Goal: Task Accomplishment & Management: Manage account settings

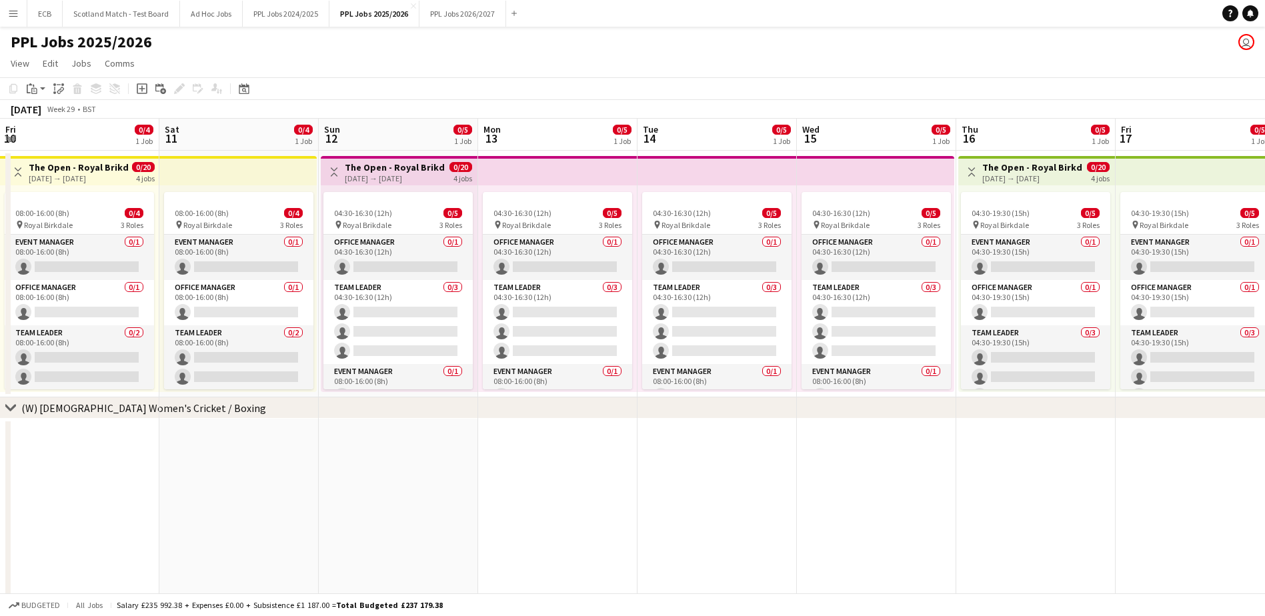
scroll to position [0, 534]
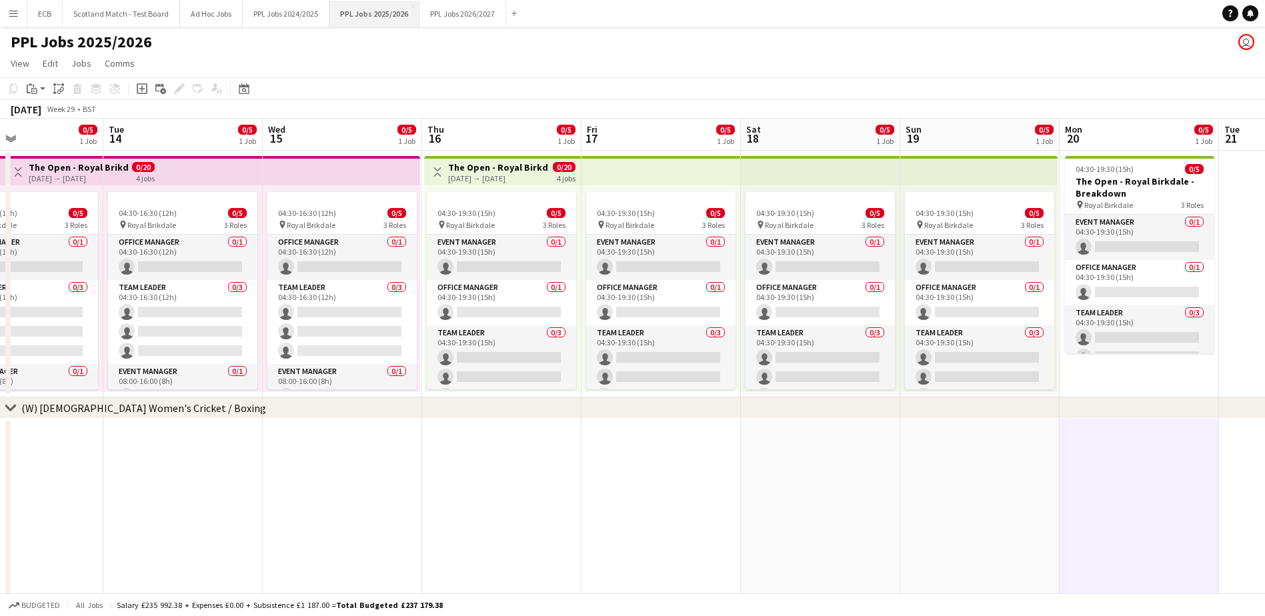
click at [345, 15] on button "PPL Jobs 2025/2026 Close" at bounding box center [374, 14] width 90 height 26
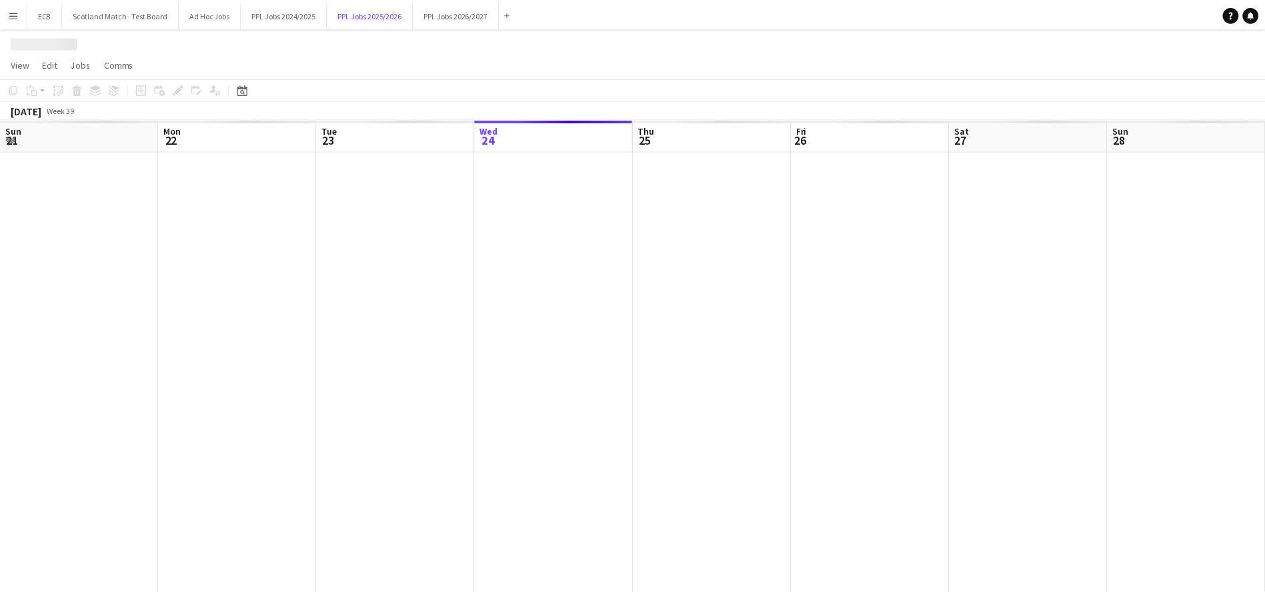
scroll to position [0, 319]
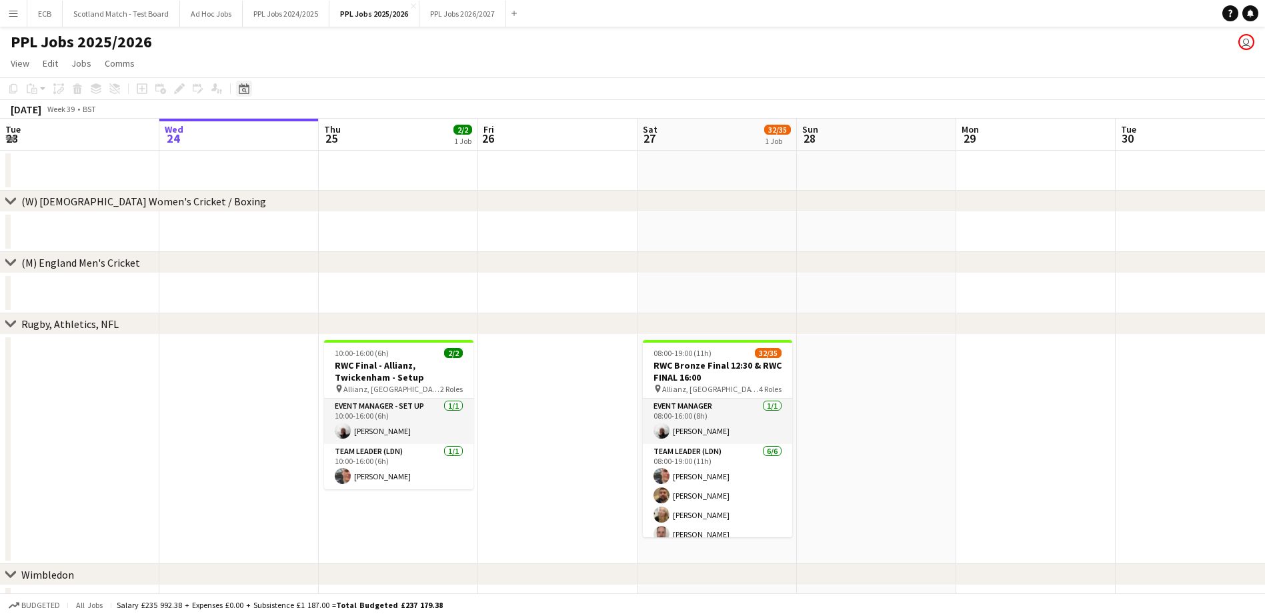
click at [241, 90] on icon "Date picker" at bounding box center [244, 88] width 11 height 11
click at [346, 132] on span "Next month" at bounding box center [352, 134] width 27 height 27
click at [336, 202] on span "4" at bounding box center [335, 203] width 16 height 16
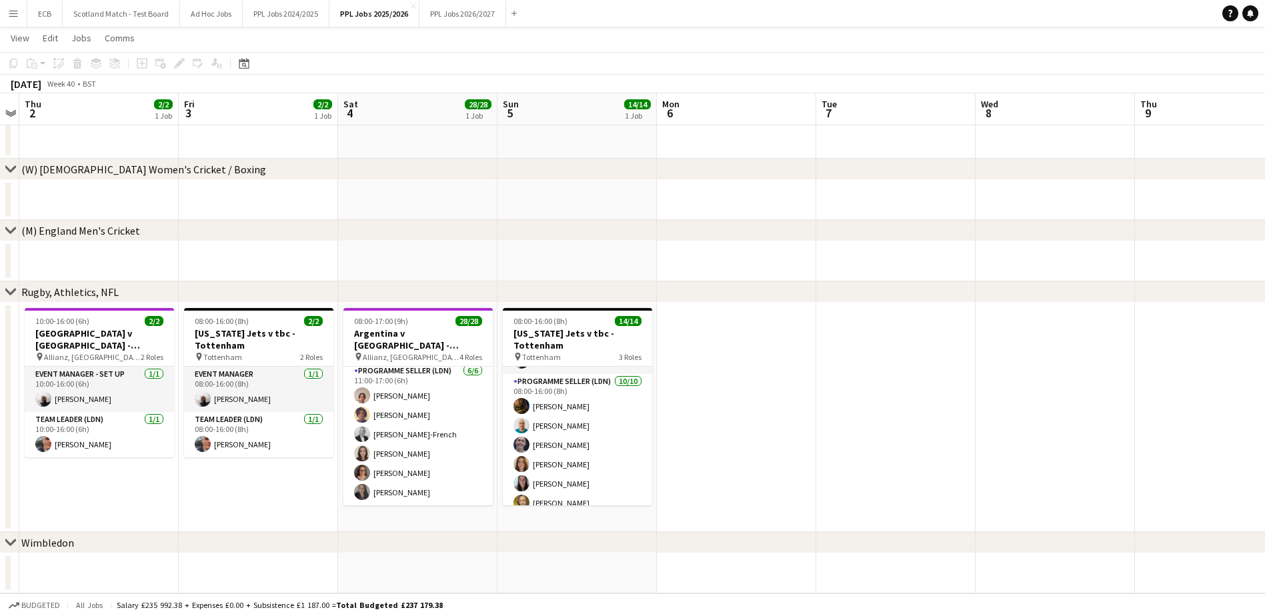
scroll to position [37, 0]
click at [10, 5] on button "Menu" at bounding box center [13, 13] width 27 height 27
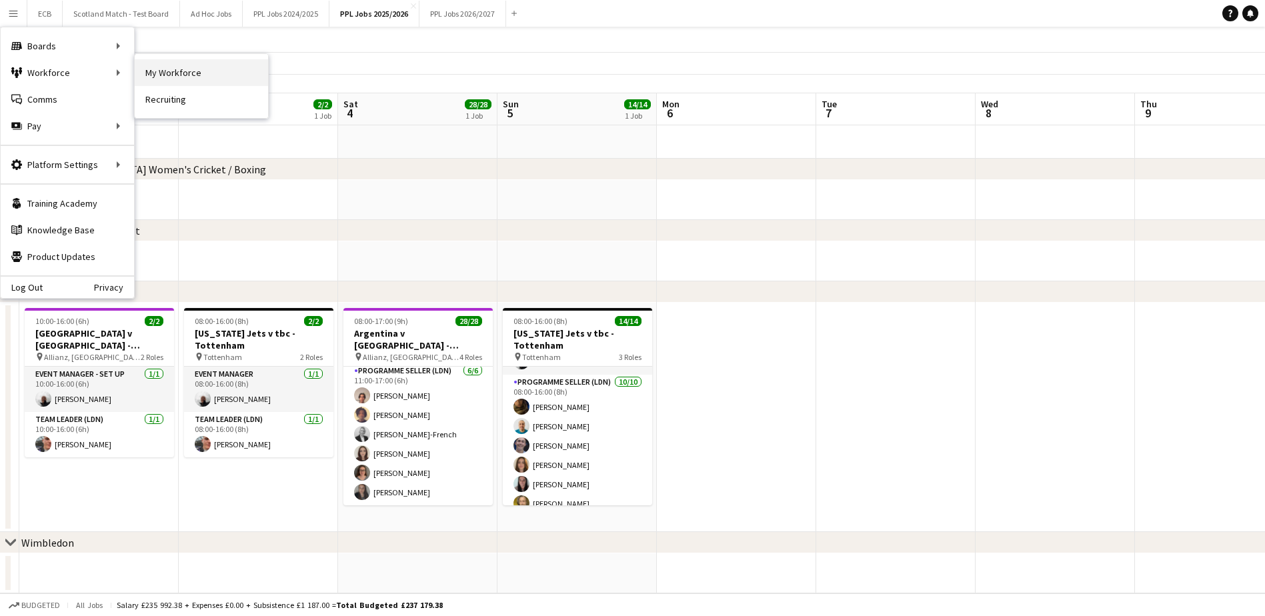
click at [159, 73] on link "My Workforce" at bounding box center [201, 72] width 133 height 27
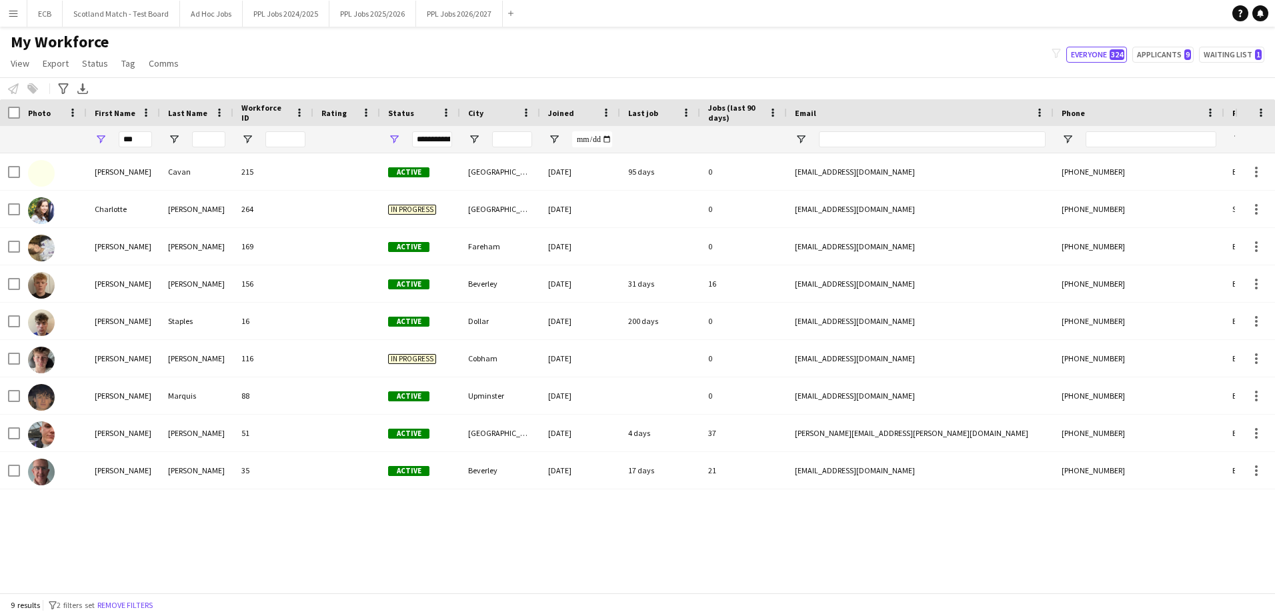
drag, startPoint x: 152, startPoint y: 139, endPoint x: 133, endPoint y: 139, distance: 18.7
click at [133, 139] on div "***" at bounding box center [123, 139] width 73 height 27
type input "*"
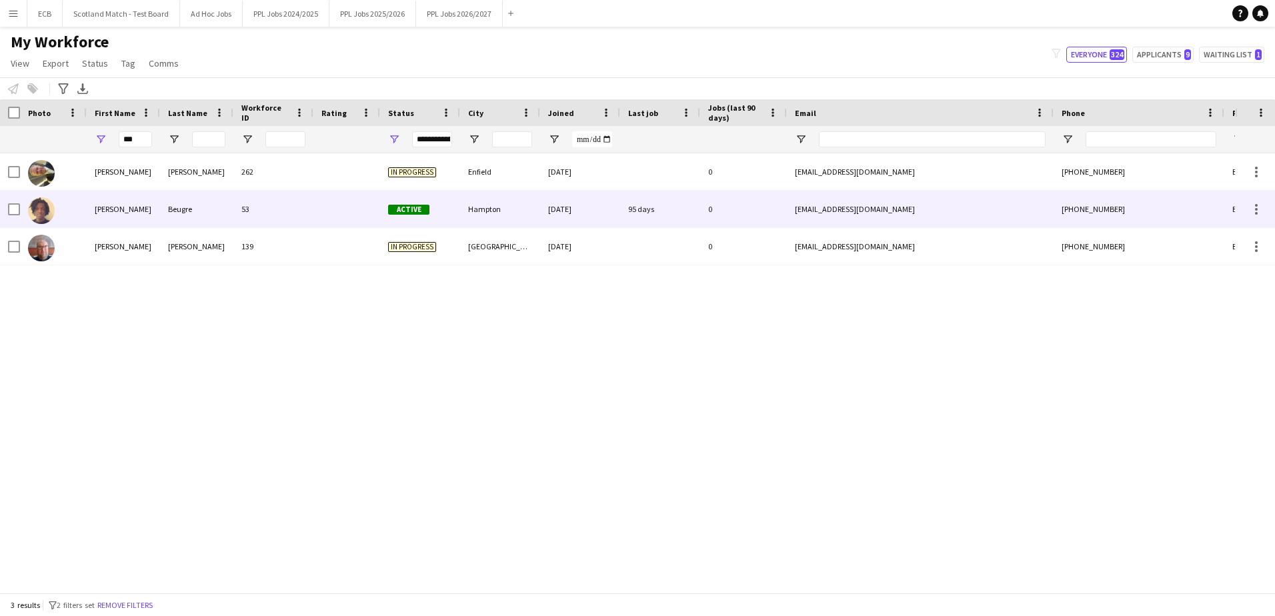
click at [121, 206] on div "[PERSON_NAME]" at bounding box center [123, 209] width 73 height 37
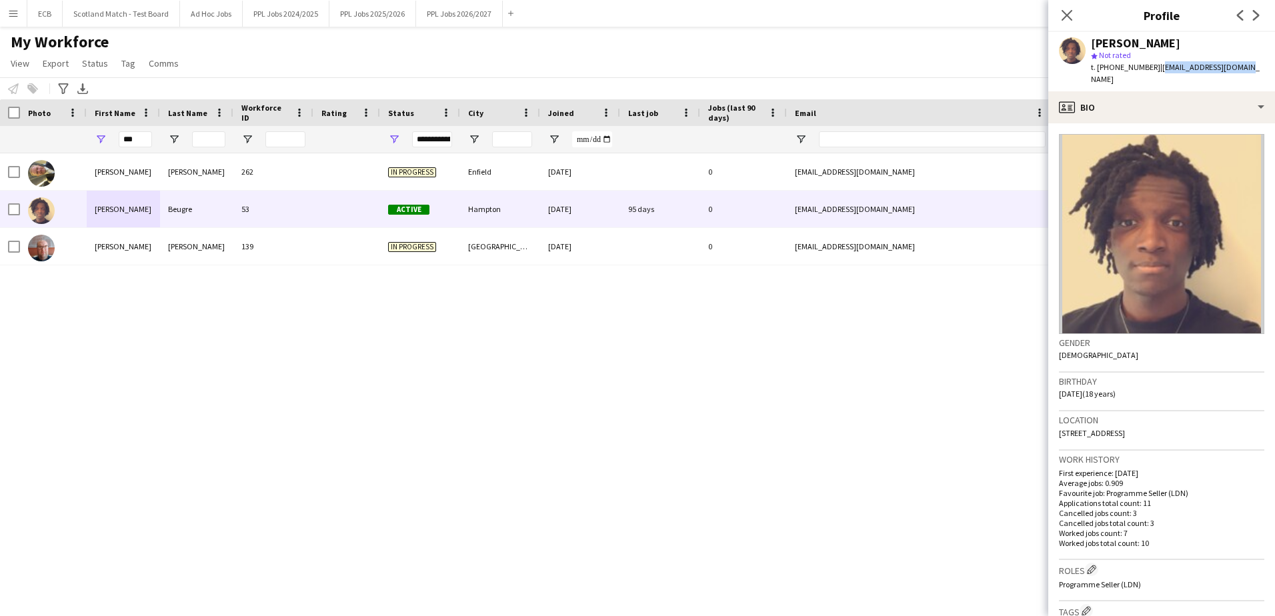
drag, startPoint x: 1155, startPoint y: 65, endPoint x: 1244, endPoint y: 69, distance: 89.4
click at [1244, 69] on div "[PERSON_NAME] star Not rated t. [PHONE_NUMBER] | [EMAIL_ADDRESS][DOMAIN_NAME]" at bounding box center [1161, 61] width 227 height 59
copy span "[EMAIL_ADDRESS][DOMAIN_NAME]"
drag, startPoint x: 1108, startPoint y: 67, endPoint x: 1148, endPoint y: 71, distance: 39.6
click at [1148, 71] on span "t. [PHONE_NUMBER]" at bounding box center [1125, 67] width 69 height 10
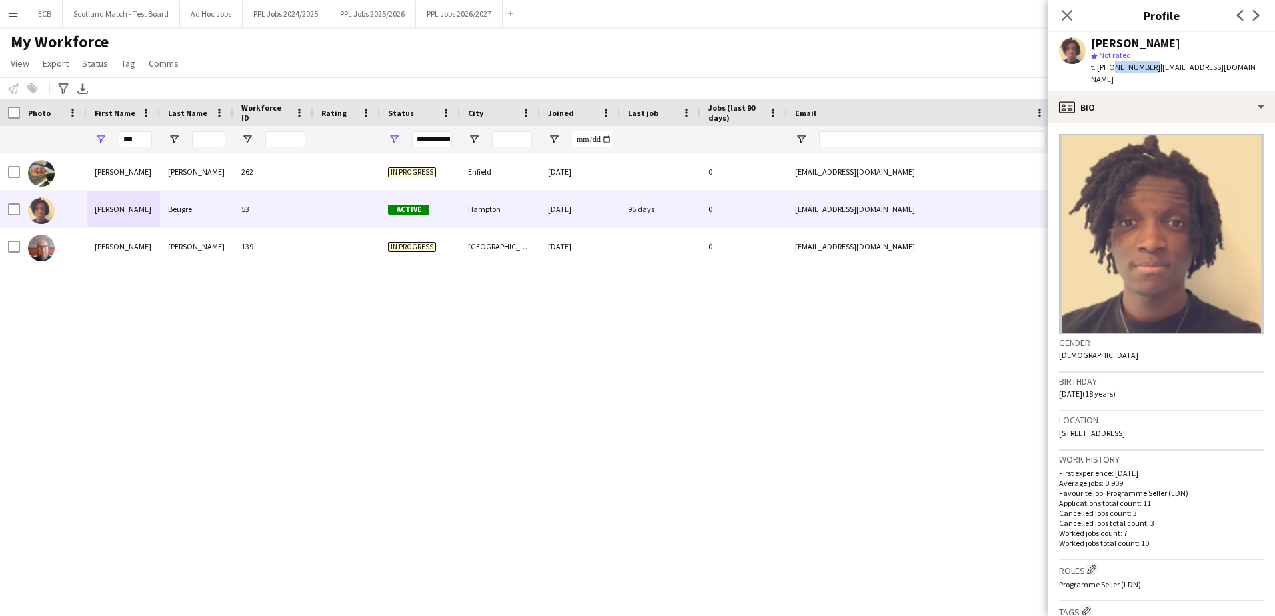
copy span "7398530418"
click at [137, 137] on input "***" at bounding box center [135, 139] width 33 height 16
type input "*"
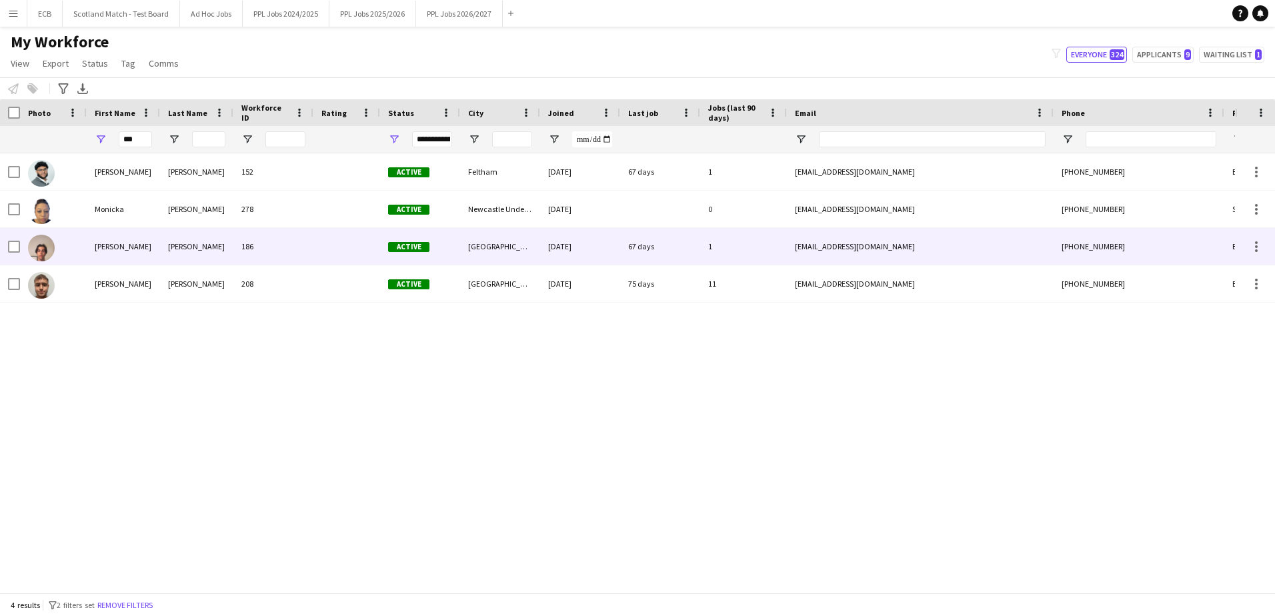
click at [133, 240] on div "[PERSON_NAME]" at bounding box center [123, 246] width 73 height 37
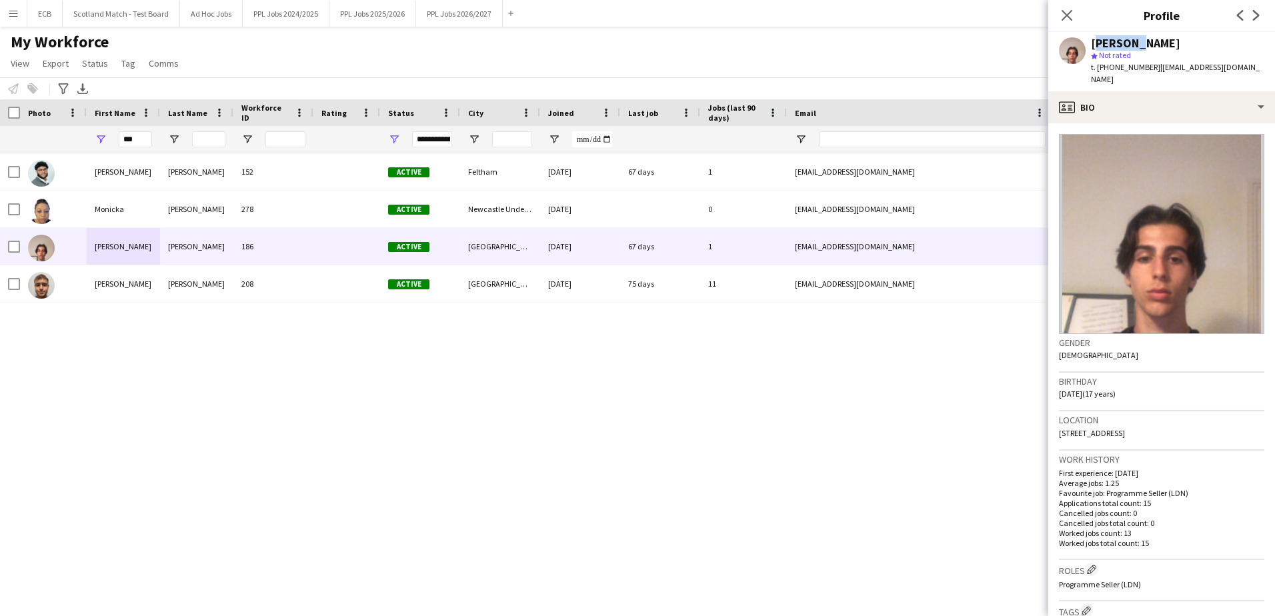
drag, startPoint x: 1091, startPoint y: 43, endPoint x: 1130, endPoint y: 40, distance: 38.8
click at [1130, 40] on div "[PERSON_NAME]" at bounding box center [1135, 43] width 89 height 12
copy div "[PERSON_NAME]"
drag, startPoint x: 1133, startPoint y: 41, endPoint x: 1196, endPoint y: 45, distance: 62.9
click at [1196, 45] on div "[PERSON_NAME]" at bounding box center [1177, 43] width 173 height 12
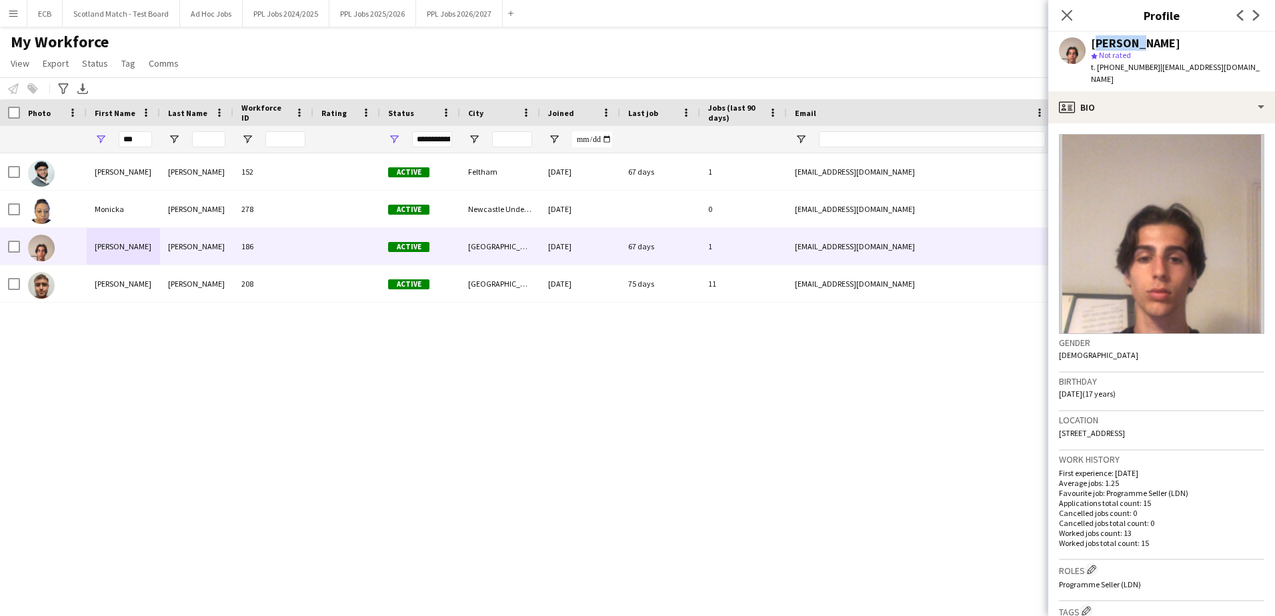
copy div "[PERSON_NAME]"
drag, startPoint x: 1154, startPoint y: 70, endPoint x: 1176, endPoint y: 85, distance: 25.9
click at [1176, 85] on div "t. [PHONE_NUMBER] | [EMAIL_ADDRESS][DOMAIN_NAME]" at bounding box center [1177, 73] width 173 height 24
copy span "[EMAIL_ADDRESS][DOMAIN_NAME]"
drag, startPoint x: 1109, startPoint y: 66, endPoint x: 1148, endPoint y: 65, distance: 39.4
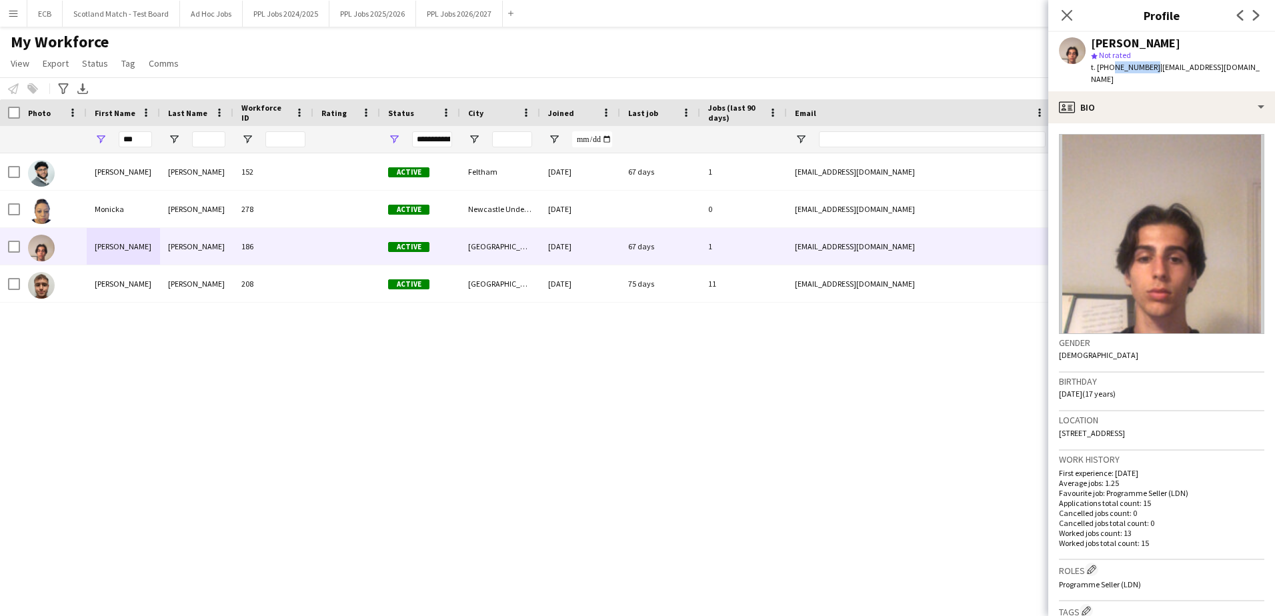
click at [1148, 65] on span "t. [PHONE_NUMBER]" at bounding box center [1125, 67] width 69 height 10
copy span "7306256019"
drag, startPoint x: 143, startPoint y: 138, endPoint x: 46, endPoint y: 137, distance: 96.7
click at [46, 137] on div "***" at bounding box center [723, 139] width 1446 height 27
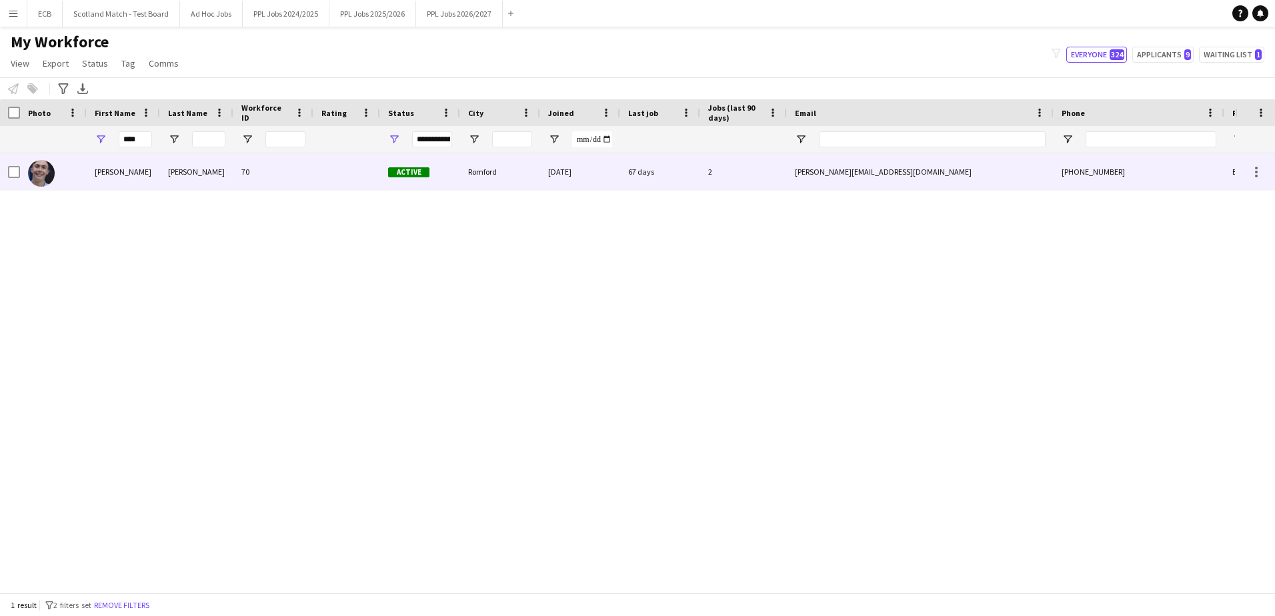
click at [121, 176] on div "[PERSON_NAME]" at bounding box center [123, 171] width 73 height 37
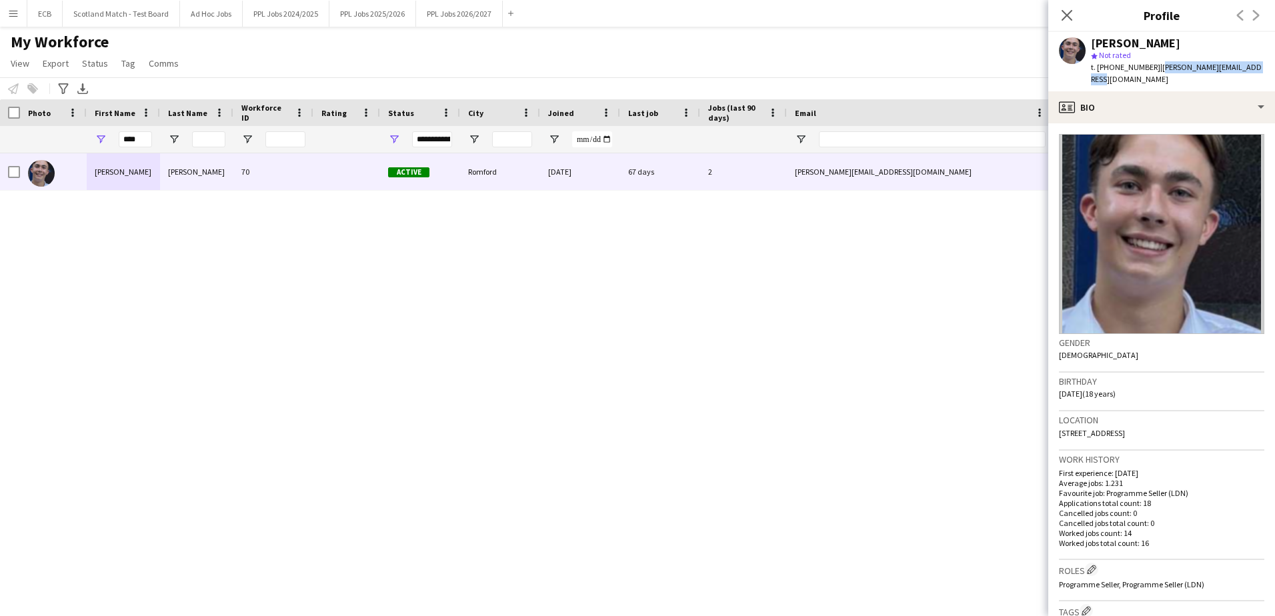
drag, startPoint x: 1156, startPoint y: 67, endPoint x: 1254, endPoint y: 69, distance: 98.7
click at [1254, 69] on div "[PERSON_NAME] star Not rated t. [PHONE_NUMBER] | [PERSON_NAME][EMAIL_ADDRESS][D…" at bounding box center [1161, 61] width 227 height 59
copy span "[PERSON_NAME][EMAIL_ADDRESS][DOMAIN_NAME]"
drag, startPoint x: 1109, startPoint y: 67, endPoint x: 1149, endPoint y: 69, distance: 40.1
click at [1149, 69] on span "t. [PHONE_NUMBER]" at bounding box center [1125, 67] width 69 height 10
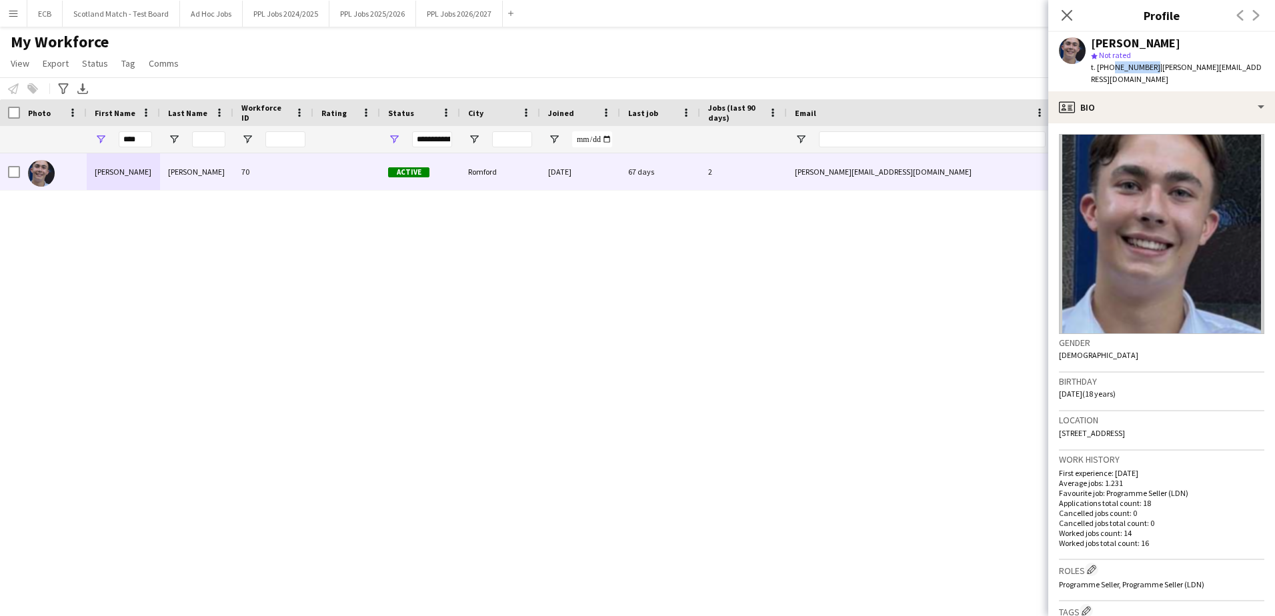
copy span "7554659664"
click at [137, 138] on input "****" at bounding box center [135, 139] width 33 height 16
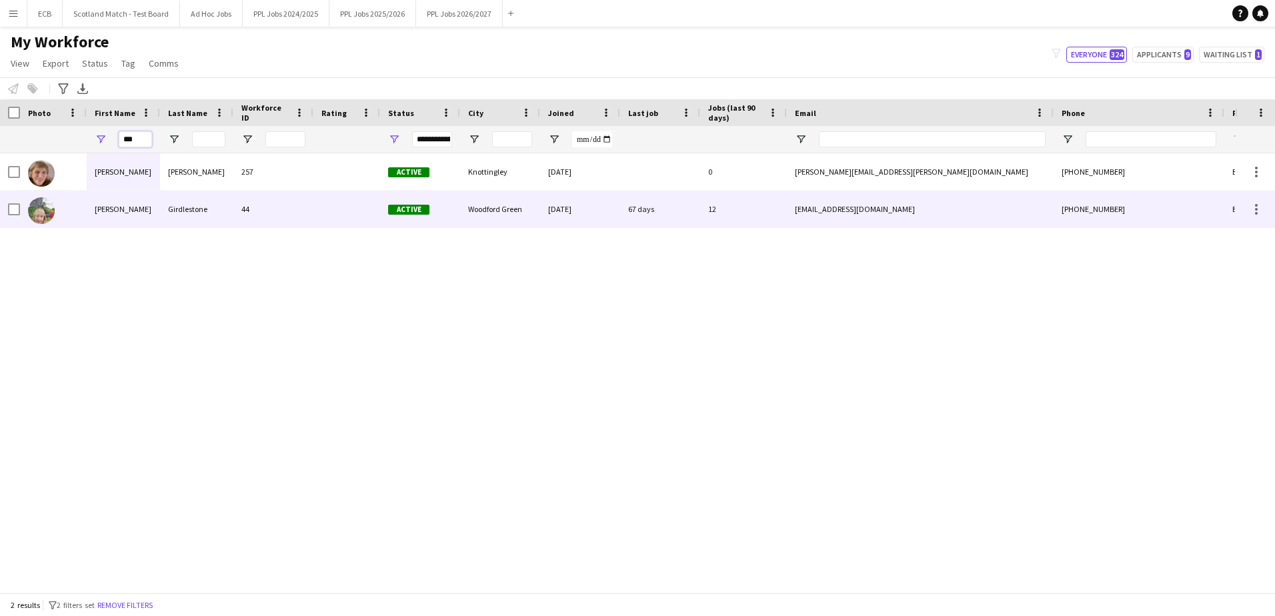
type input "***"
click at [123, 202] on div "[PERSON_NAME]" at bounding box center [123, 209] width 73 height 37
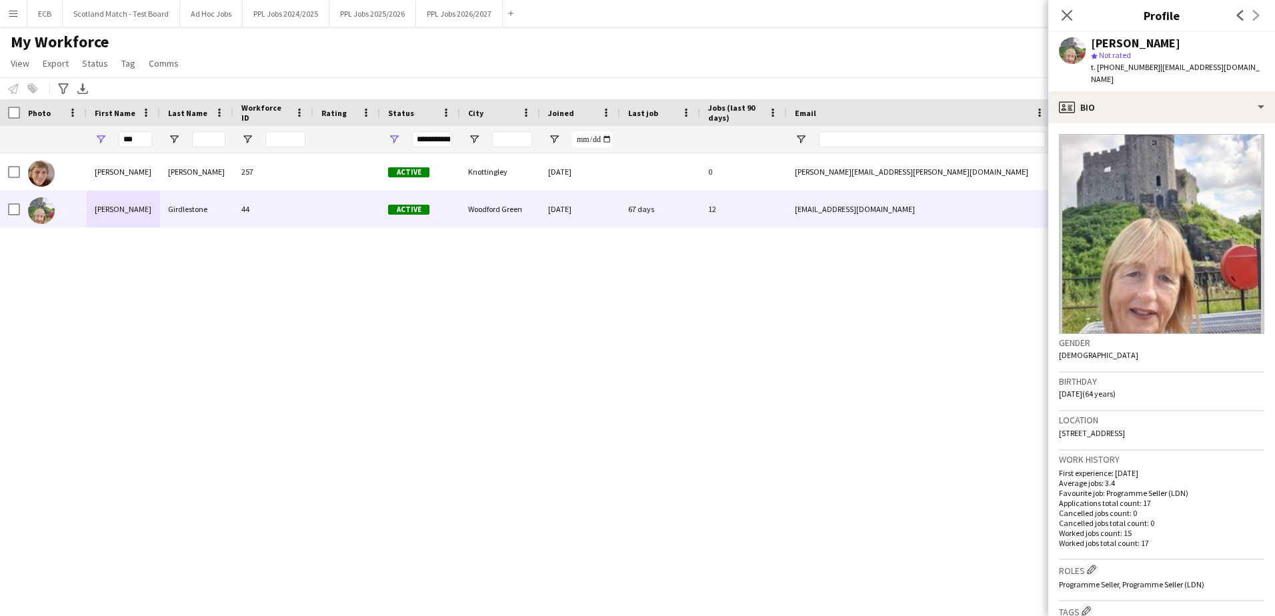
click at [1158, 41] on div "[PERSON_NAME]" at bounding box center [1135, 43] width 89 height 12
copy div "Girdlestone"
drag, startPoint x: 1154, startPoint y: 69, endPoint x: 1166, endPoint y: 84, distance: 19.1
click at [1166, 84] on div "t. [PHONE_NUMBER] | [EMAIL_ADDRESS][DOMAIN_NAME]" at bounding box center [1177, 73] width 173 height 24
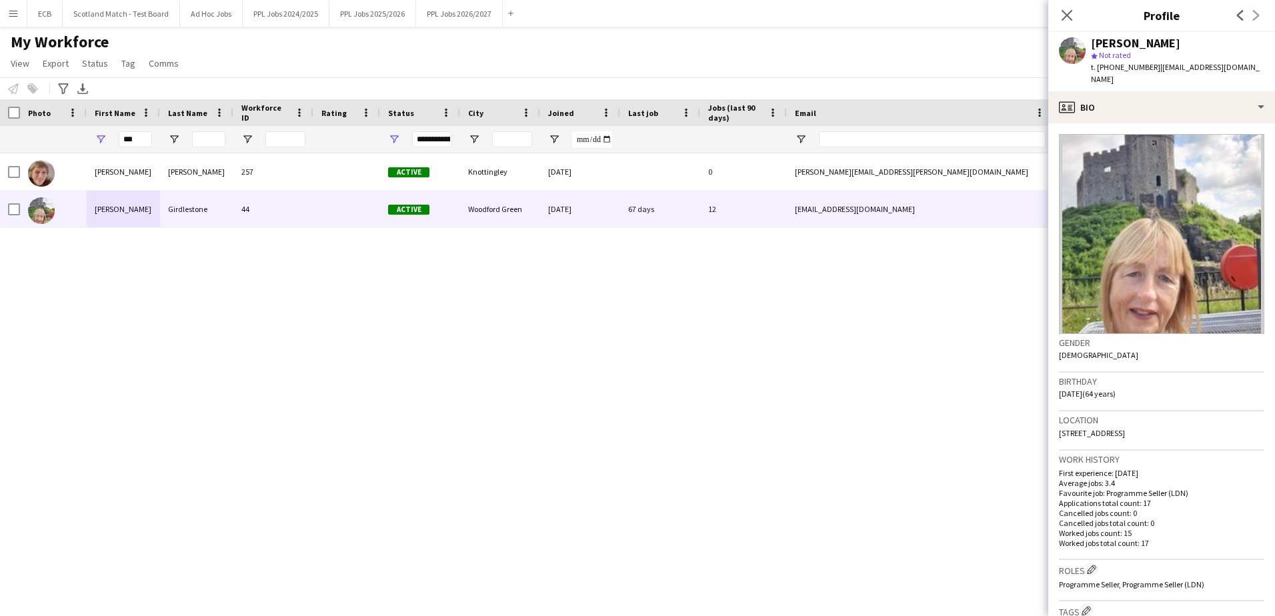
copy span "[EMAIL_ADDRESS][DOMAIN_NAME]"
click at [942, 53] on div "My Workforce View Views Default view New view Update view Delete view Edit name…" at bounding box center [637, 54] width 1275 height 45
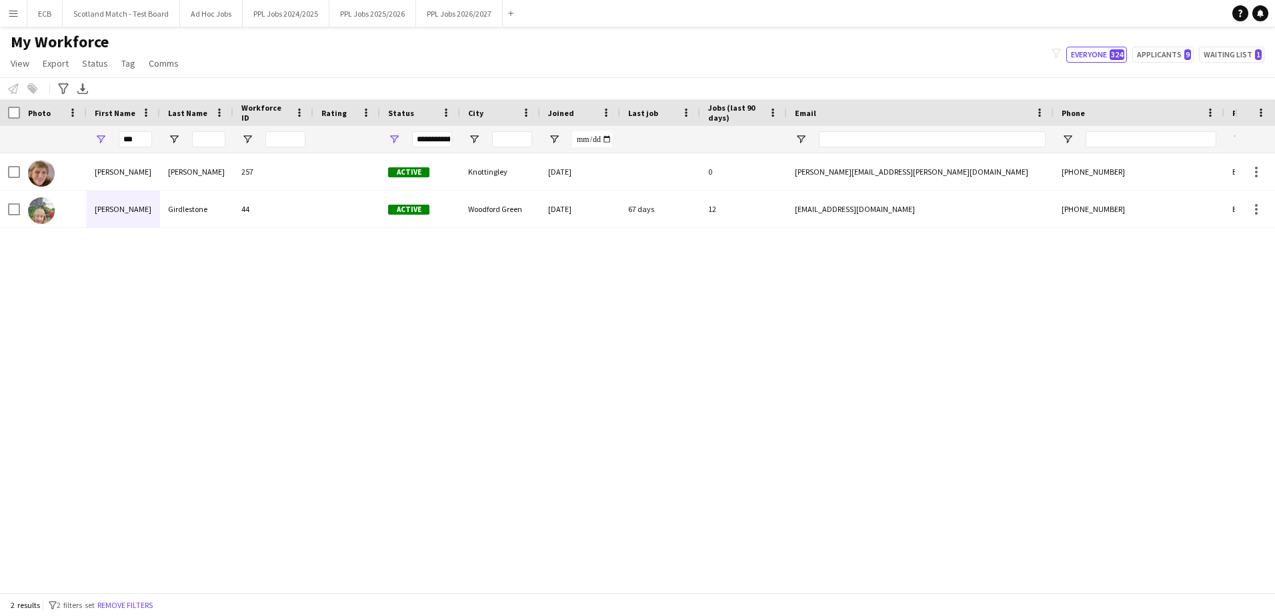
click at [6, 12] on button "Menu" at bounding box center [13, 13] width 27 height 27
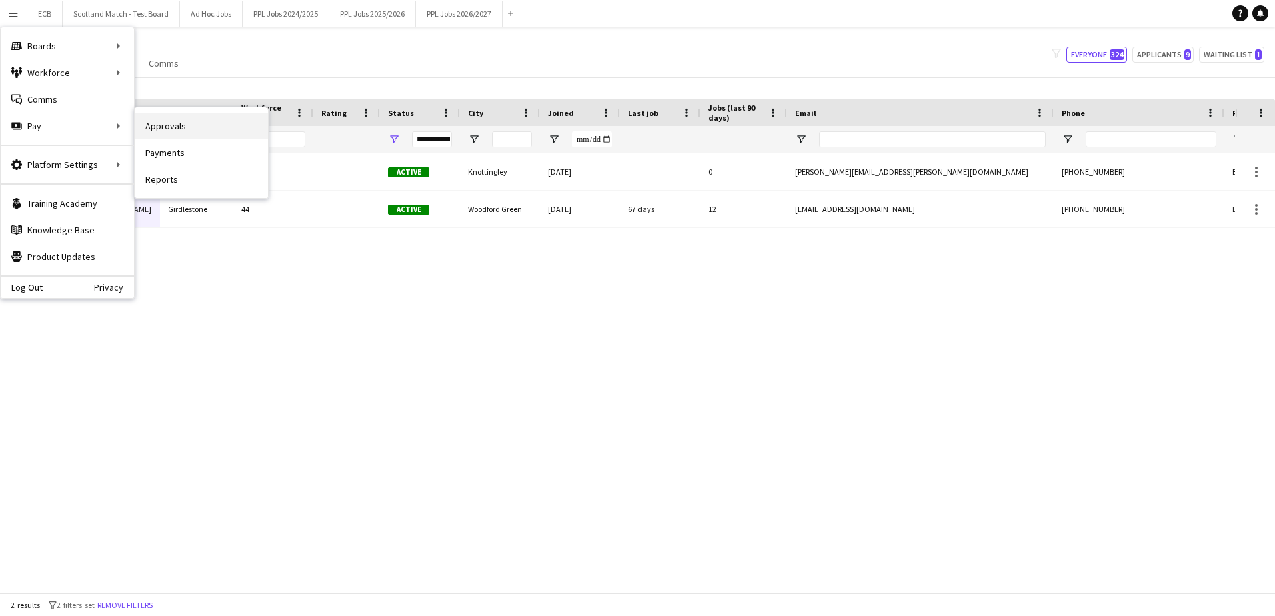
click at [168, 128] on link "Approvals" at bounding box center [201, 126] width 133 height 27
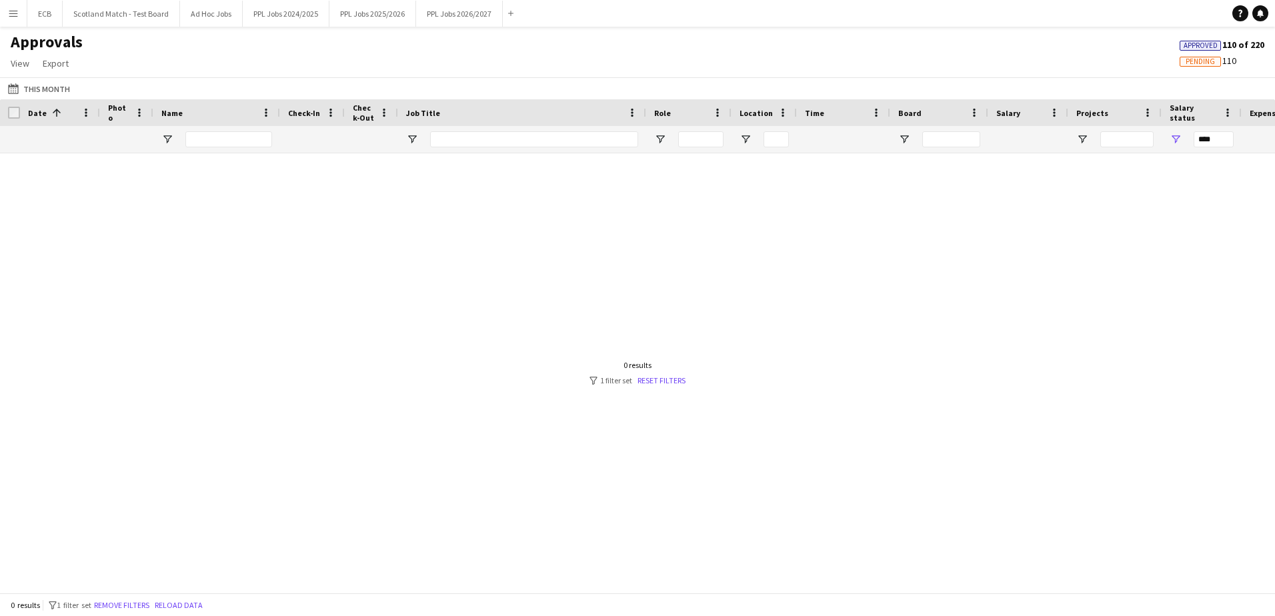
click at [1212, 139] on div "***" at bounding box center [1214, 139] width 40 height 16
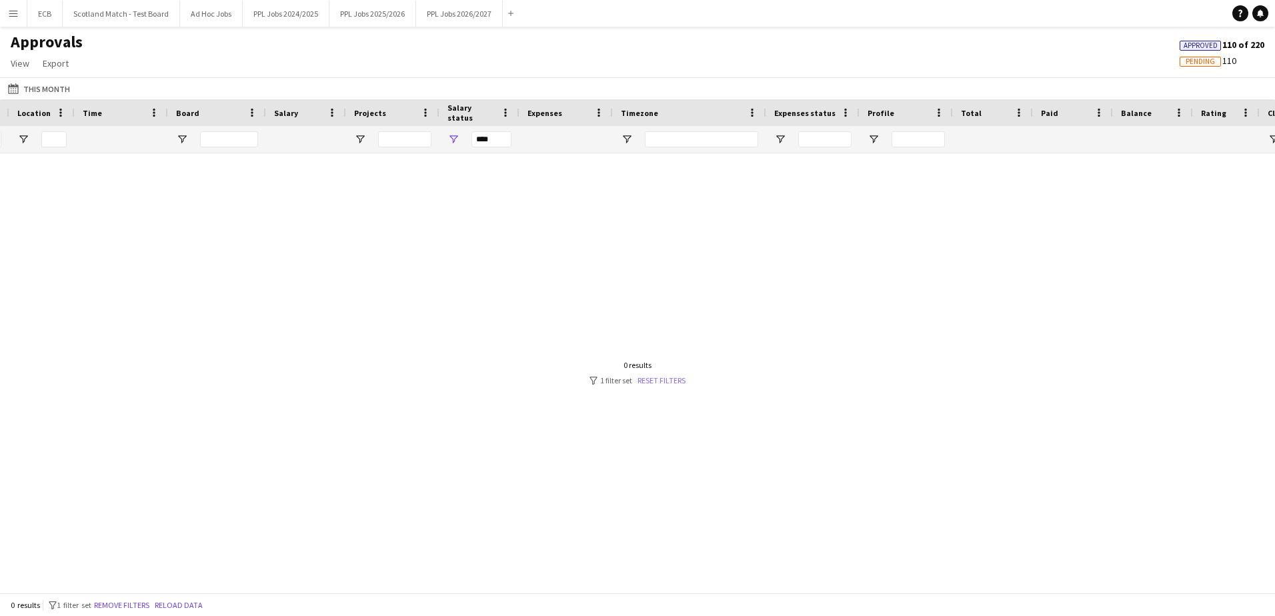
click at [657, 377] on link "Reset filters" at bounding box center [662, 380] width 48 height 10
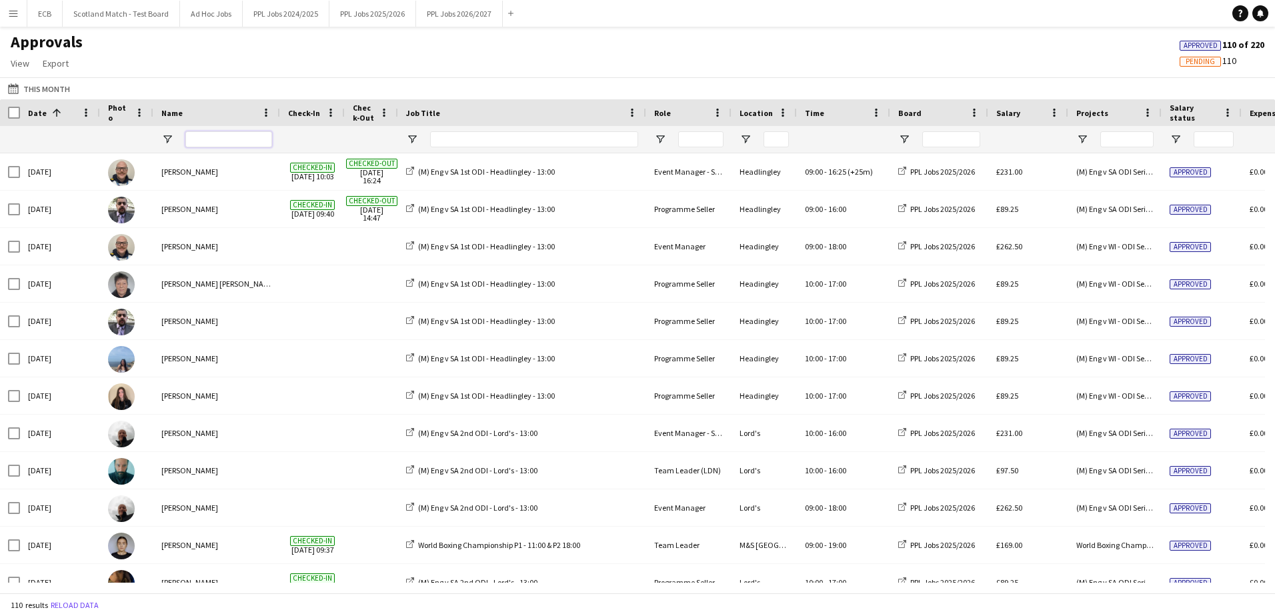
click at [213, 139] on input "Name Filter Input" at bounding box center [228, 139] width 87 height 16
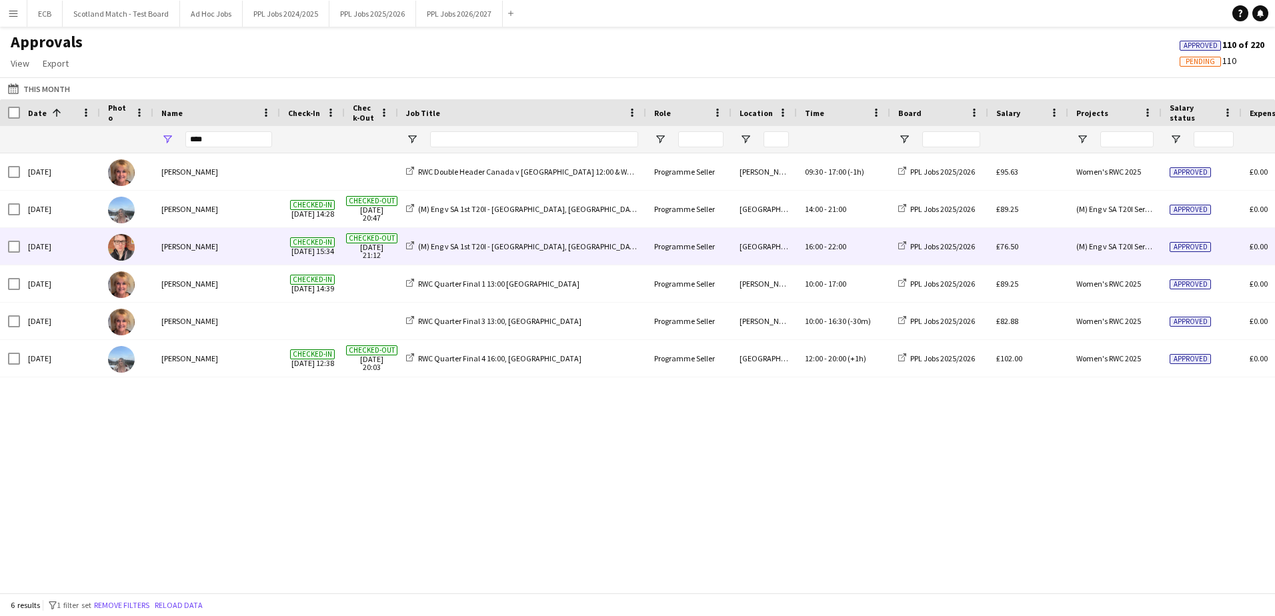
click at [160, 249] on div "[PERSON_NAME]" at bounding box center [216, 246] width 127 height 37
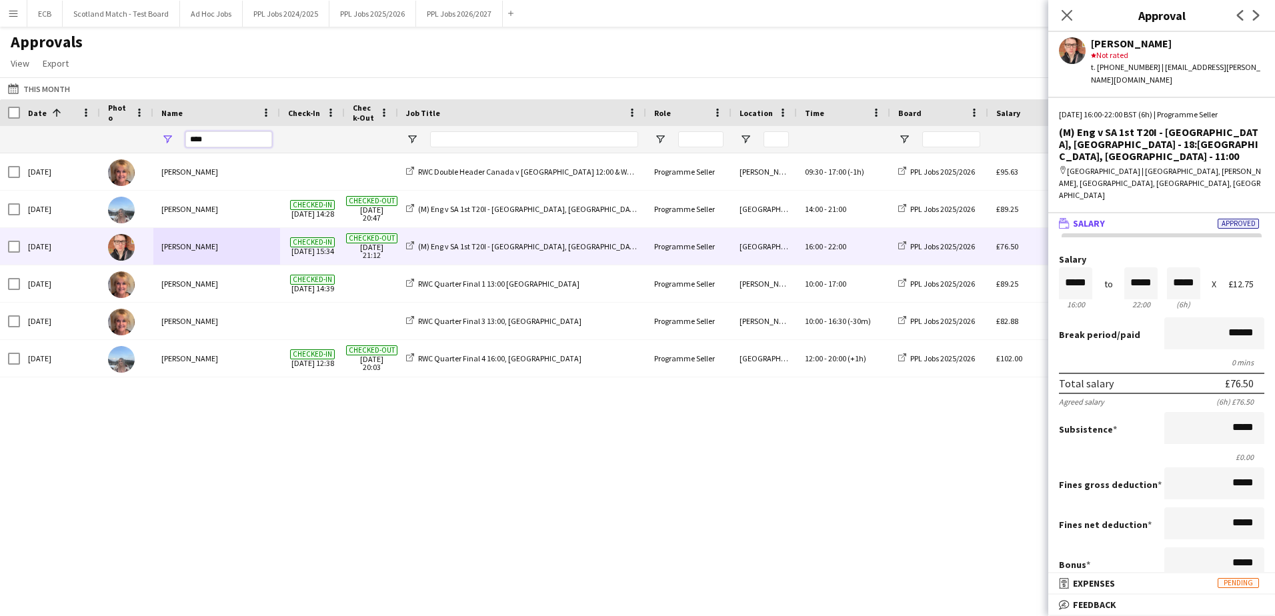
drag, startPoint x: 220, startPoint y: 135, endPoint x: 105, endPoint y: 134, distance: 114.7
click at [105, 134] on div at bounding box center [1124, 139] width 2249 height 27
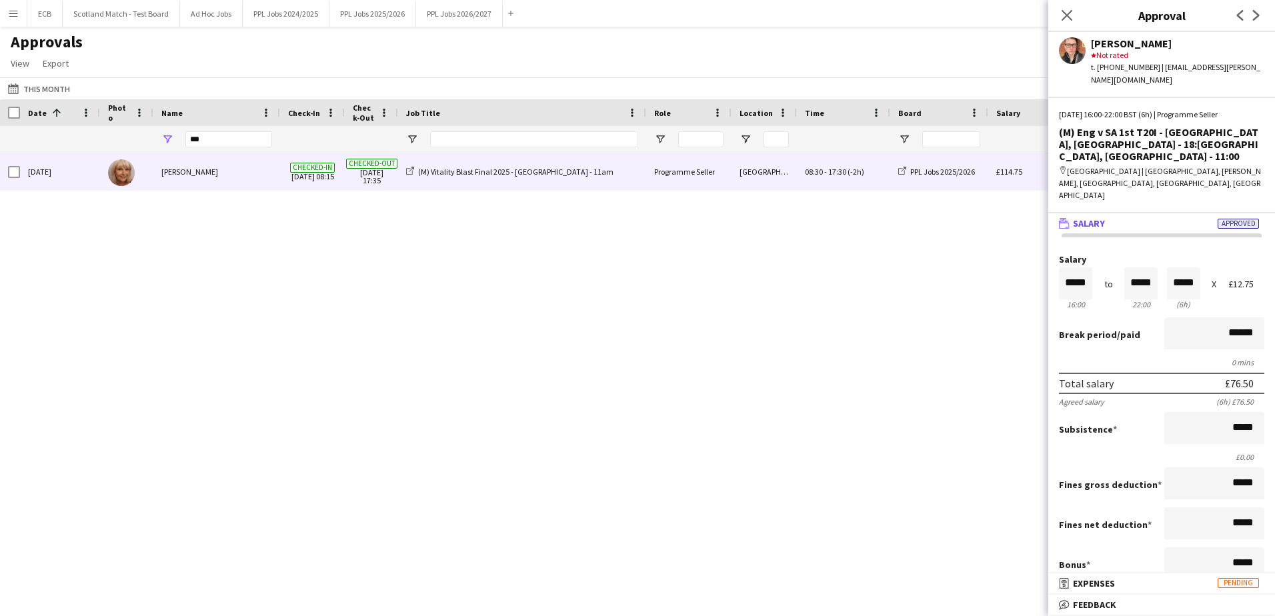
click at [177, 181] on div "[PERSON_NAME]" at bounding box center [216, 171] width 127 height 37
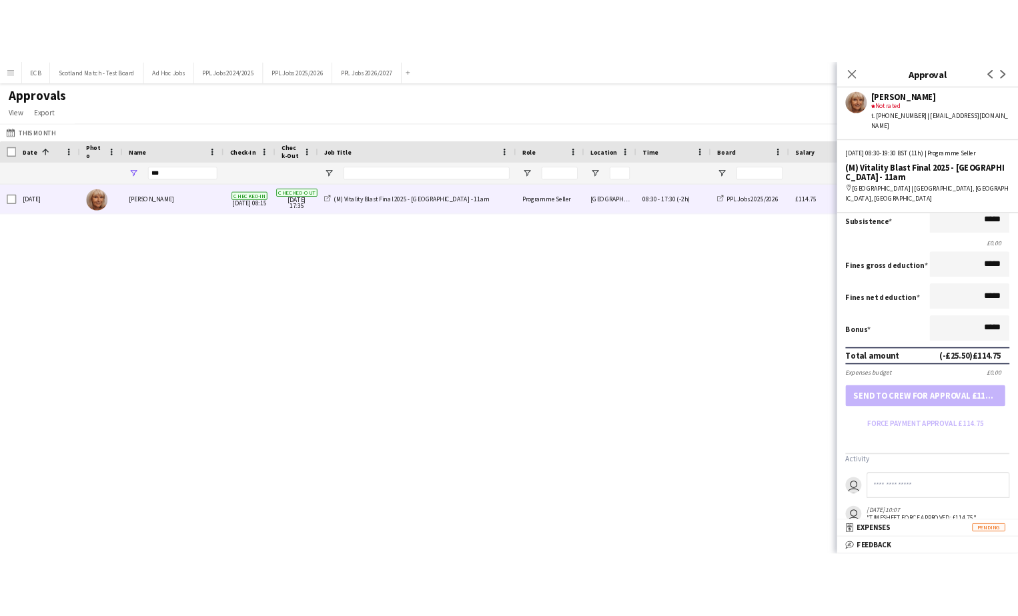
scroll to position [207, 0]
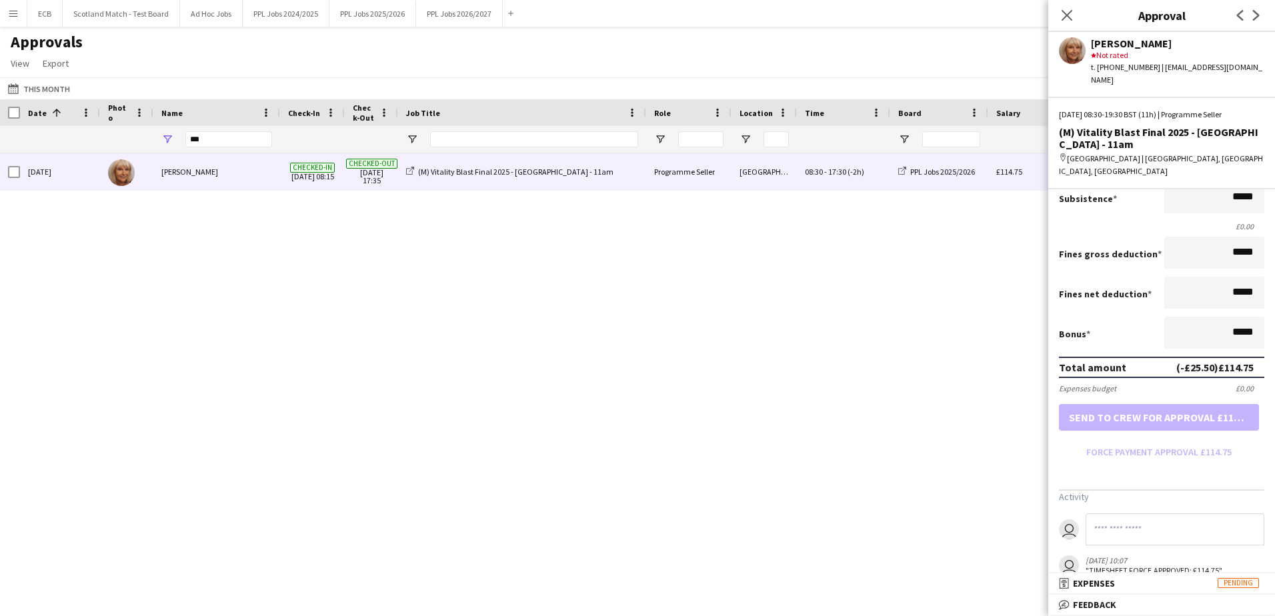
click at [880, 321] on div "[DATE] [PERSON_NAME] Checked-in [DATE] 08:15 Checked-out [DATE] 17:35 (M) Vital…" at bounding box center [637, 367] width 1275 height 429
drag, startPoint x: 239, startPoint y: 132, endPoint x: 131, endPoint y: 139, distance: 107.6
click at [131, 139] on div at bounding box center [1124, 139] width 2249 height 27
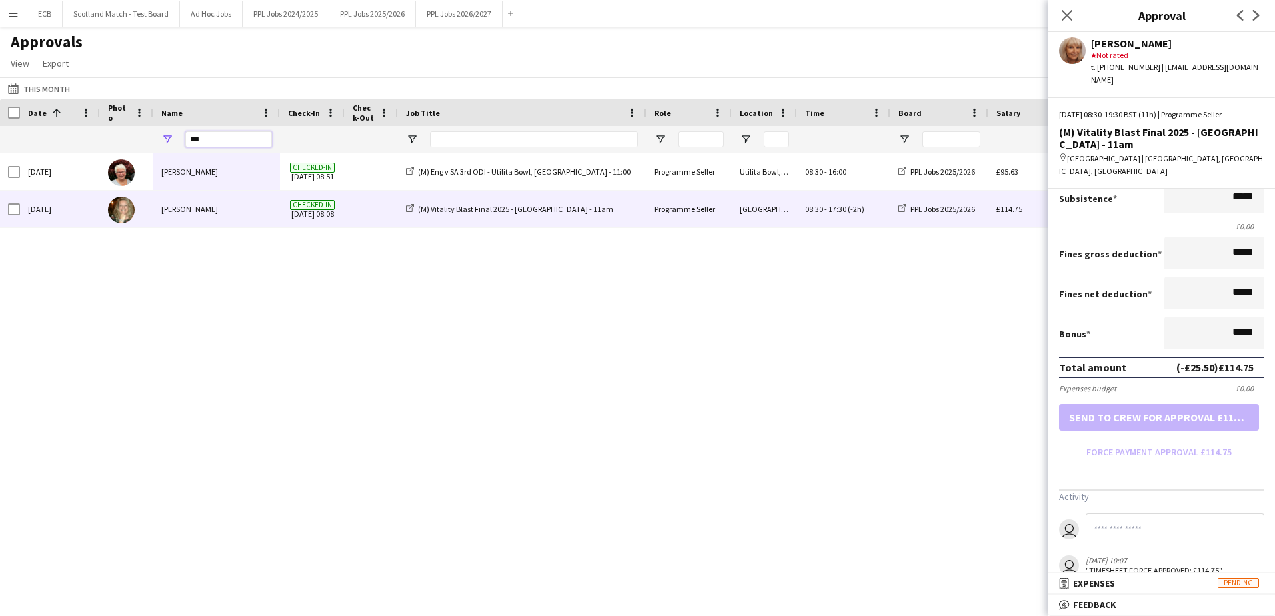
type input "***"
click at [607, 204] on div "(M) Vitality Blast Final 2025 - [GEOGRAPHIC_DATA] - 11am" at bounding box center [522, 209] width 248 height 37
click at [620, 206] on div "(M) Vitality Blast Final 2025 - [GEOGRAPHIC_DATA] - 11am" at bounding box center [522, 209] width 248 height 37
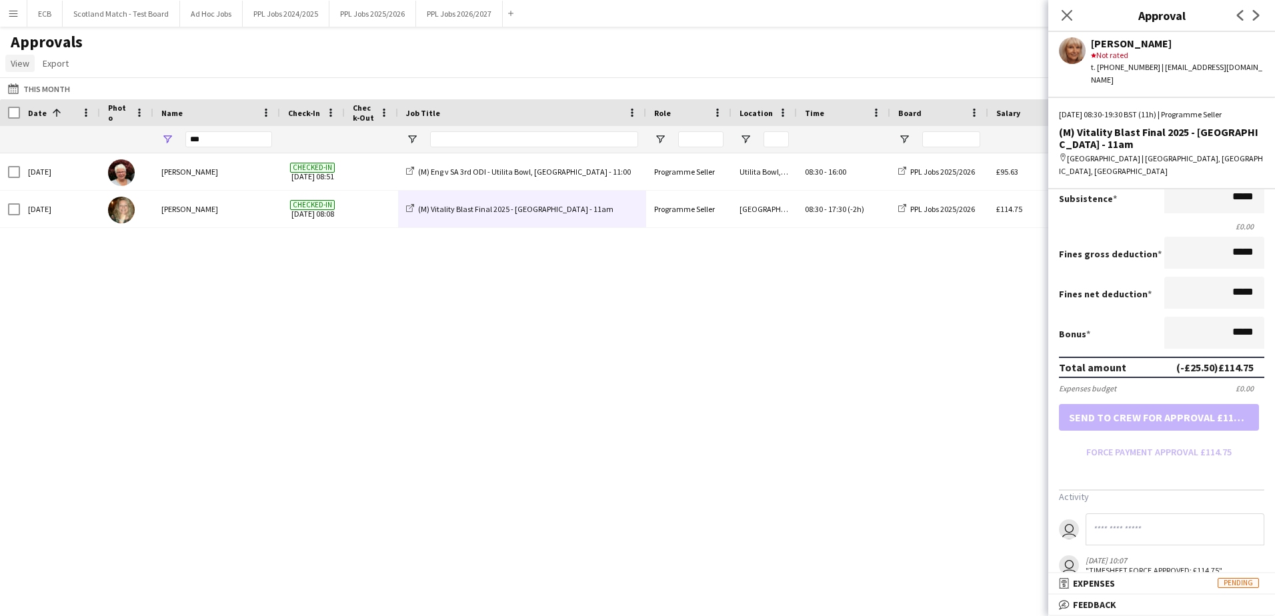
click at [17, 63] on span "View" at bounding box center [20, 63] width 19 height 12
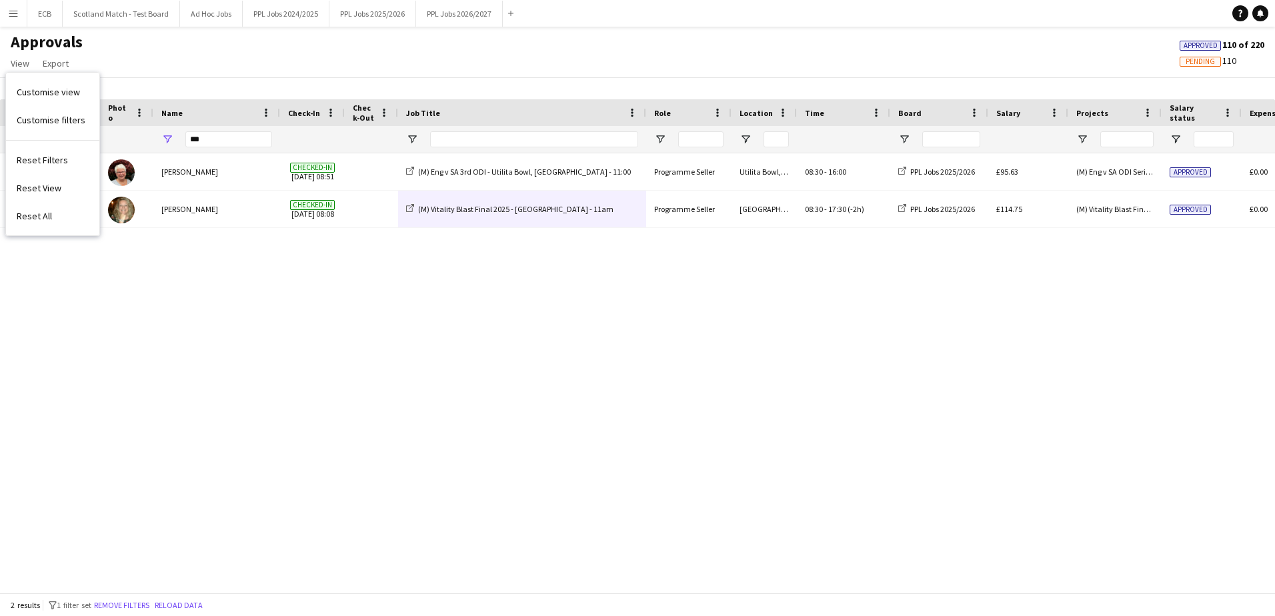
click at [201, 295] on div "[DATE] [PERSON_NAME] Checked-in [DATE] 08:51 (M) Eng v SA 3rd ODI - Utilita Bow…" at bounding box center [637, 367] width 1275 height 429
click at [9, 14] on app-icon "Menu" at bounding box center [13, 13] width 11 height 11
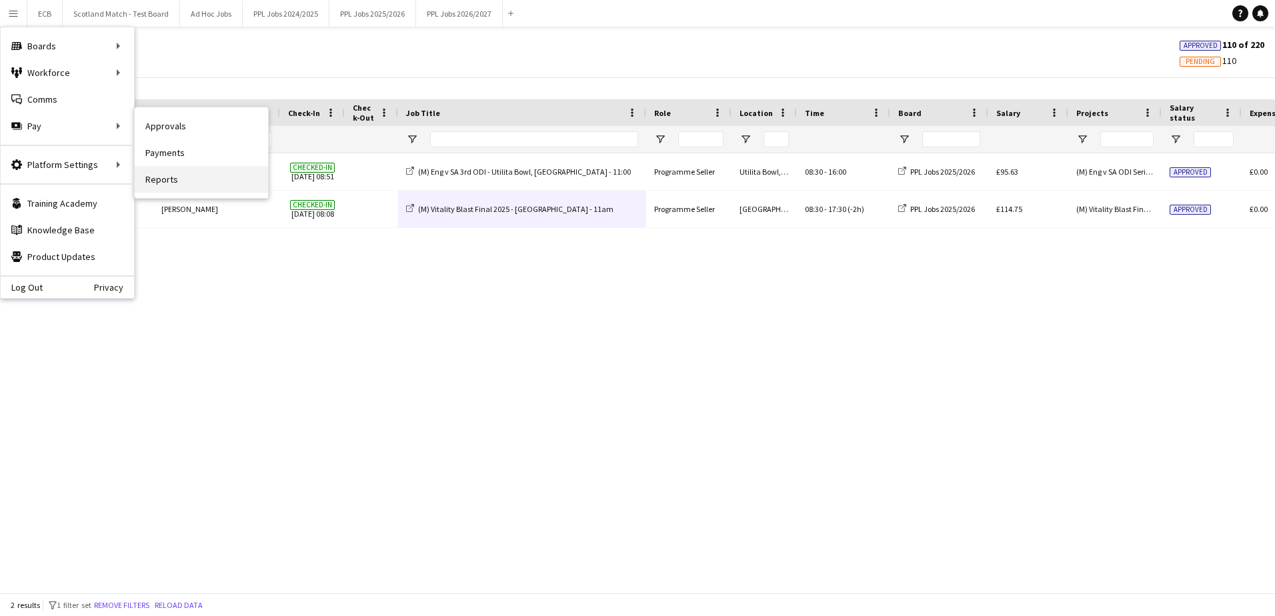
click at [170, 179] on link "Reports" at bounding box center [201, 179] width 133 height 27
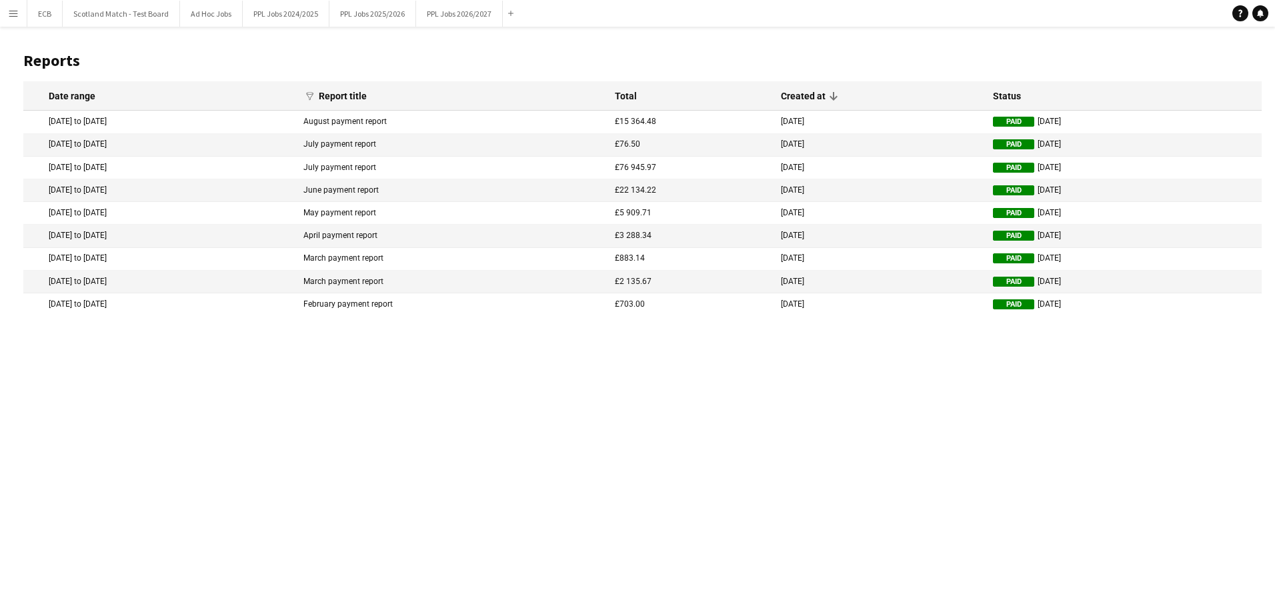
click at [93, 164] on mat-cell "[DATE] to [DATE]" at bounding box center [159, 168] width 273 height 23
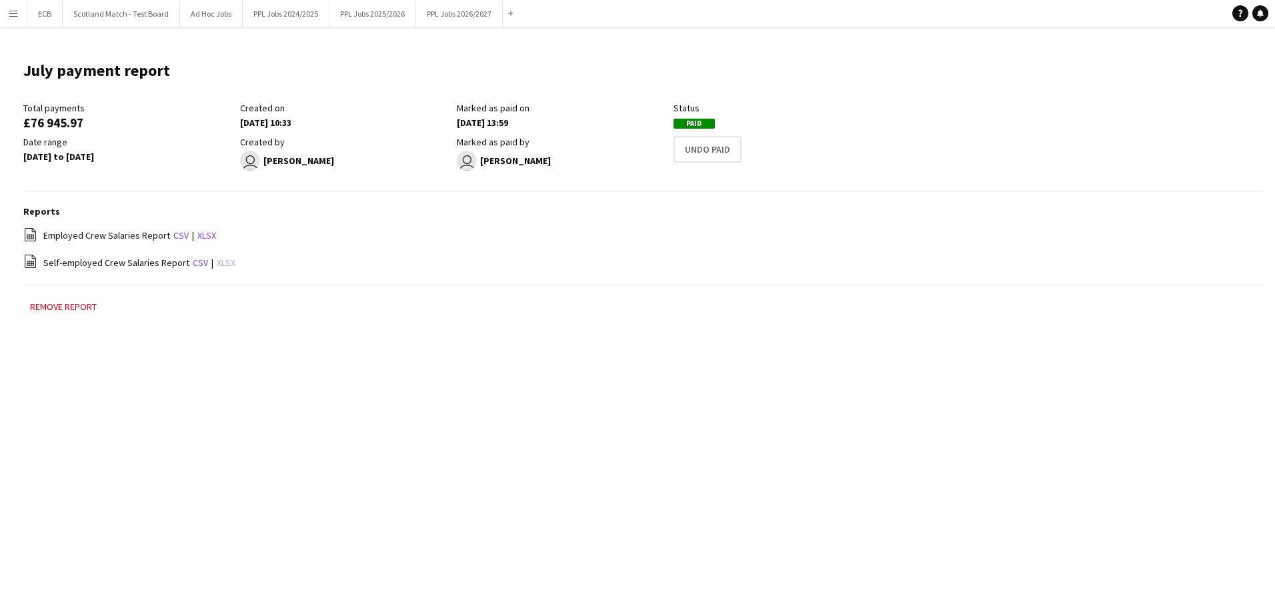
click at [219, 259] on link "xlsx" at bounding box center [226, 263] width 19 height 12
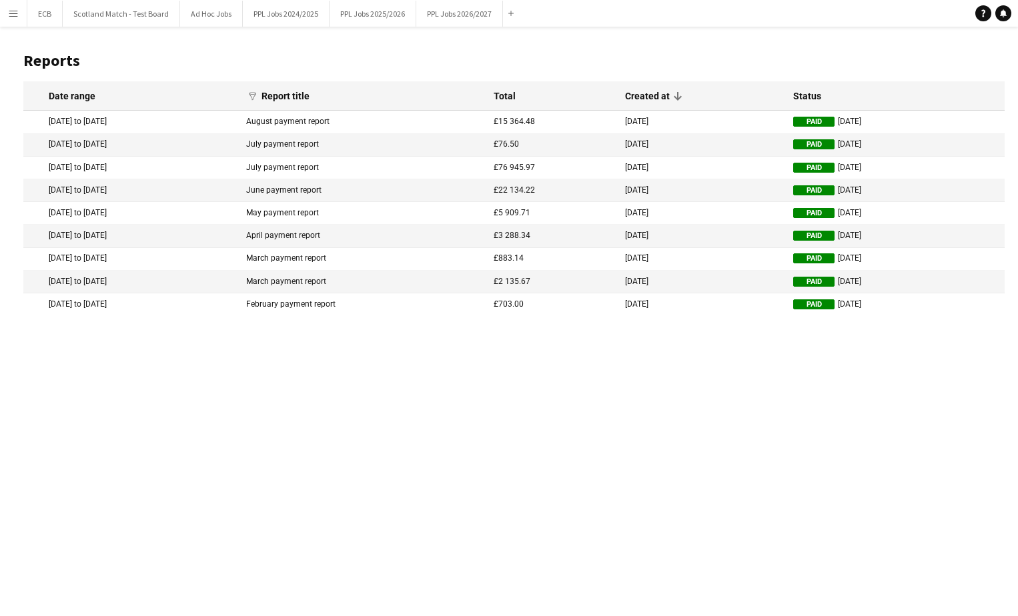
click at [93, 193] on mat-cell "[DATE] to [DATE]" at bounding box center [131, 190] width 216 height 23
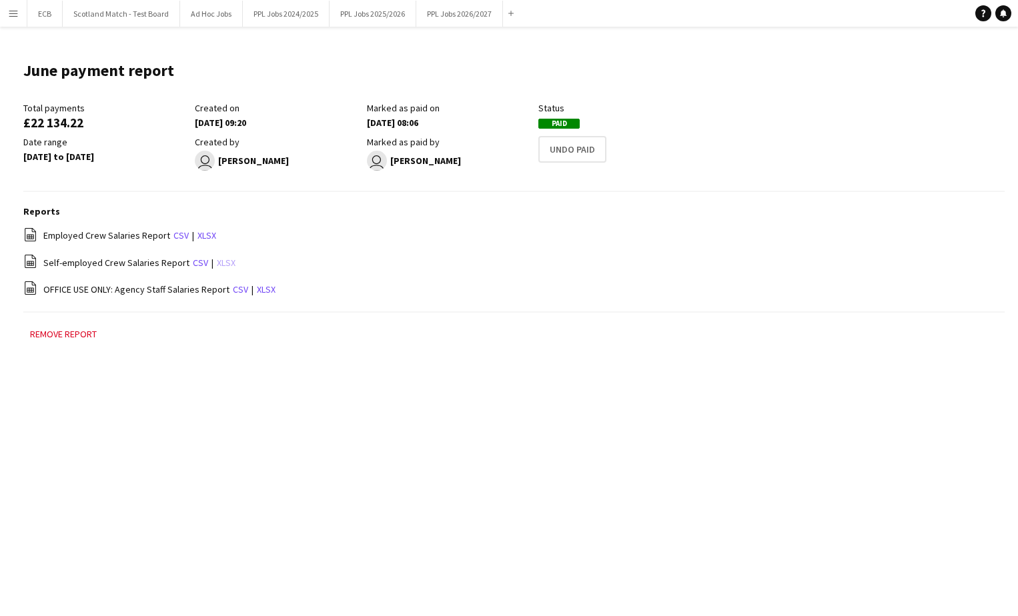
click at [217, 263] on link "xlsx" at bounding box center [226, 263] width 19 height 12
click at [376, 13] on button "PPL Jobs 2025/2026 Close" at bounding box center [372, 14] width 87 height 26
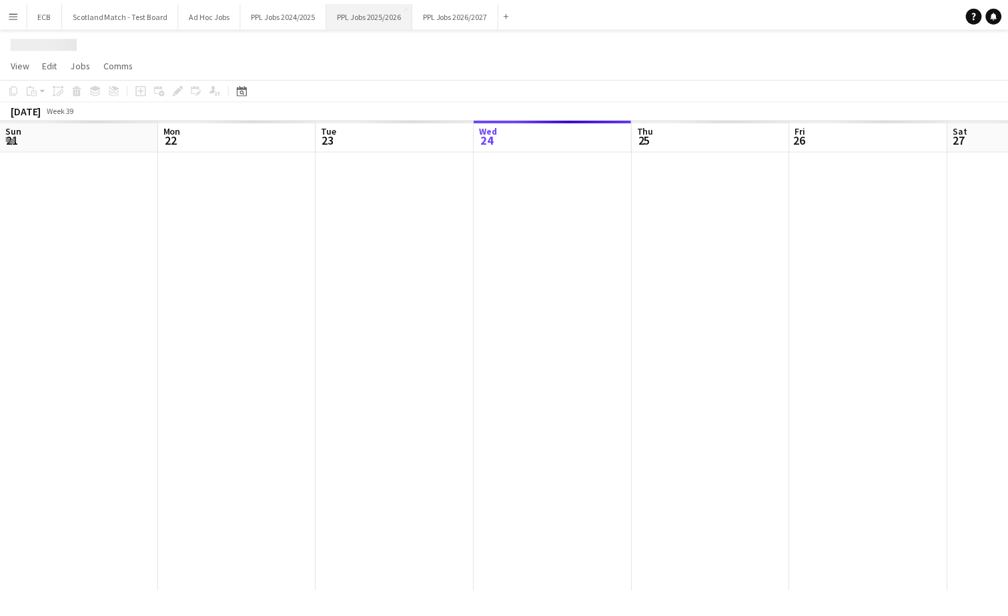
scroll to position [0, 319]
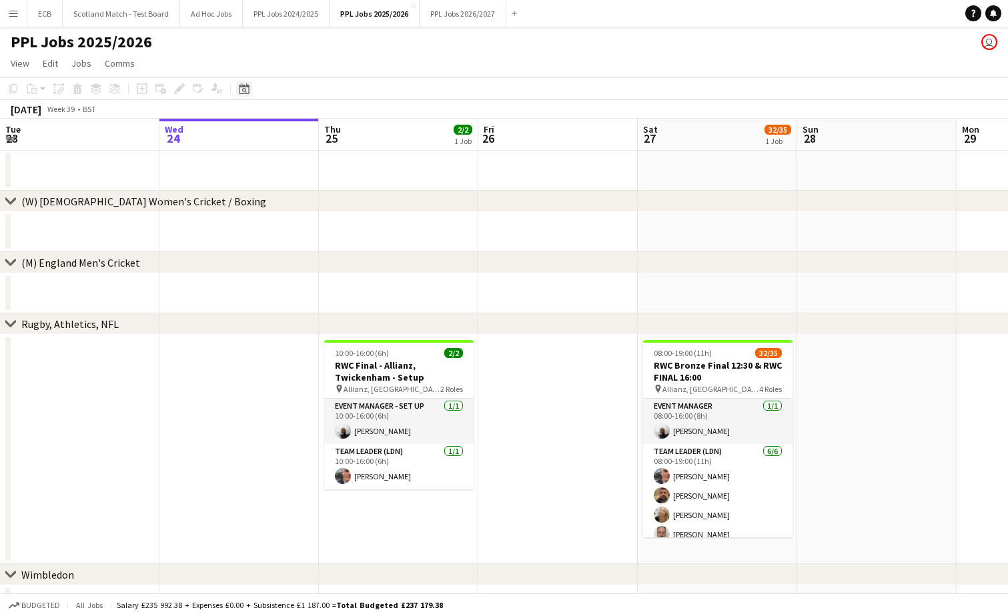
click at [250, 89] on div "Date picker" at bounding box center [244, 89] width 16 height 16
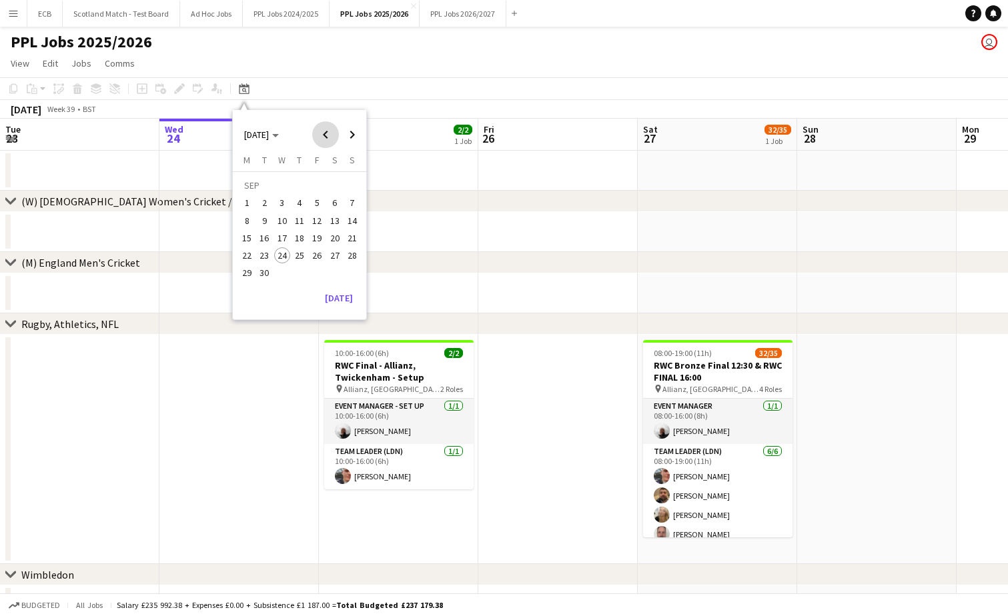
click at [313, 137] on span "Previous month" at bounding box center [325, 134] width 27 height 27
click at [353, 133] on span "Next month" at bounding box center [352, 134] width 27 height 27
click at [277, 238] on span "16" at bounding box center [282, 238] width 16 height 16
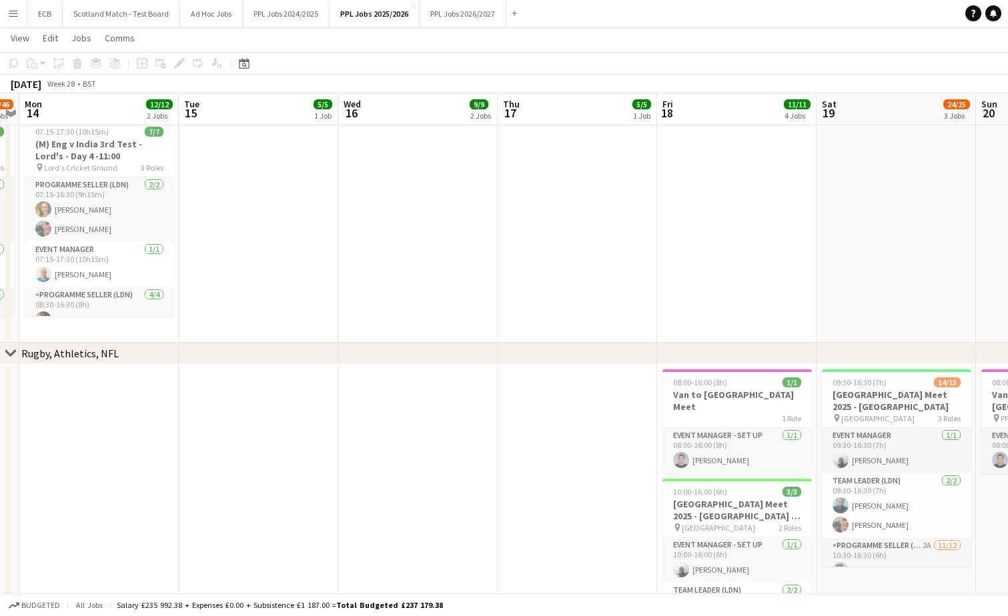
scroll to position [538, 0]
click at [246, 65] on icon "Date picker" at bounding box center [244, 63] width 11 height 11
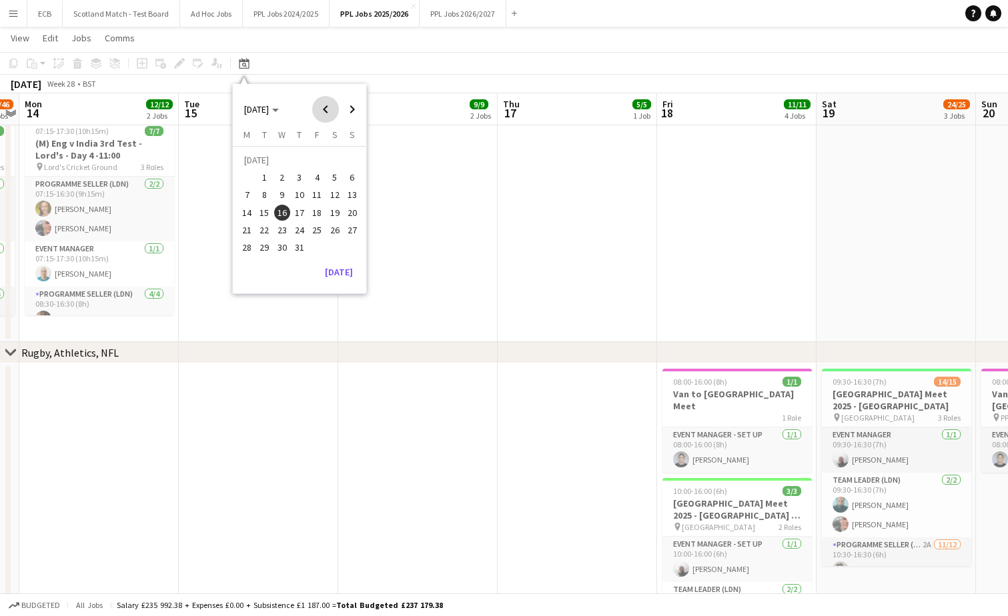
click at [319, 109] on span "Previous month" at bounding box center [325, 109] width 27 height 27
click at [247, 214] on span "16" at bounding box center [247, 216] width 16 height 16
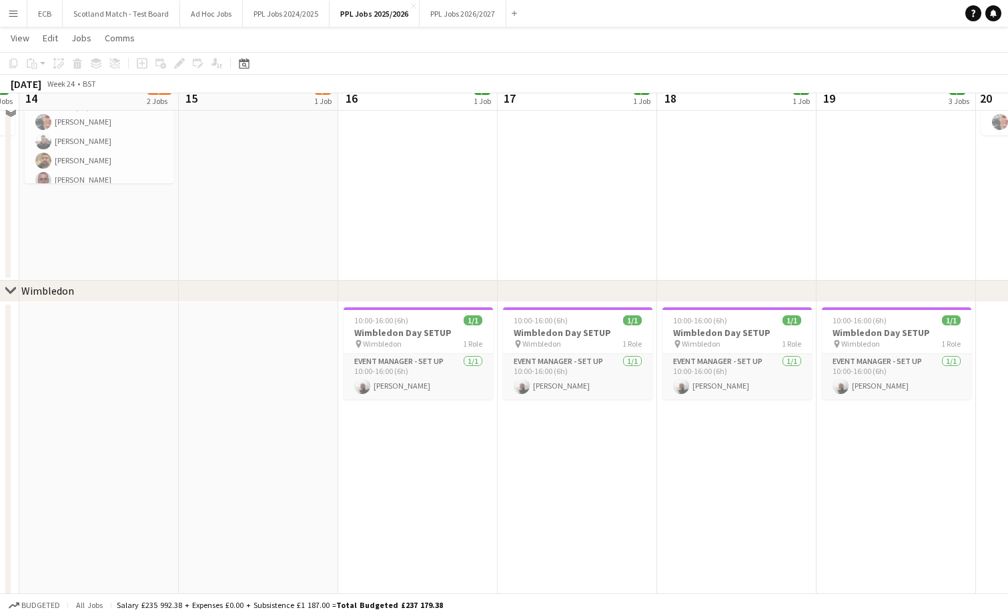
scroll to position [945, 0]
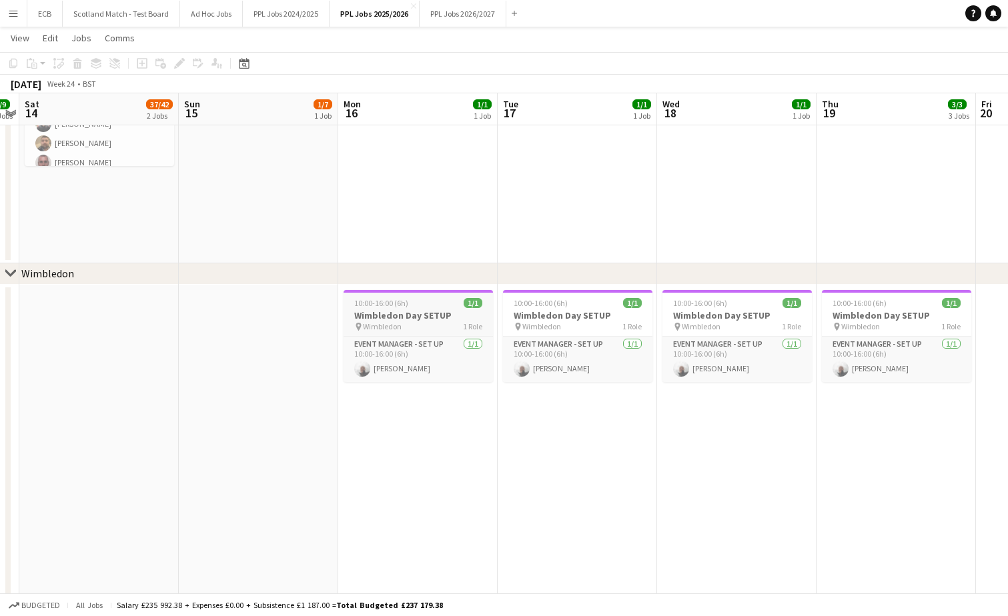
click at [421, 311] on h3 "Wimbledon Day SETUP" at bounding box center [417, 315] width 149 height 12
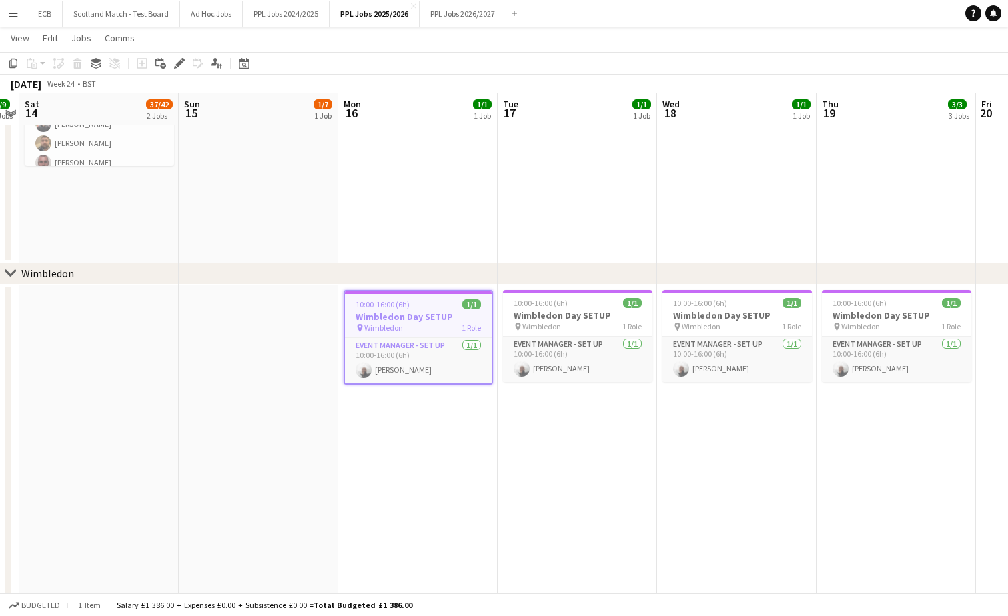
click at [442, 299] on div "10:00-16:00 (6h) 1/1" at bounding box center [418, 304] width 147 height 10
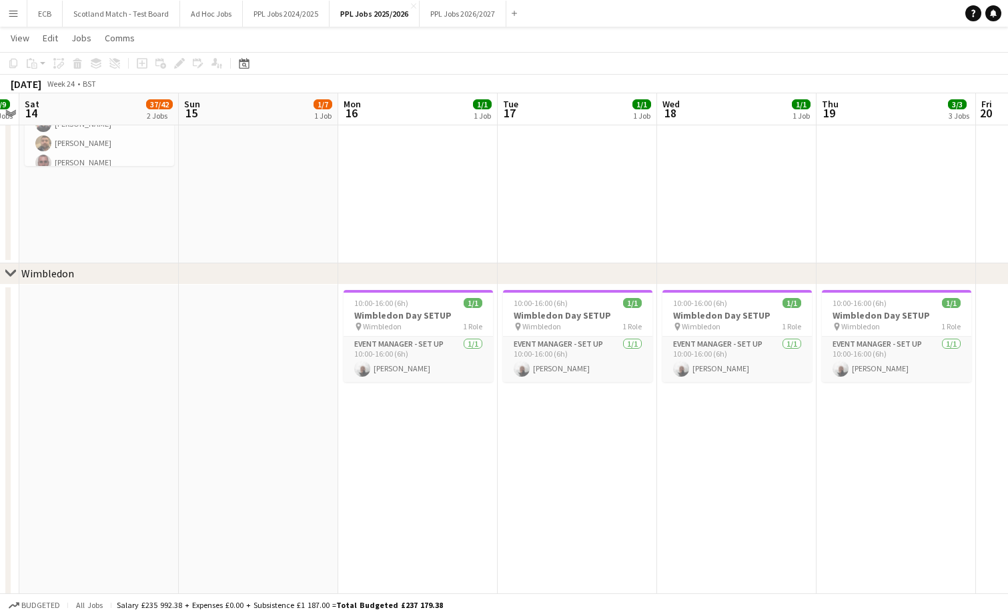
click at [13, 13] on app-icon "Menu" at bounding box center [13, 13] width 11 height 11
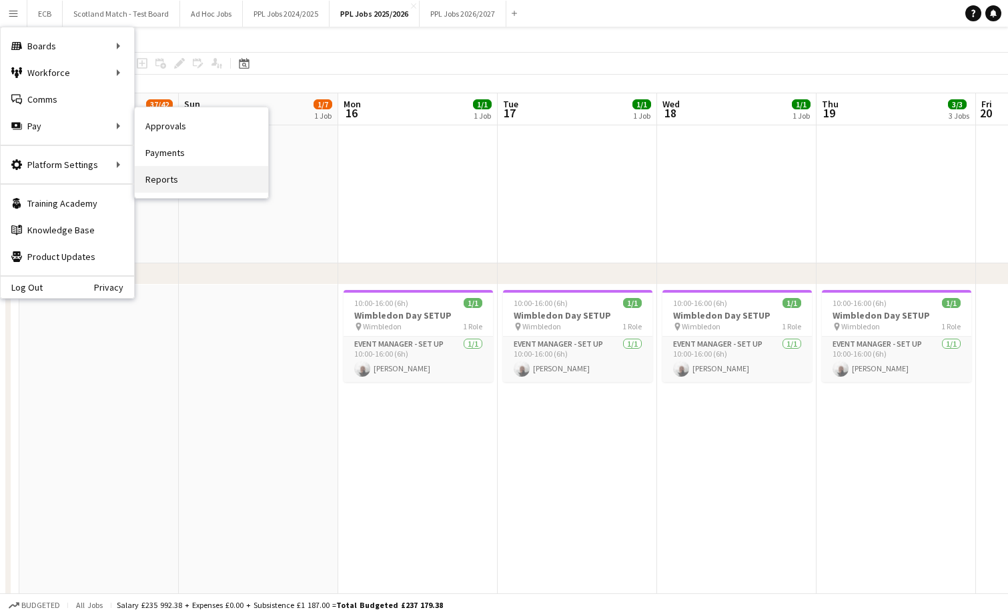
click at [162, 179] on link "Reports" at bounding box center [201, 179] width 133 height 27
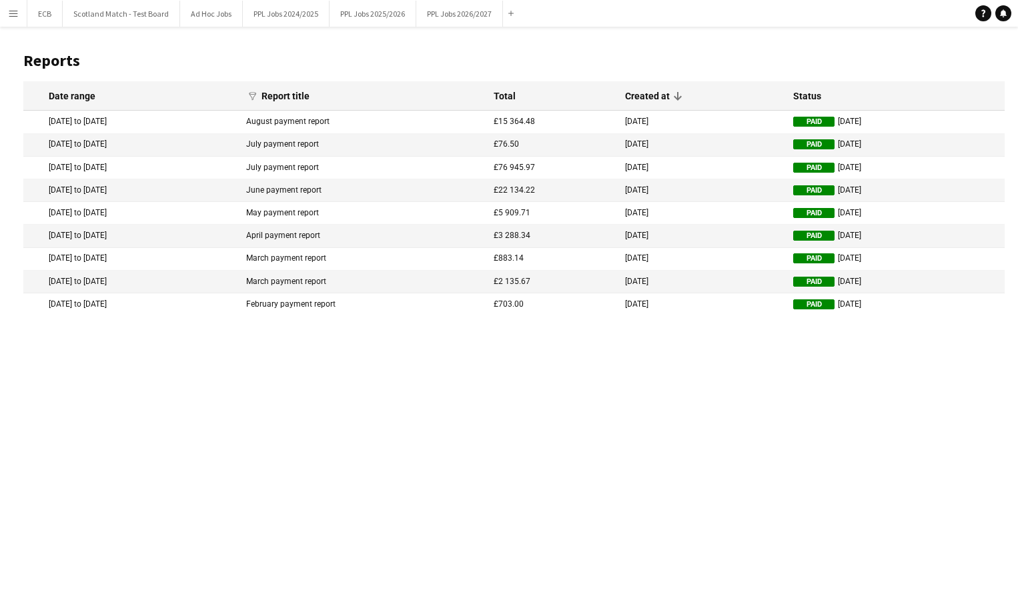
click at [119, 121] on mat-cell "[DATE] to [DATE]" at bounding box center [131, 122] width 216 height 23
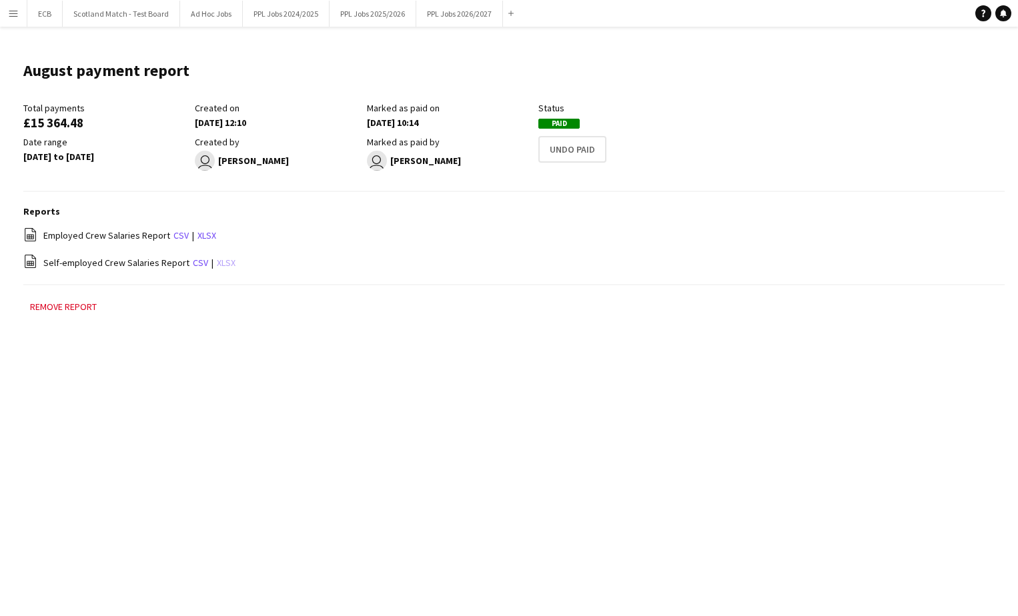
click at [221, 261] on link "xlsx" at bounding box center [226, 263] width 19 height 12
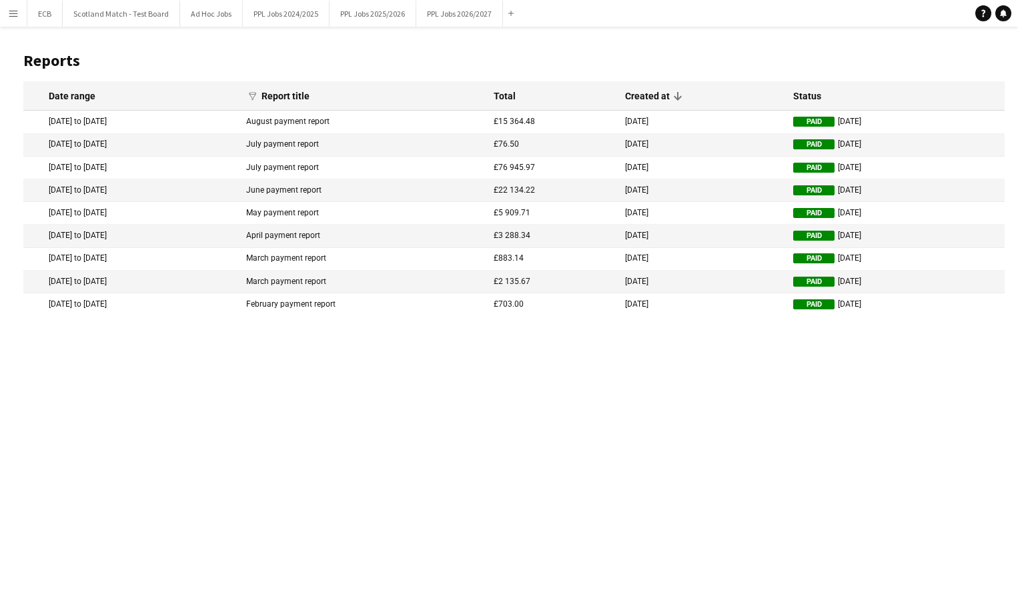
click at [96, 170] on mat-cell "[DATE] to [DATE]" at bounding box center [131, 168] width 216 height 23
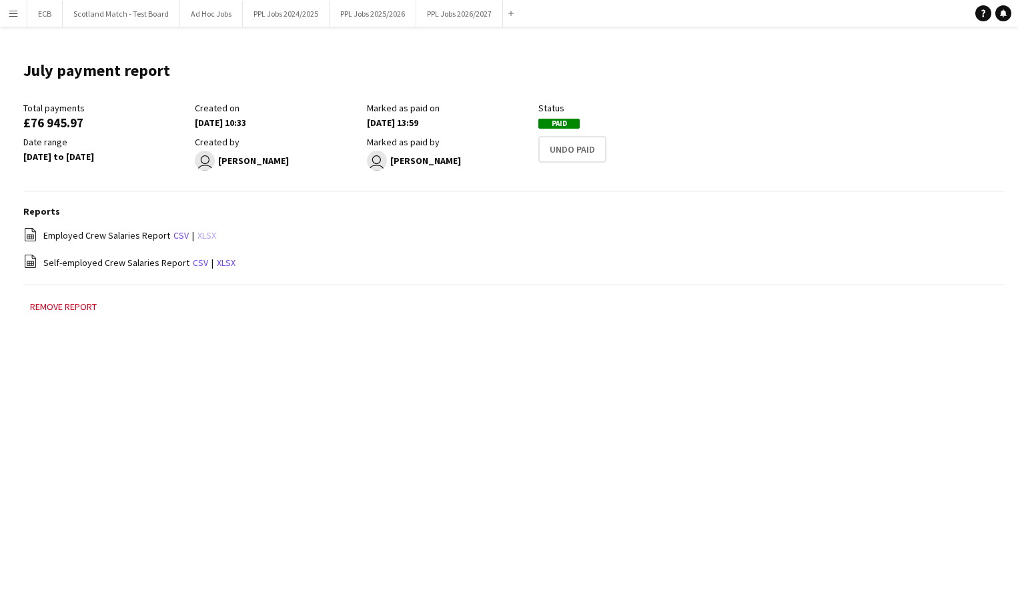
click at [199, 233] on link "xlsx" at bounding box center [206, 235] width 19 height 12
click at [383, 14] on button "PPL Jobs 2025/2026 Close" at bounding box center [372, 14] width 87 height 26
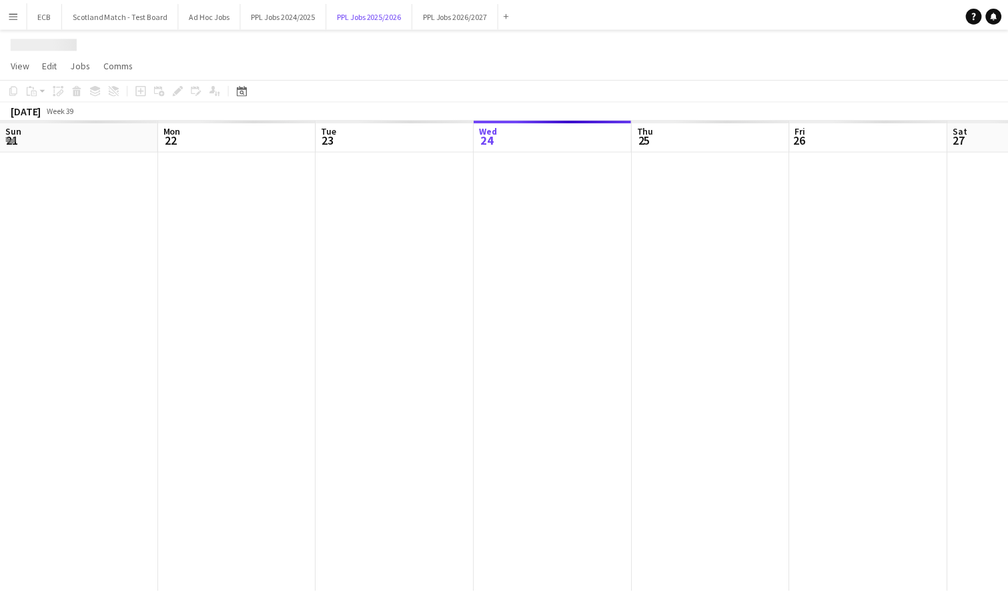
scroll to position [0, 319]
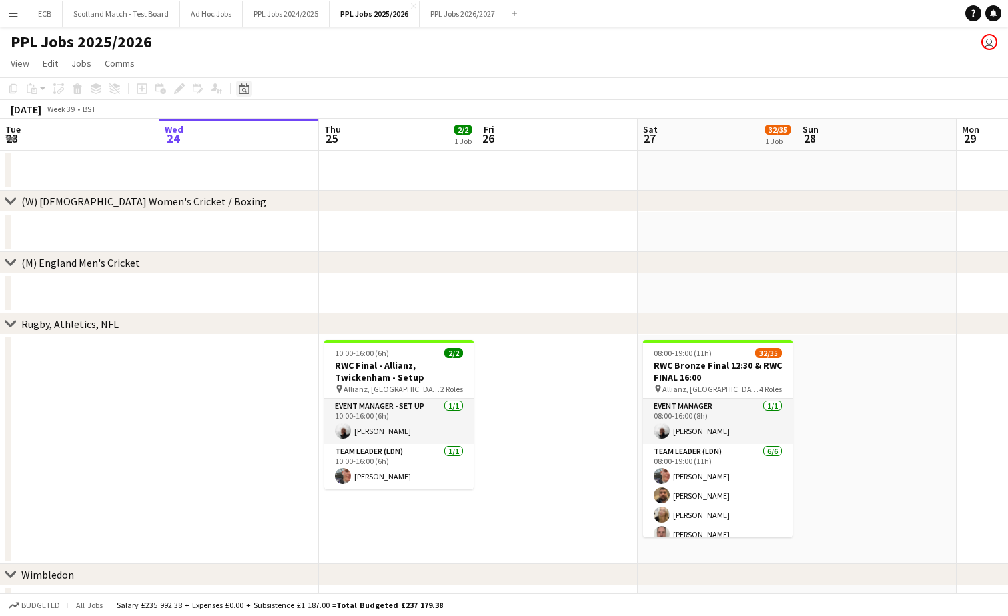
click at [247, 87] on icon at bounding box center [244, 88] width 10 height 11
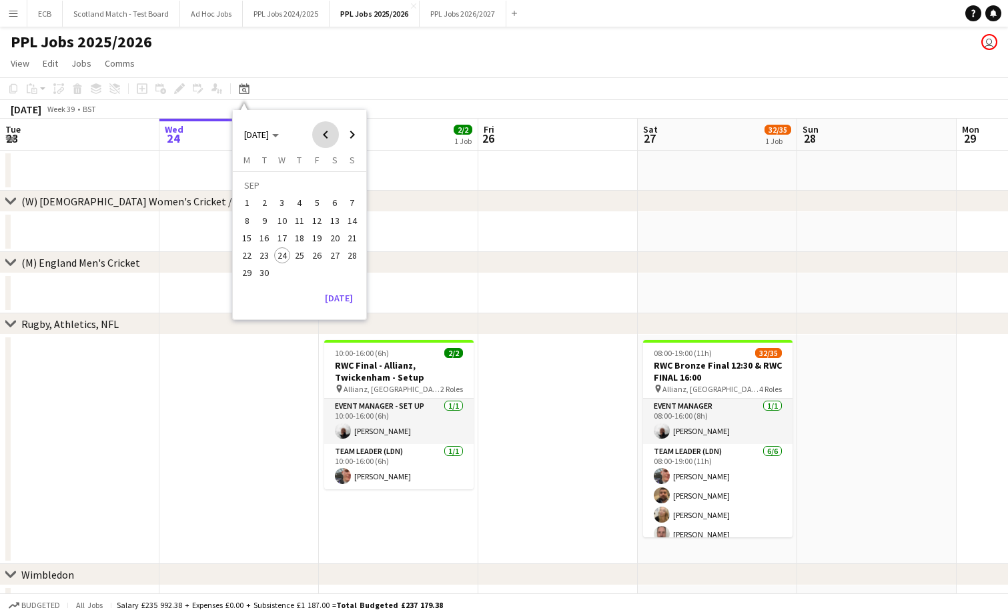
click at [323, 131] on span "Previous month" at bounding box center [325, 134] width 27 height 27
click at [349, 134] on span "Next month" at bounding box center [352, 134] width 27 height 27
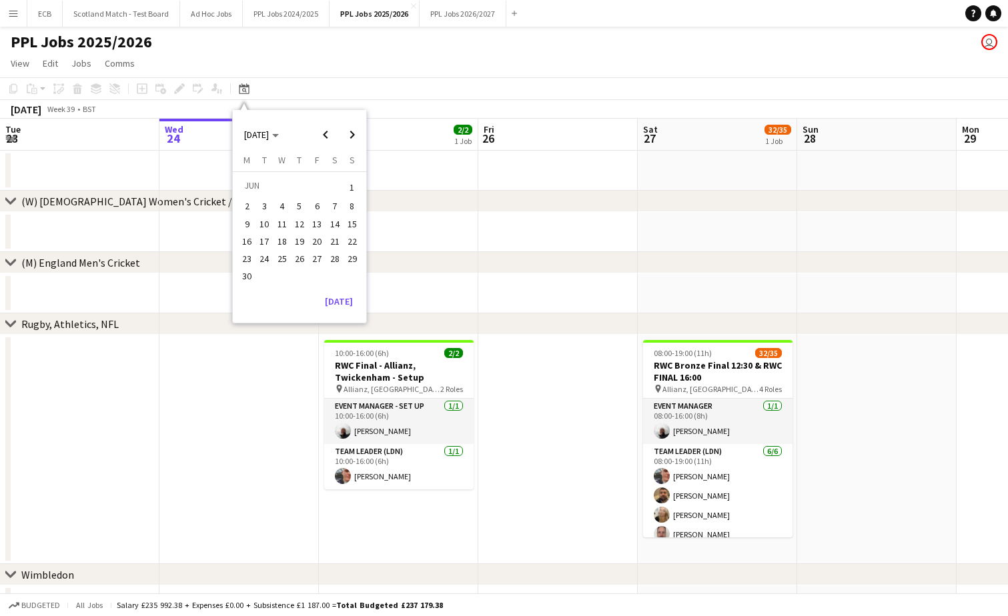
click at [360, 237] on button "22" at bounding box center [351, 241] width 17 height 17
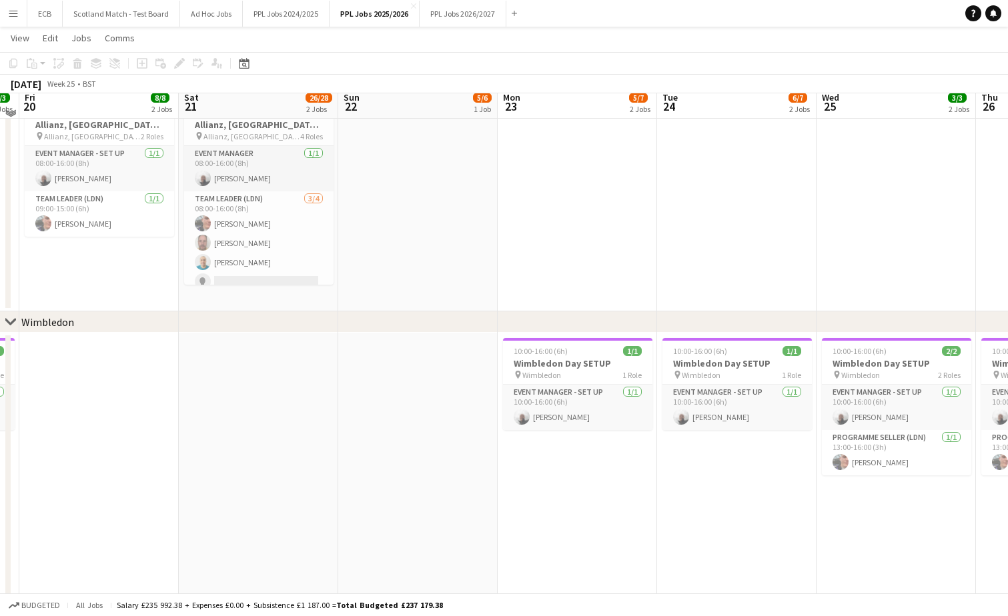
scroll to position [590, 0]
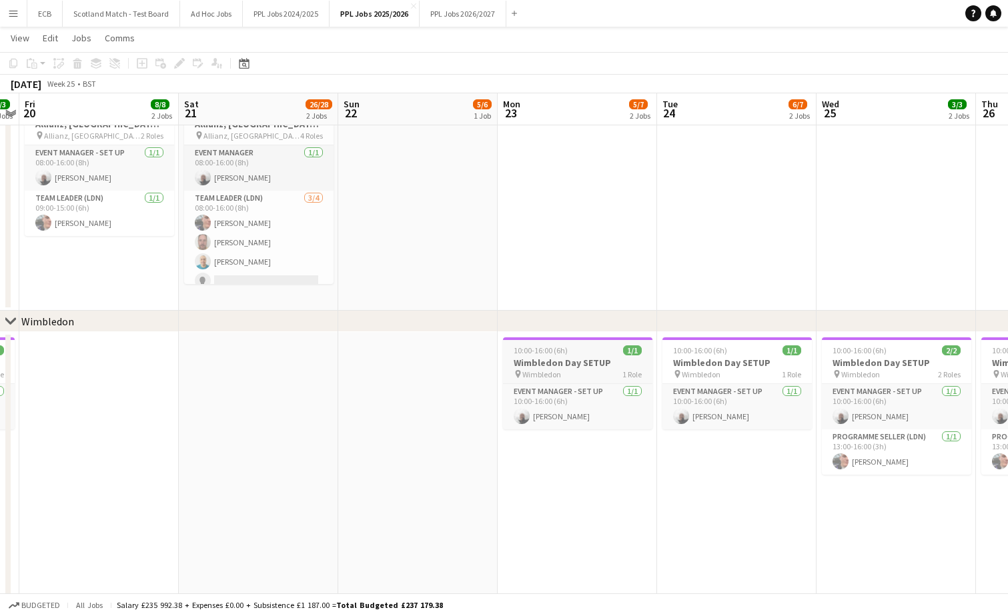
click at [596, 354] on div "10:00-16:00 (6h) 1/1" at bounding box center [577, 350] width 149 height 10
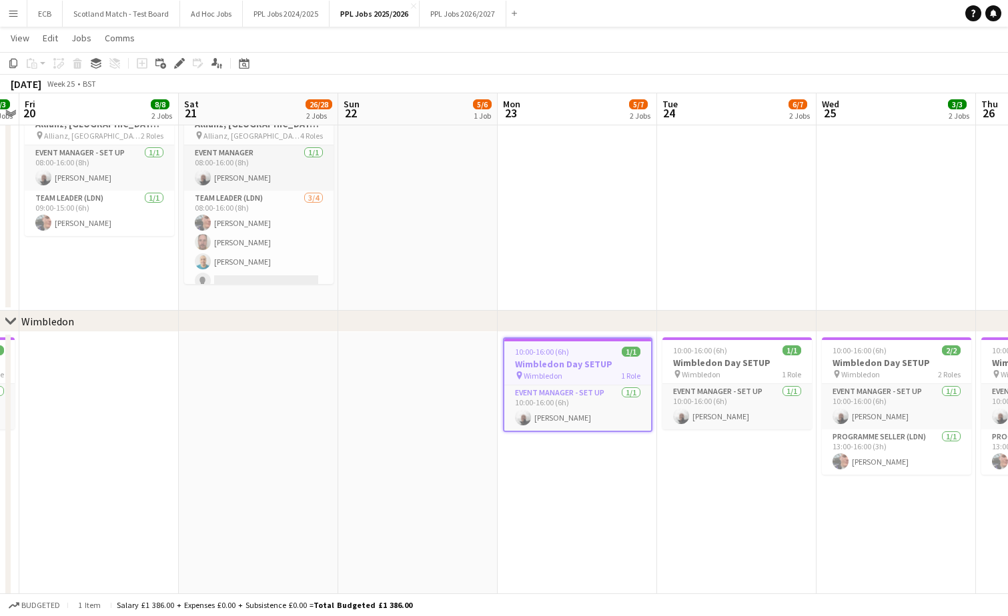
click at [431, 359] on app-date-cell at bounding box center [417, 496] width 159 height 328
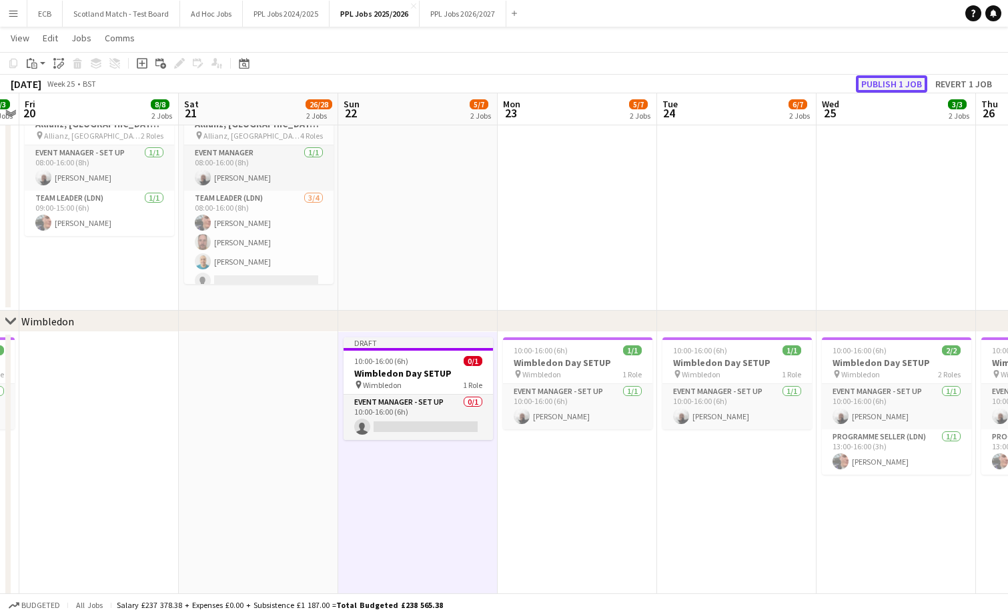
click at [911, 87] on button "Publish 1 job" at bounding box center [891, 83] width 71 height 17
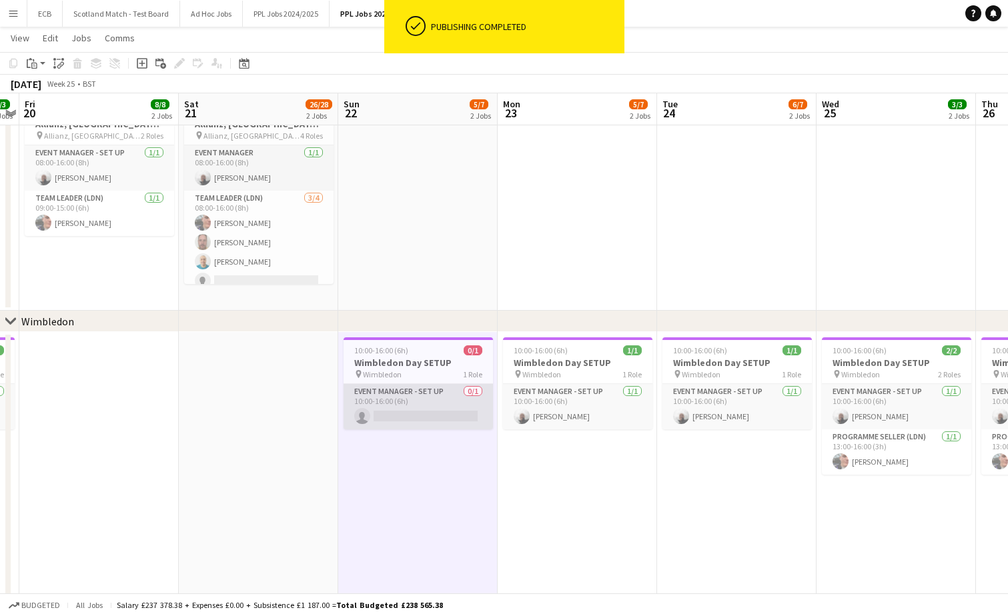
click at [423, 409] on app-card-role "Event Manager - Set up 0/1 10:00-16:00 (6h) single-neutral-actions" at bounding box center [417, 406] width 149 height 45
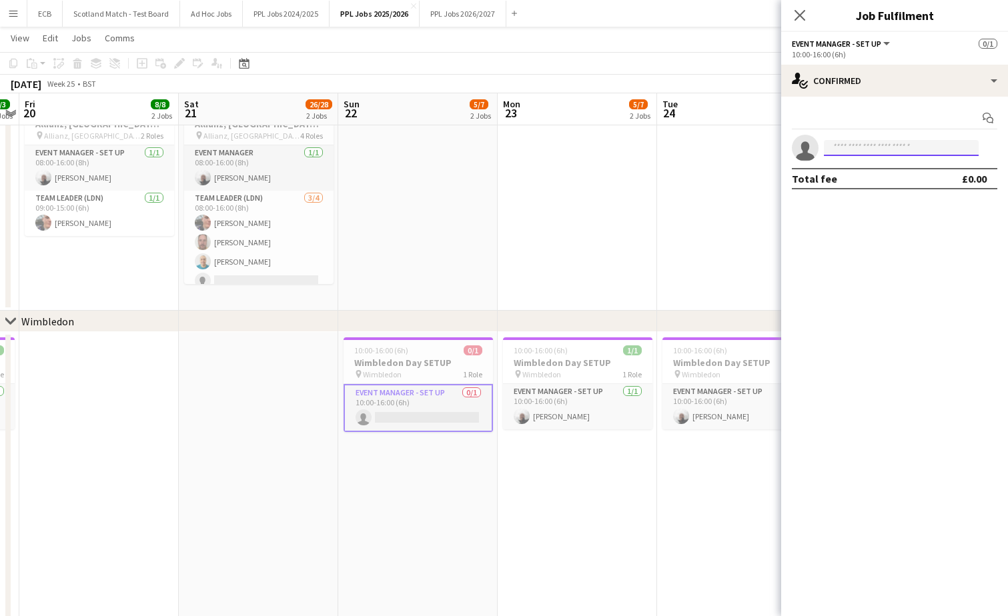
click at [895, 151] on input at bounding box center [901, 148] width 155 height 16
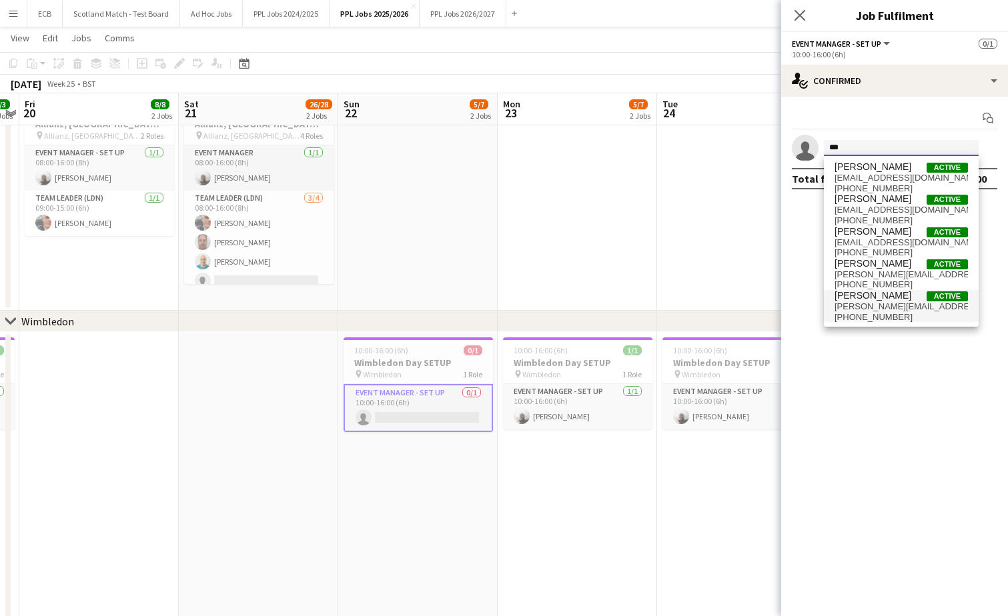
type input "***"
click at [873, 305] on span "[PERSON_NAME][EMAIL_ADDRESS][PERSON_NAME][DOMAIN_NAME]" at bounding box center [900, 306] width 133 height 11
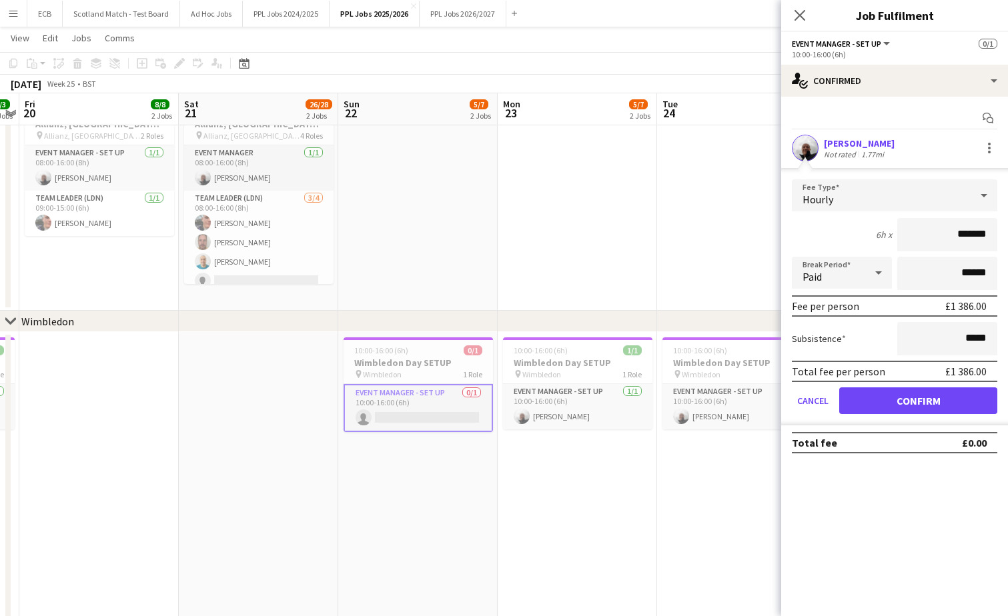
drag, startPoint x: 950, startPoint y: 230, endPoint x: 986, endPoint y: 231, distance: 36.0
click at [986, 231] on input "*******" at bounding box center [947, 234] width 100 height 33
click at [984, 193] on icon at bounding box center [984, 195] width 16 height 27
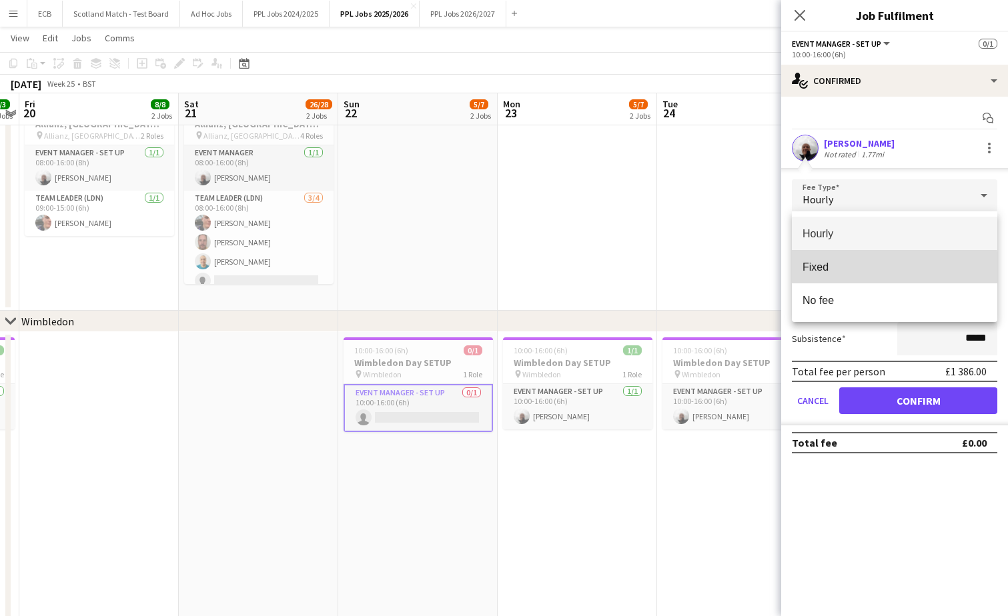
click at [860, 271] on span "Fixed" at bounding box center [894, 267] width 184 height 13
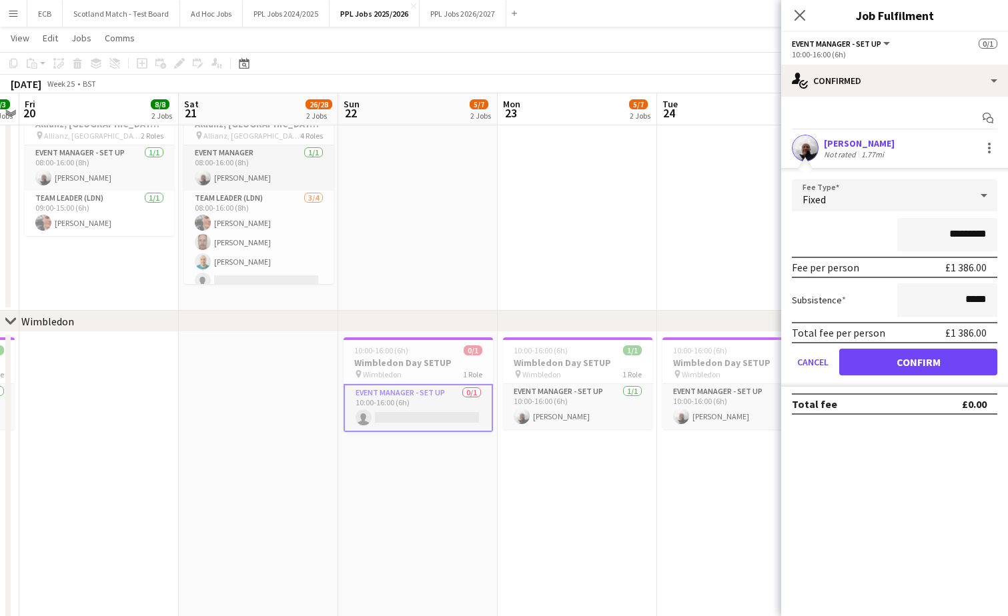
drag, startPoint x: 937, startPoint y: 235, endPoint x: 994, endPoint y: 233, distance: 56.7
click at [994, 233] on input "*********" at bounding box center [947, 234] width 100 height 33
type input "*******"
click at [913, 359] on button "Confirm" at bounding box center [918, 362] width 158 height 27
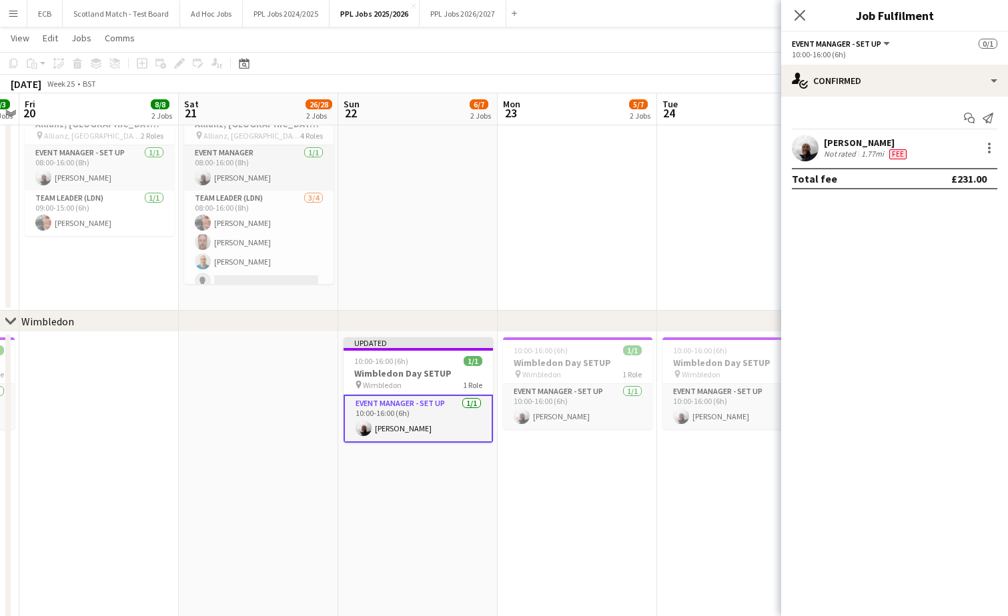
click at [559, 483] on app-date-cell "10:00-16:00 (6h) 1/1 Wimbledon Day SETUP pin Wimbledon 1 Role Event Manager - S…" at bounding box center [576, 496] width 159 height 328
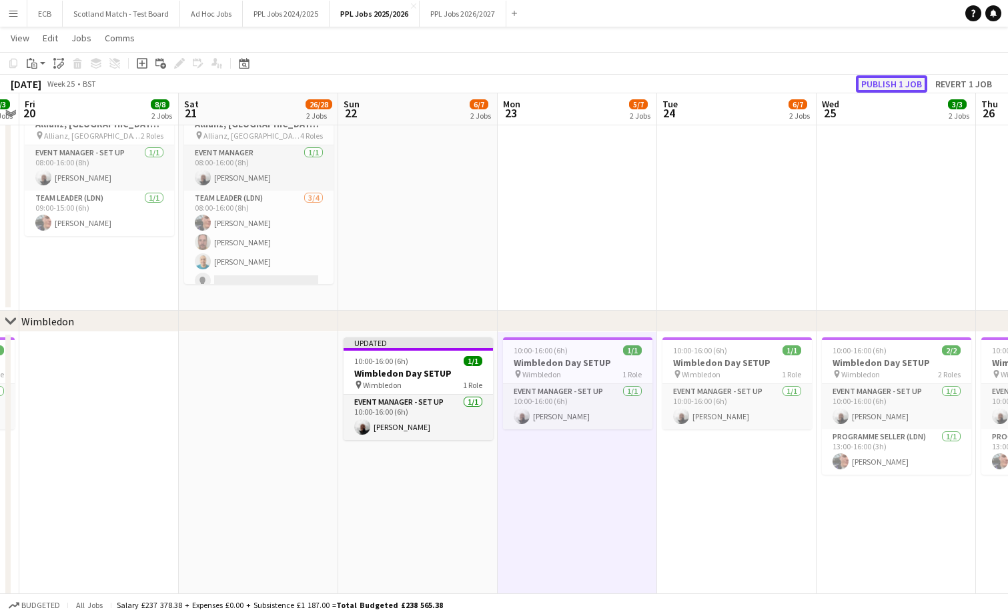
click at [900, 82] on button "Publish 1 job" at bounding box center [891, 83] width 71 height 17
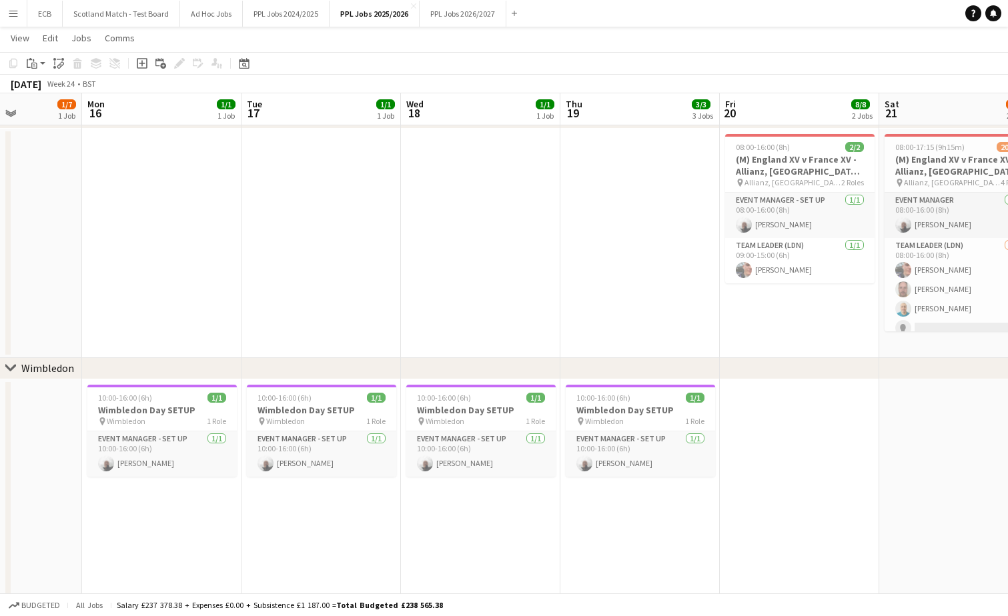
scroll to position [0, 394]
click at [121, 411] on h3 "Wimbledon Day SETUP" at bounding box center [163, 410] width 149 height 12
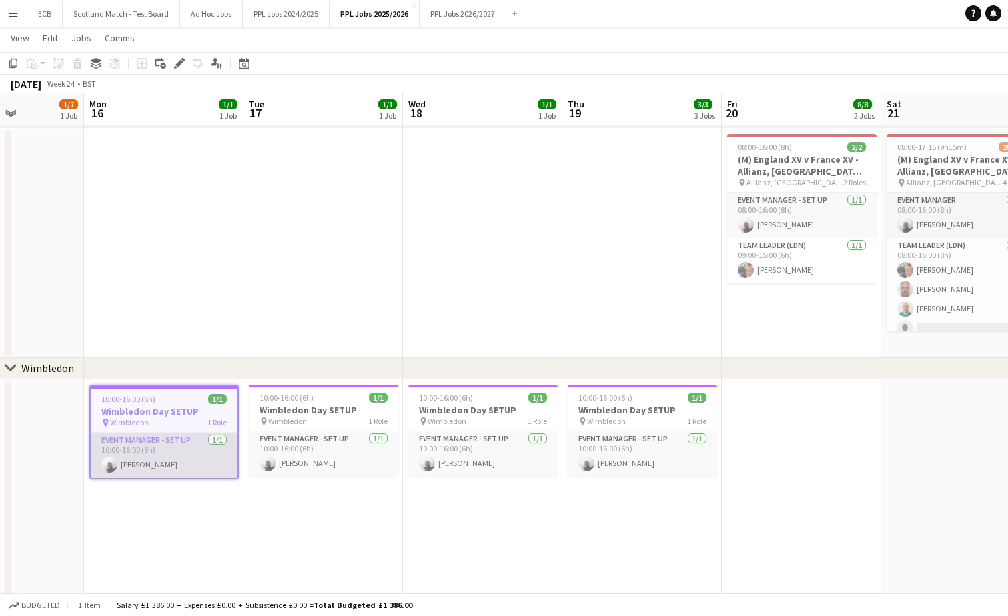
click at [143, 449] on app-card-role "Event Manager - Set up [DATE] 10:00-16:00 (6h) [PERSON_NAME]" at bounding box center [164, 455] width 147 height 45
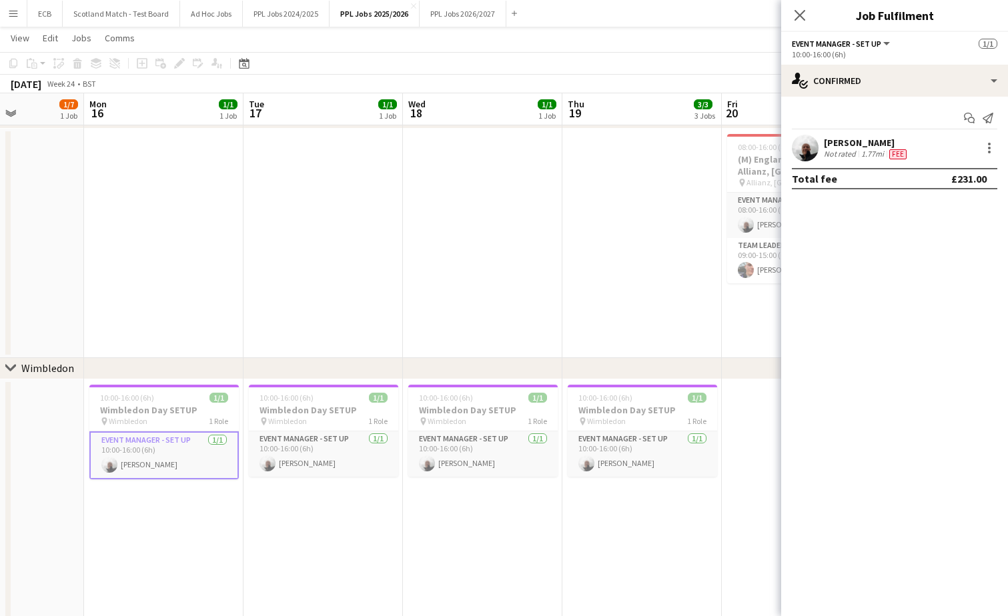
click at [14, 19] on button "Menu" at bounding box center [13, 13] width 27 height 27
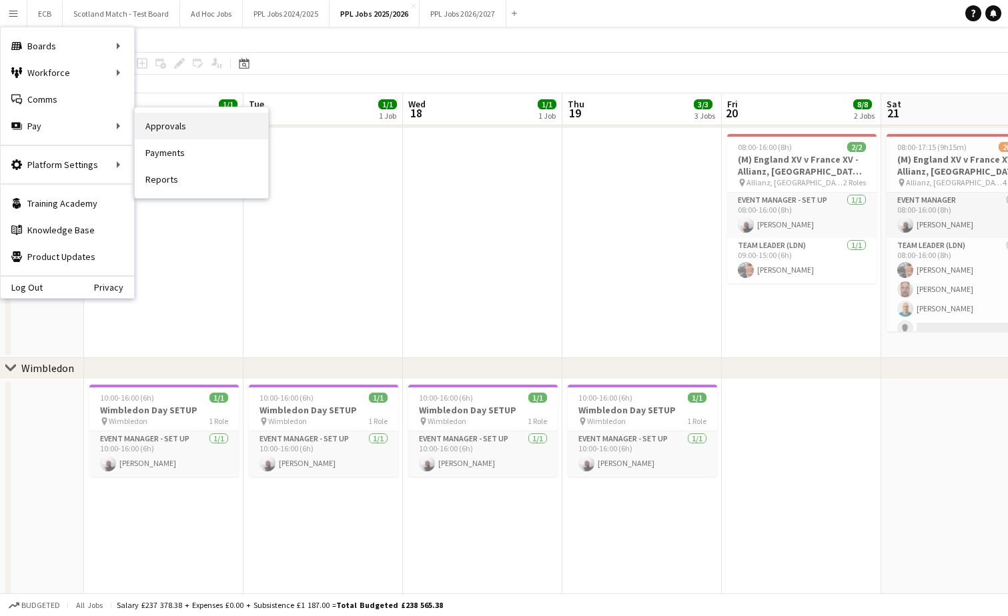
click at [159, 126] on link "Approvals" at bounding box center [201, 126] width 133 height 27
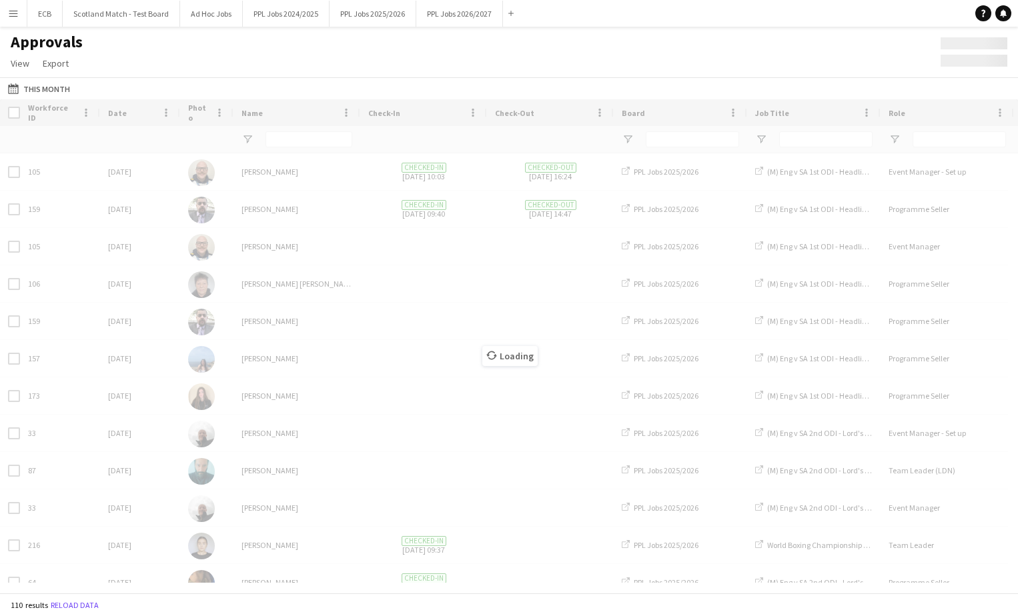
type input "***"
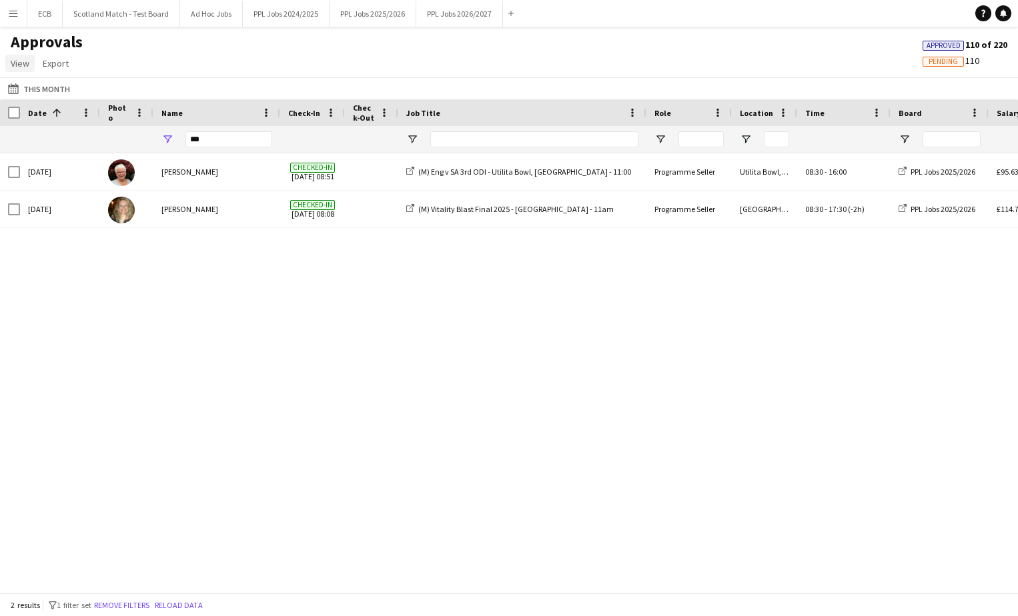
click at [15, 63] on span "View" at bounding box center [20, 63] width 19 height 12
click at [147, 54] on div "Approvals View Customise view Customise filters Reset Filters Reset View Reset …" at bounding box center [509, 54] width 1018 height 45
click at [54, 90] on button "This Month This Month" at bounding box center [38, 89] width 67 height 16
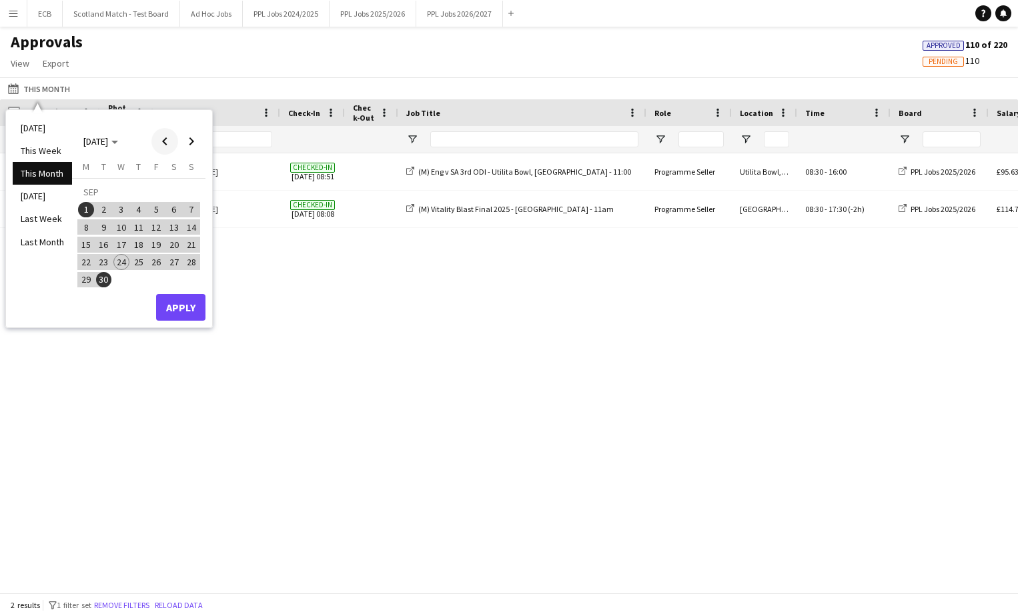
click at [164, 139] on span "Previous month" at bounding box center [164, 141] width 27 height 27
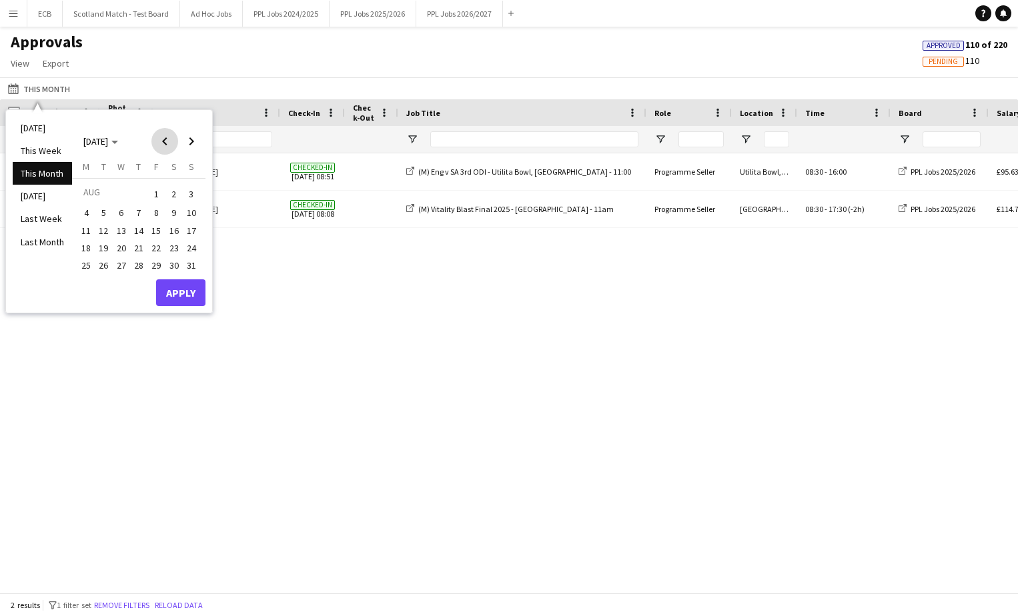
click at [164, 139] on span "Previous month" at bounding box center [164, 141] width 27 height 27
click at [187, 194] on span "1" at bounding box center [191, 194] width 16 height 19
click at [81, 282] on span "30" at bounding box center [86, 283] width 16 height 16
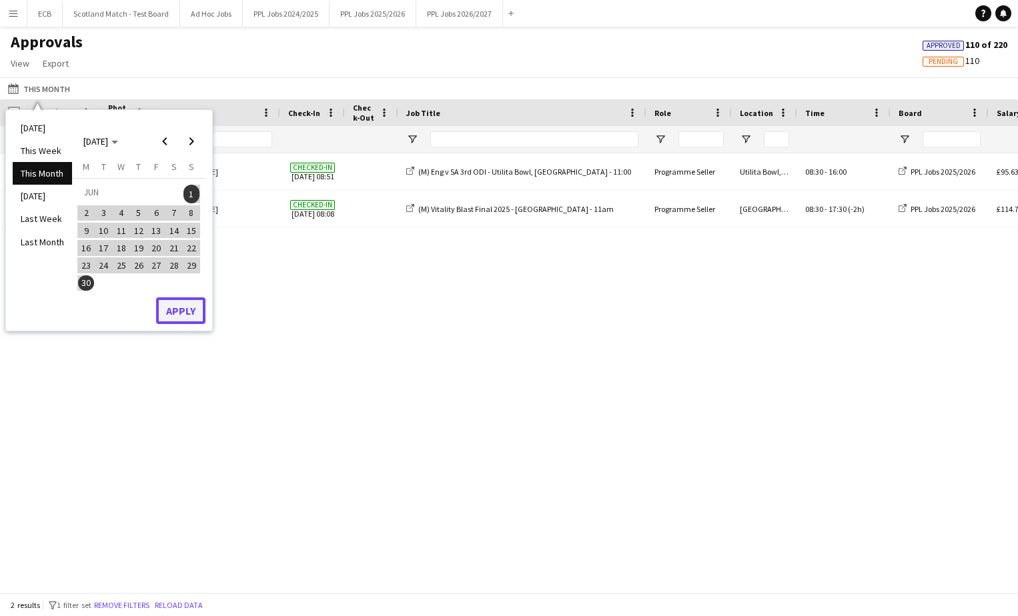
click at [172, 311] on button "Apply" at bounding box center [180, 310] width 49 height 27
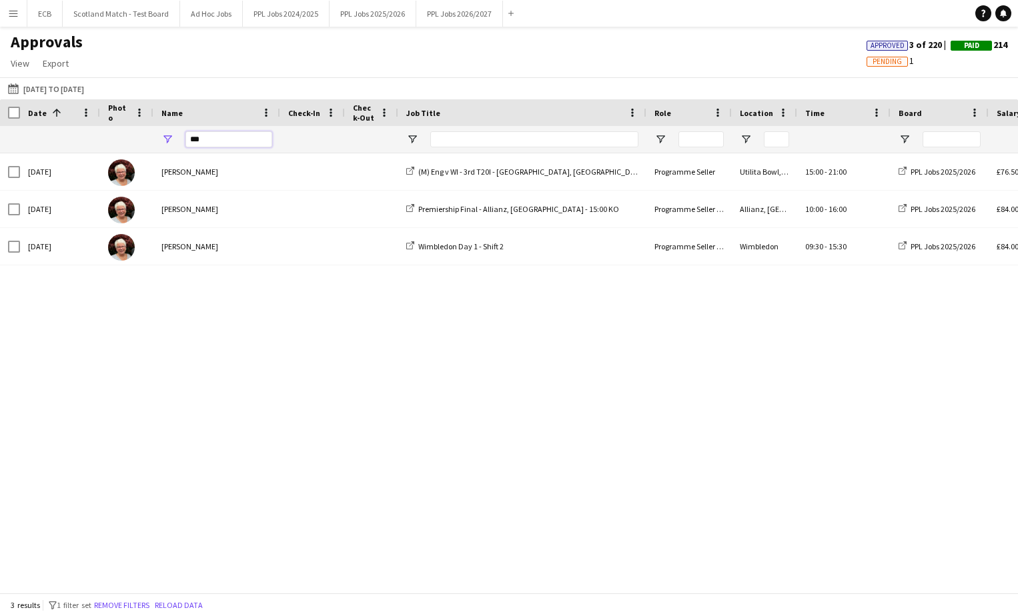
drag, startPoint x: 238, startPoint y: 139, endPoint x: 101, endPoint y: 131, distance: 137.0
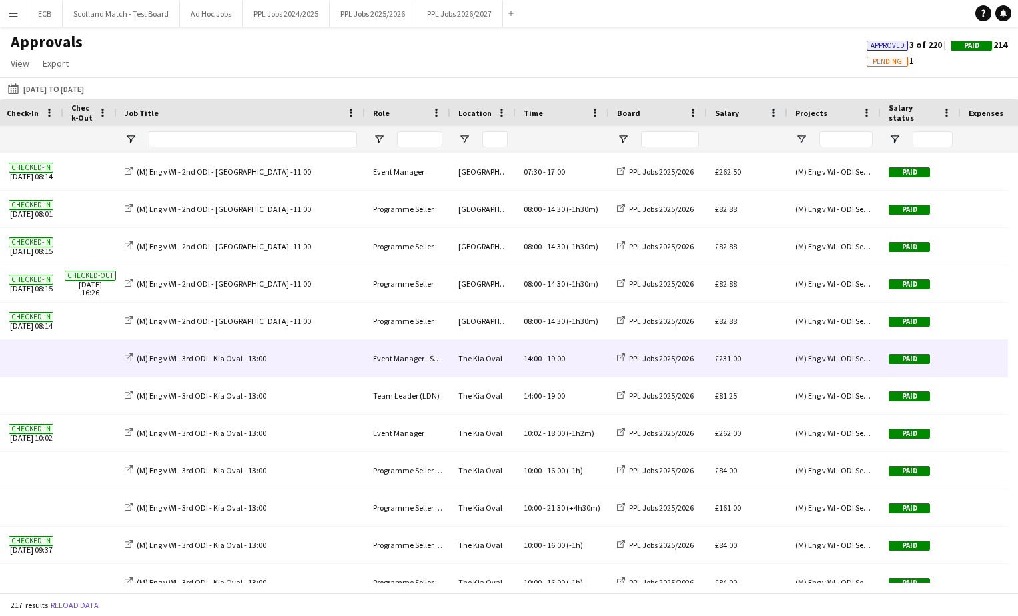
scroll to position [0, 487]
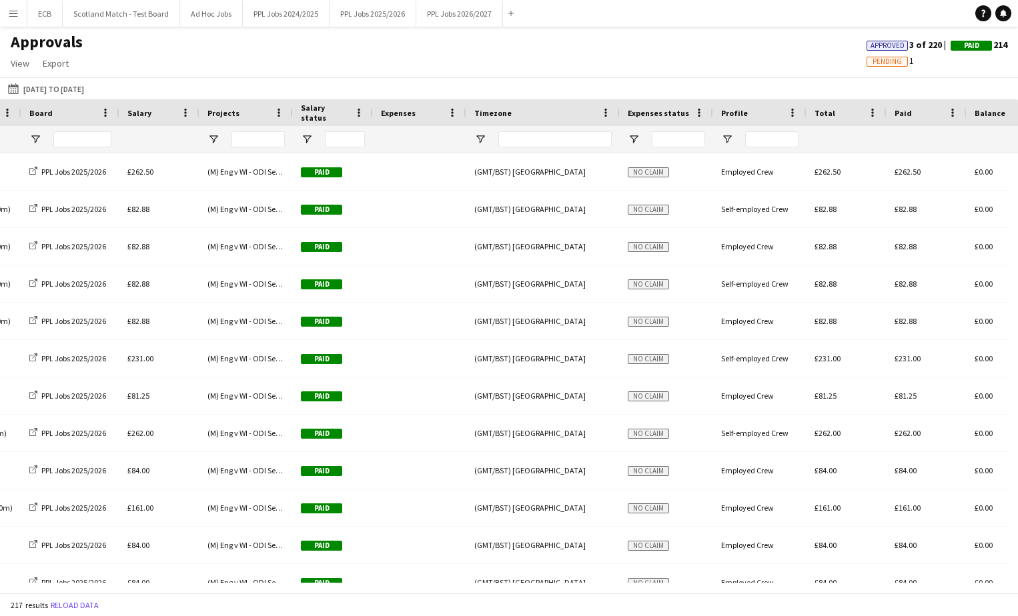
drag, startPoint x: 342, startPoint y: 137, endPoint x: 313, endPoint y: 139, distance: 29.4
click at [313, 139] on div at bounding box center [333, 139] width 80 height 27
click at [306, 139] on span "Open Filter Menu" at bounding box center [307, 139] width 12 height 12
type input "**********"
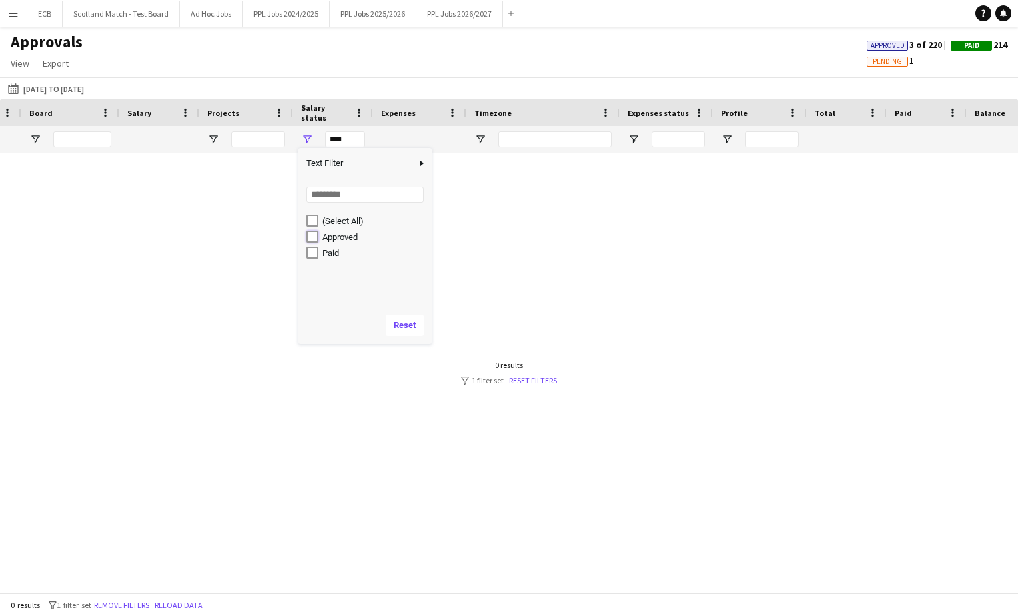
type input "**********"
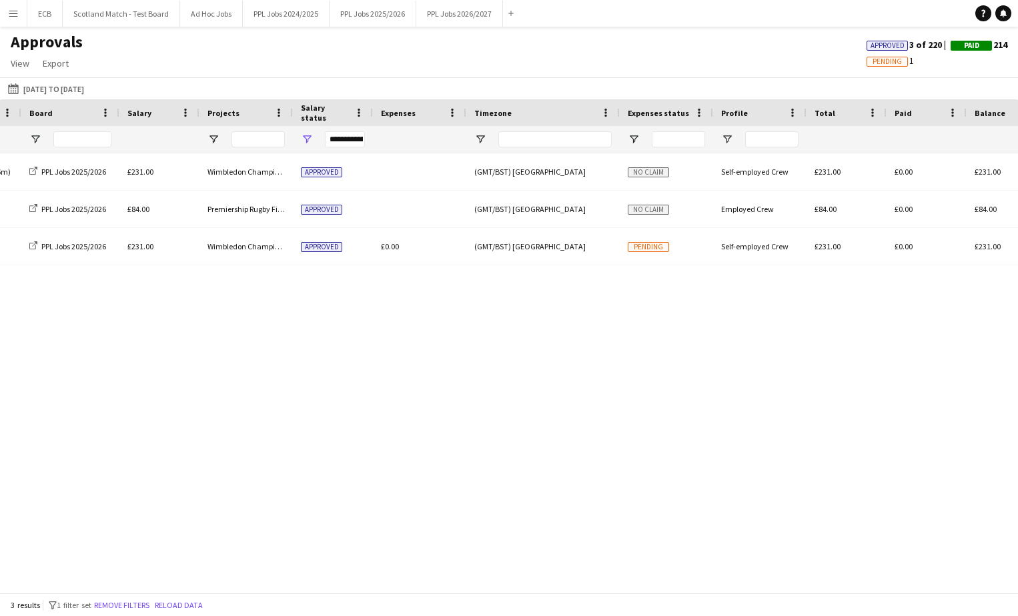
click at [231, 392] on div "Wimbledon 13:26 - 16:00 (-3h26m) PPL Jobs 2025/2026 £231.00 Wimbledon Champions…" at bounding box center [509, 367] width 1018 height 429
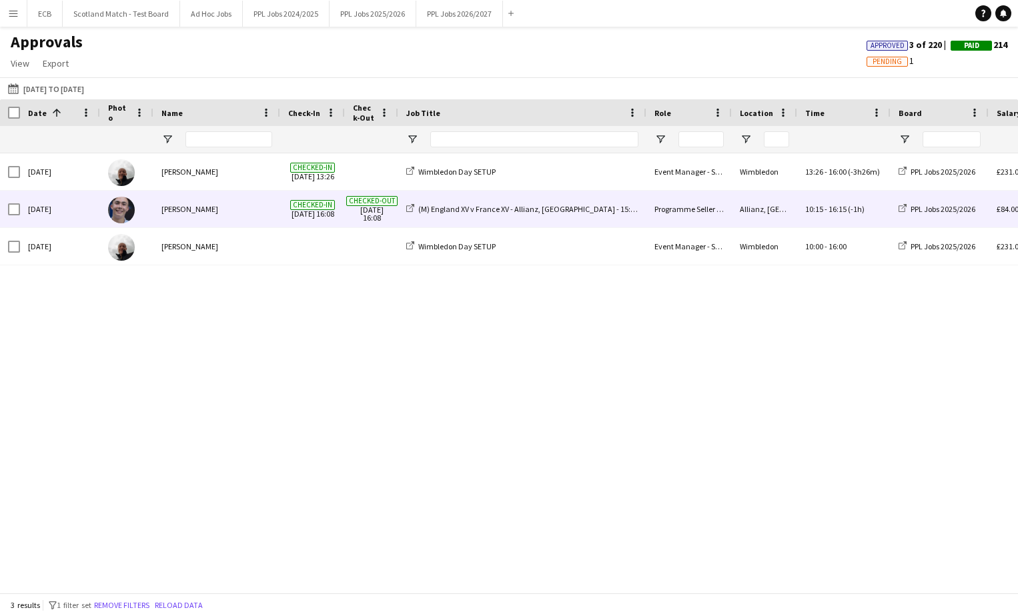
click at [624, 205] on div "(M) England XV v France XV - Allianz, [GEOGRAPHIC_DATA] - 15:15 KO" at bounding box center [522, 209] width 248 height 37
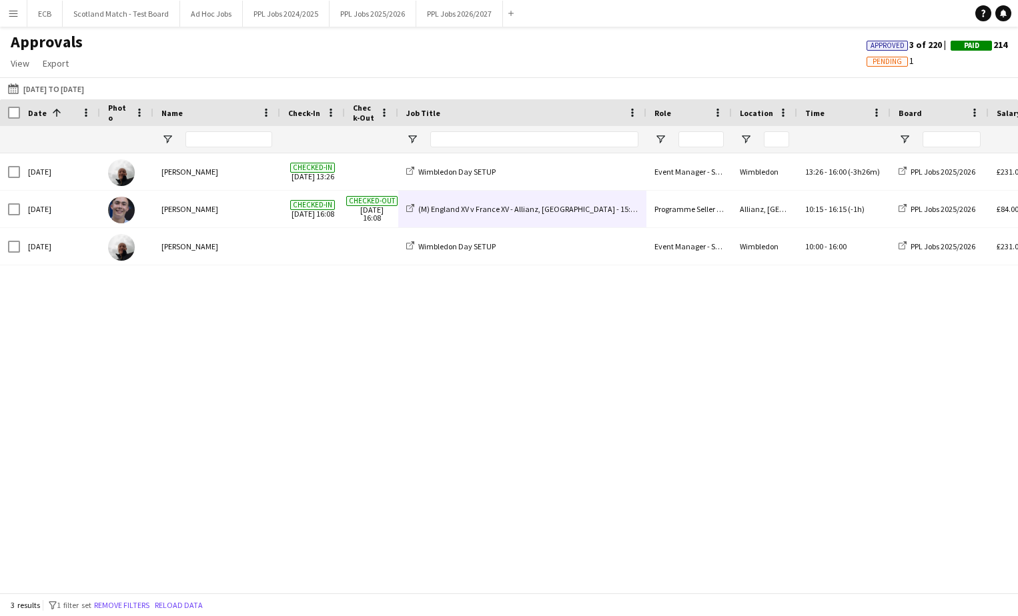
click at [589, 355] on div "Wimbledon Championships 2025 £231.00 PPL Jobs 2025/2026 13:26 - 16:00 (-3h26m) …" at bounding box center [509, 367] width 1018 height 429
click at [8, 12] on app-icon "Menu" at bounding box center [13, 13] width 11 height 11
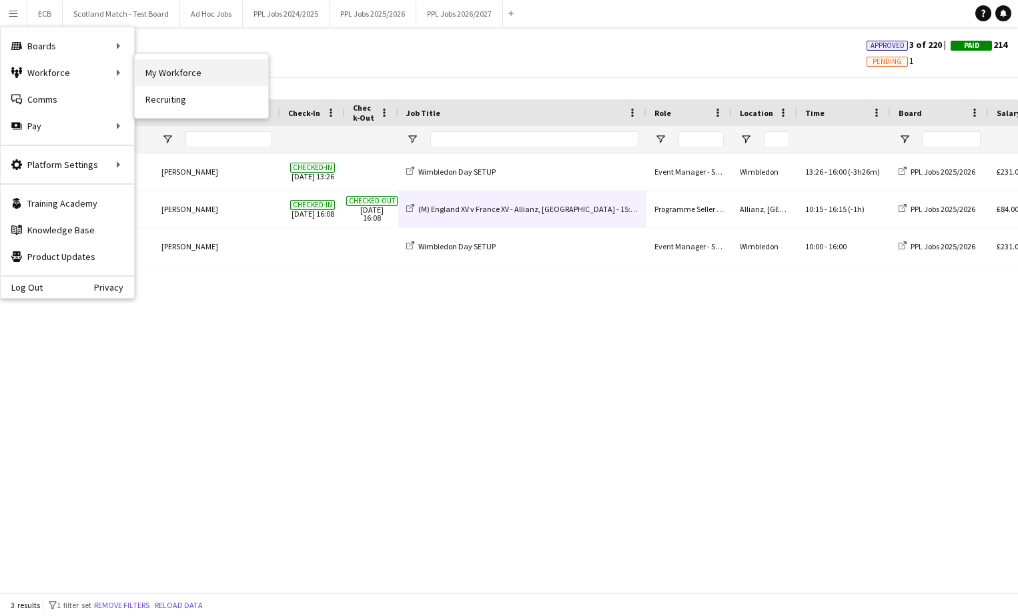
click at [173, 71] on link "My Workforce" at bounding box center [201, 72] width 133 height 27
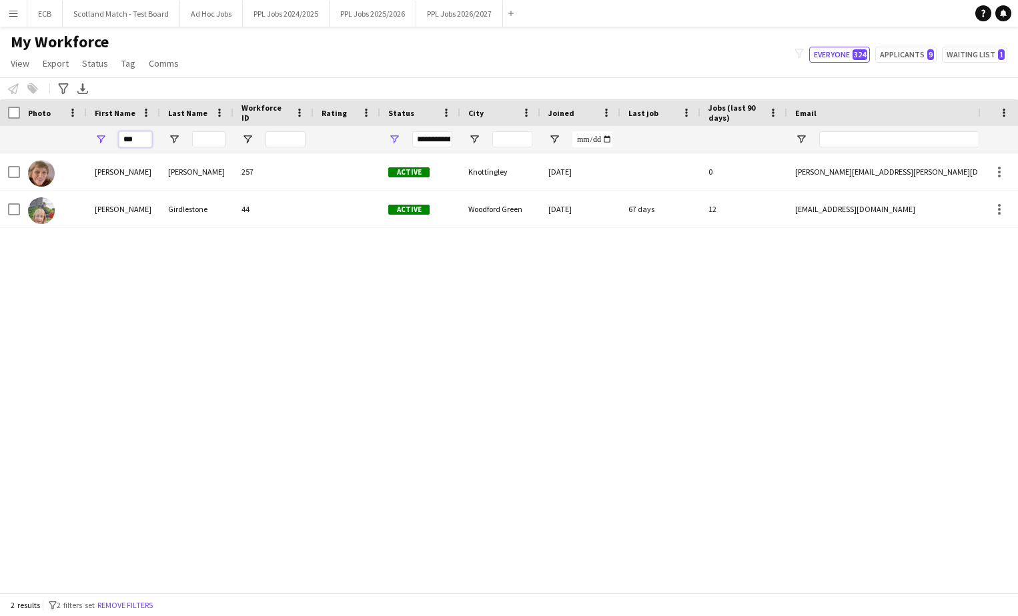
drag, startPoint x: 149, startPoint y: 136, endPoint x: 103, endPoint y: 143, distance: 46.6
click at [103, 143] on div "***" at bounding box center [123, 139] width 73 height 27
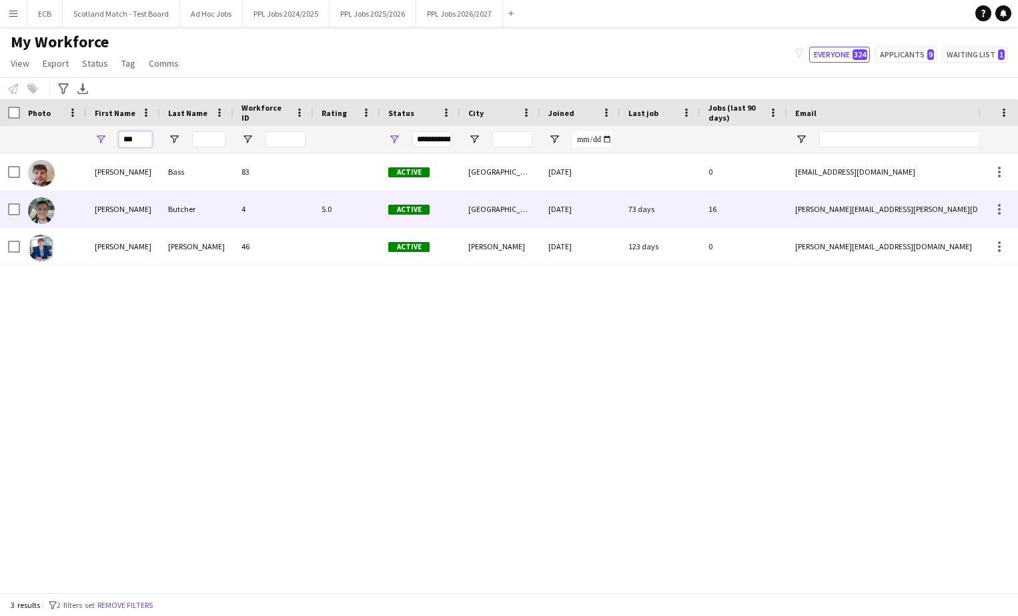
type input "***"
click at [113, 206] on div "[PERSON_NAME]" at bounding box center [123, 209] width 73 height 37
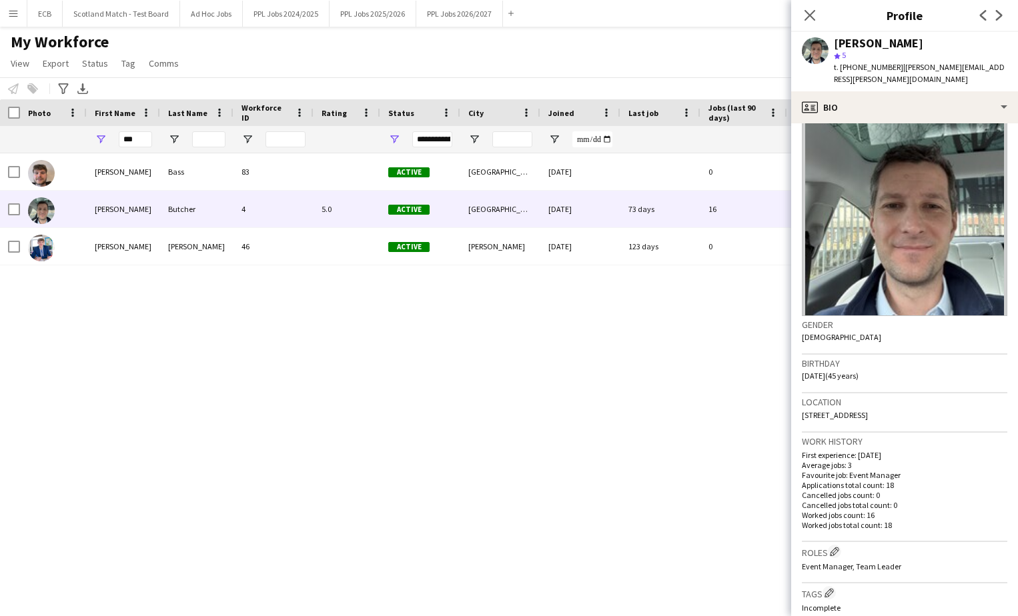
scroll to position [18, 0]
drag, startPoint x: 892, startPoint y: 68, endPoint x: 842, endPoint y: 76, distance: 51.3
click at [842, 76] on div "[PERSON_NAME] star 5 t. [PHONE_NUMBER] | [PERSON_NAME][EMAIL_ADDRESS][PERSON_NA…" at bounding box center [904, 61] width 227 height 59
click at [672, 336] on div "[PERSON_NAME] 83 Active [GEOGRAPHIC_DATA] [DATE] 0 [EMAIL_ADDRESS][DOMAIN_NAME]…" at bounding box center [489, 367] width 978 height 429
click at [351, 13] on button "PPL Jobs 2025/2026 Close" at bounding box center [372, 14] width 87 height 26
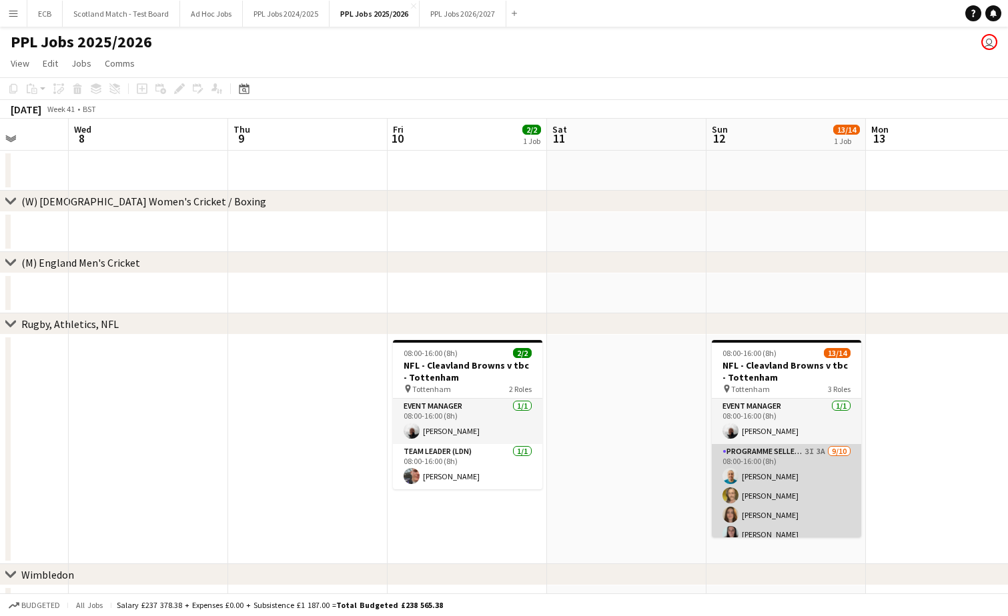
click at [754, 452] on app-card-role "Programme Seller (LDN) 3I 3A [DATE] 08:00-16:00 (8h) [PERSON_NAME] [PERSON_NAME…" at bounding box center [786, 553] width 149 height 219
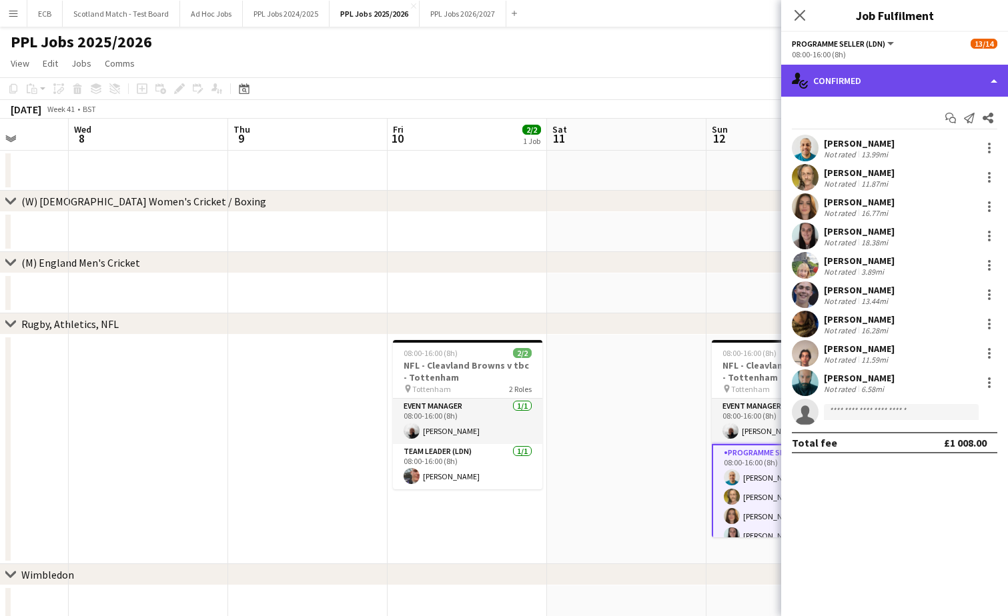
click at [873, 79] on div "single-neutral-actions-check-2 Confirmed" at bounding box center [894, 81] width 227 height 32
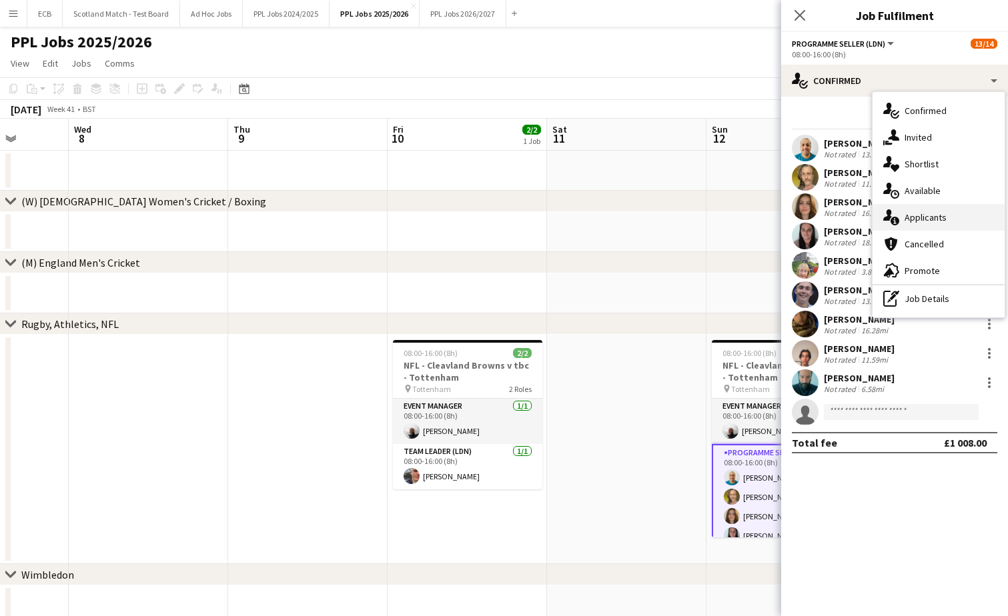
click at [930, 211] on div "single-neutral-actions-information Applicants" at bounding box center [938, 217] width 132 height 27
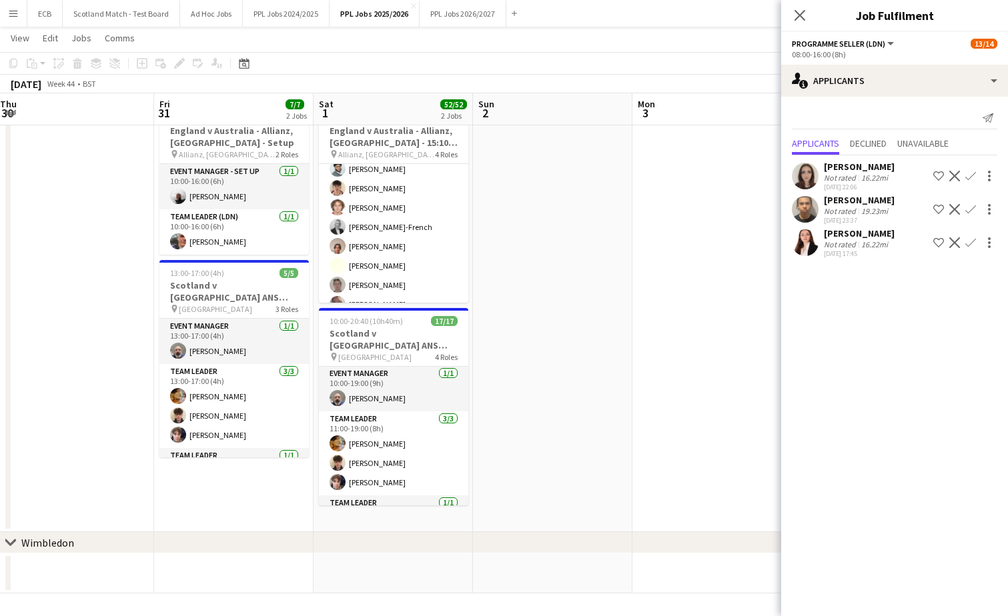
scroll to position [642, 0]
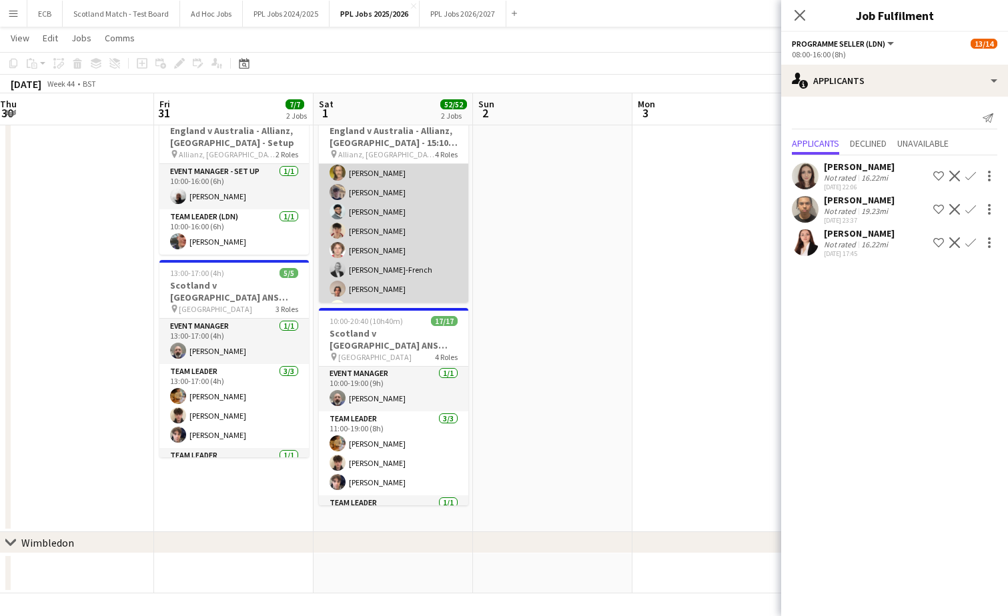
click at [374, 207] on app-card-role "Programme Seller (LDN) [DATE] 11:00-17:00 (6h) [PERSON_NAME] [PERSON_NAME] [PER…" at bounding box center [393, 250] width 149 height 219
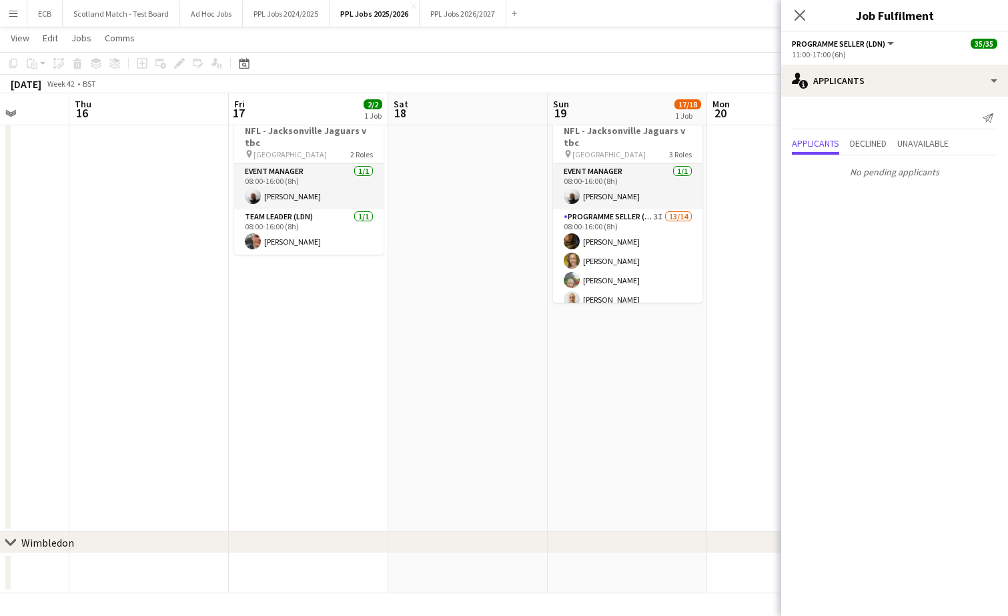
scroll to position [0, 408]
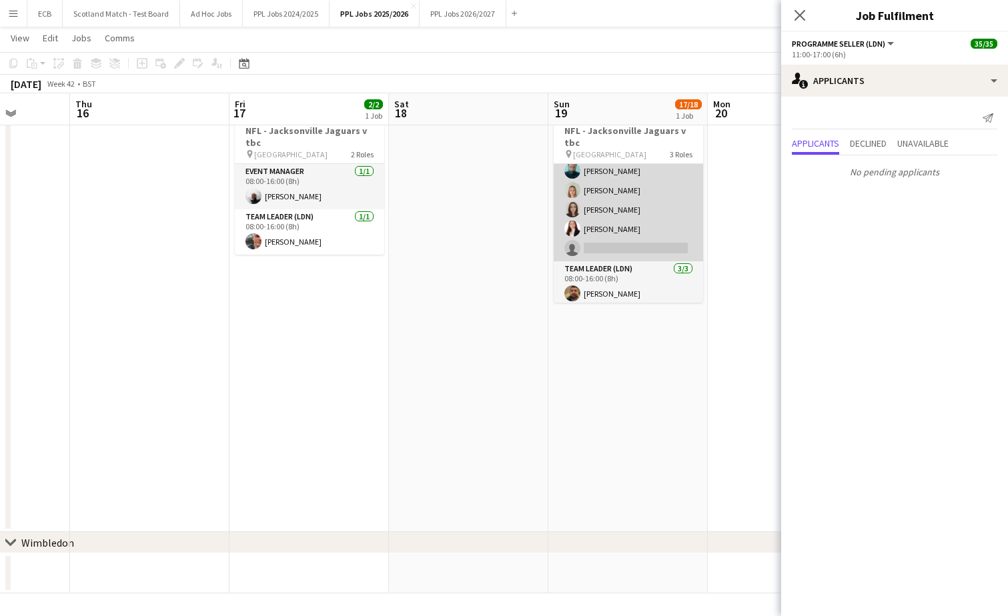
click at [591, 225] on app-card-role "Programme Seller (LDN) 3I 13/14 08:00-16:00 (8h) [PERSON_NAME] [PERSON_NAME] [P…" at bounding box center [628, 113] width 149 height 297
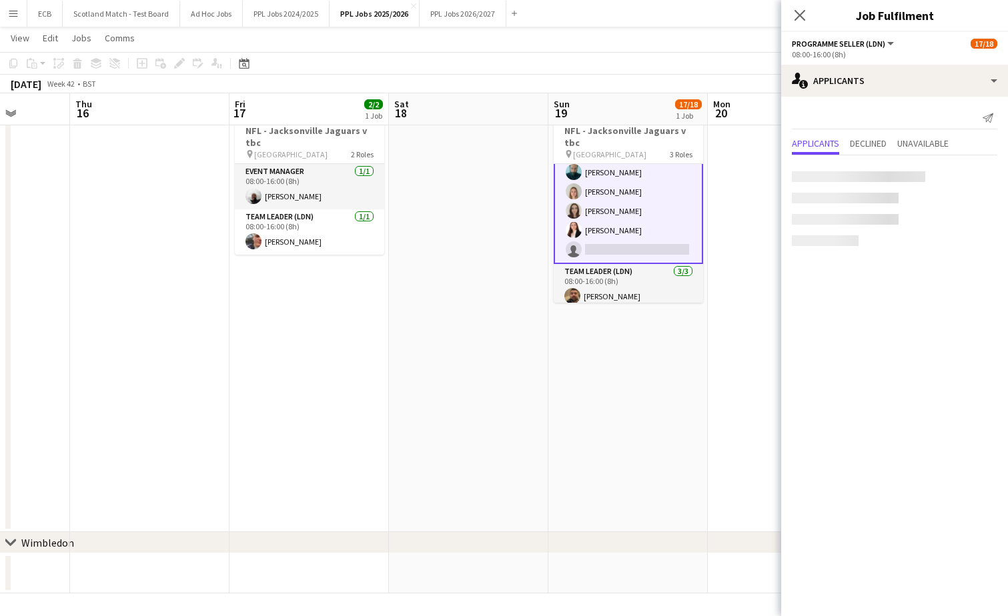
scroll to position [246, 0]
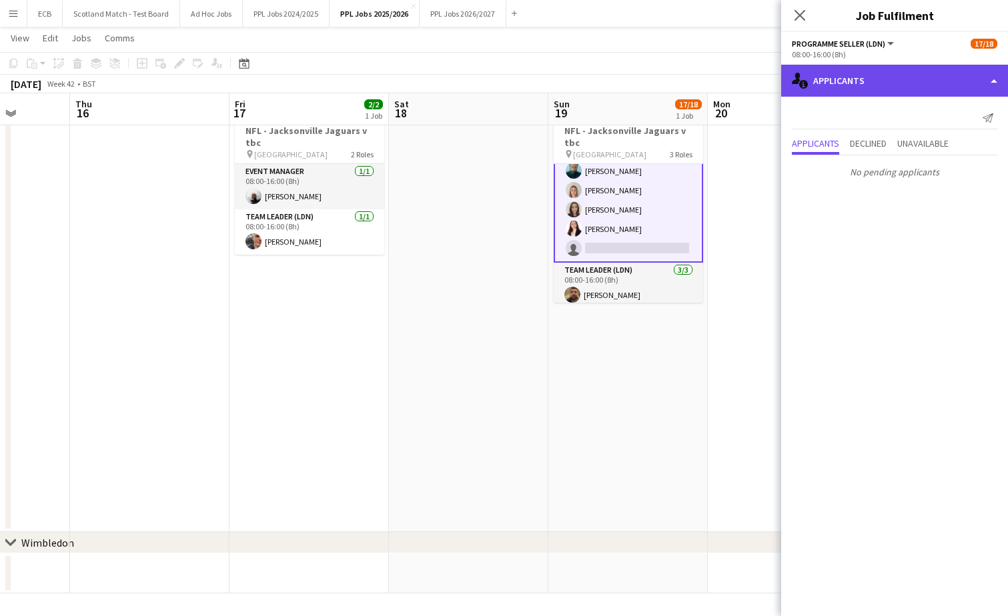
click at [885, 87] on div "single-neutral-actions-information Applicants" at bounding box center [894, 81] width 227 height 32
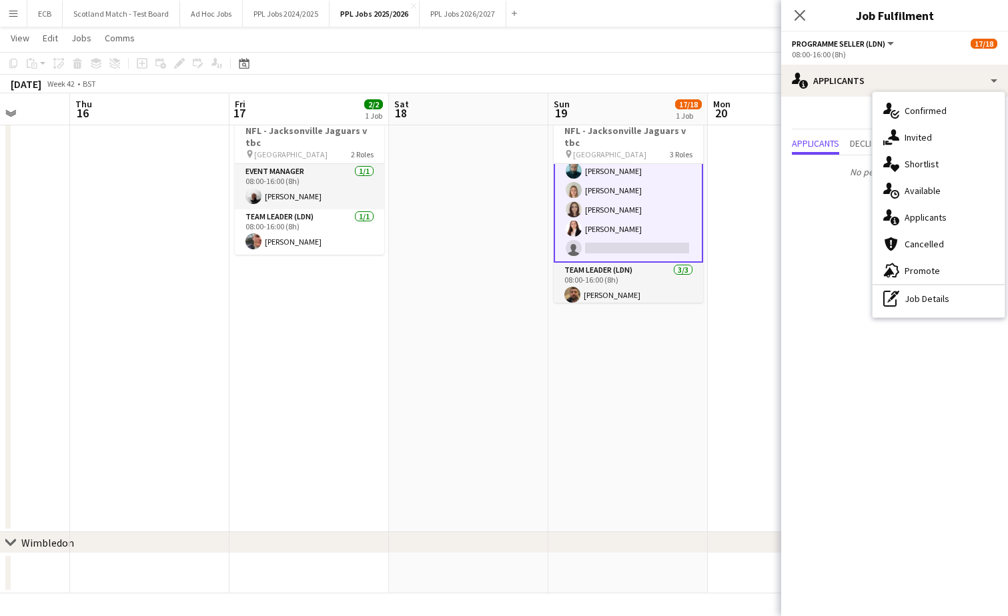
click at [634, 228] on app-card-role "Programme Seller (LDN) 3I 13/14 08:00-16:00 (8h) [PERSON_NAME] [PERSON_NAME] [P…" at bounding box center [628, 112] width 149 height 299
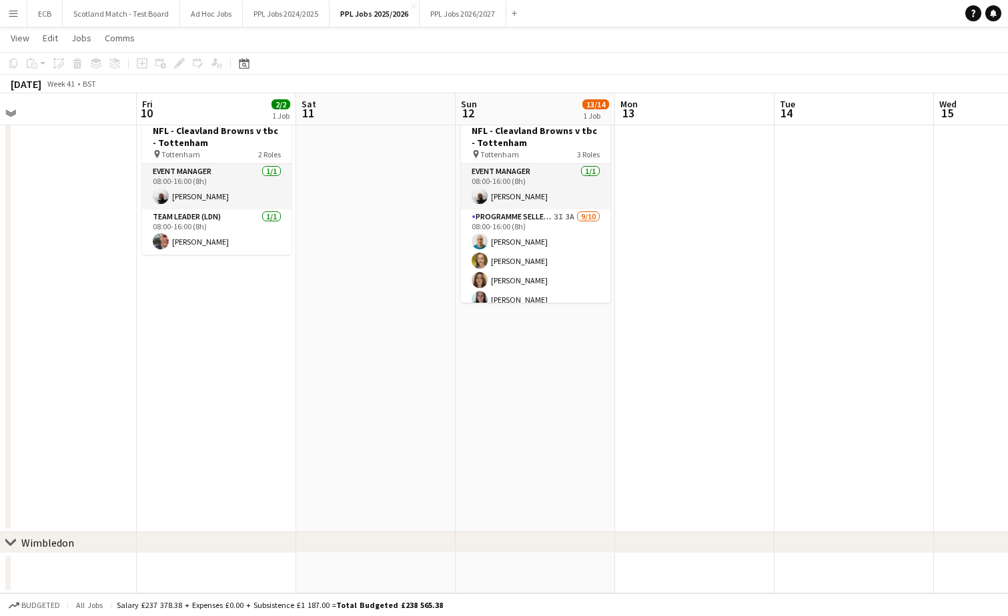
scroll to position [0, 341]
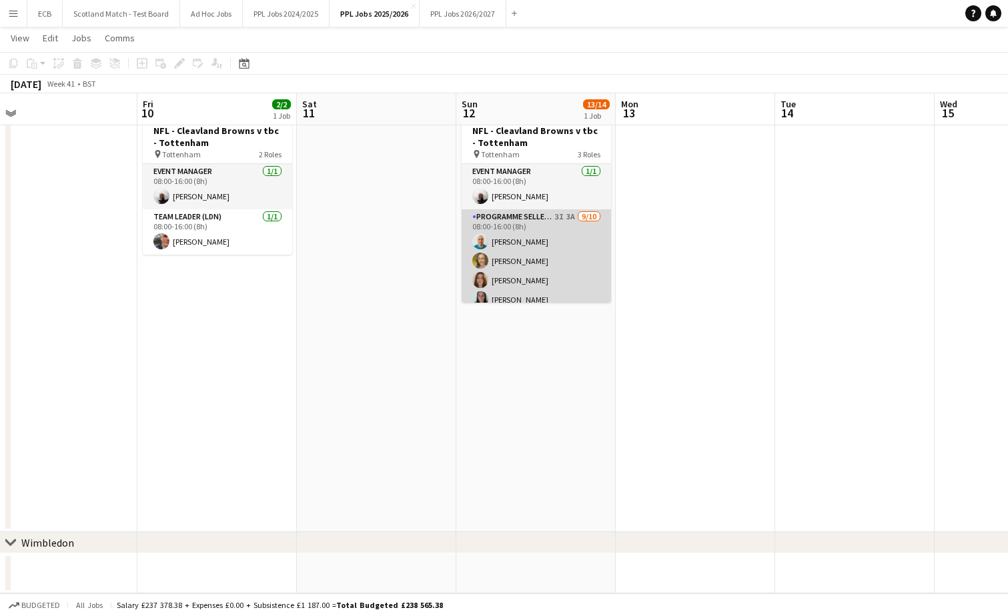
click at [547, 245] on app-card-role "Programme Seller (LDN) 3I 3A [DATE] 08:00-16:00 (8h) [PERSON_NAME] [PERSON_NAME…" at bounding box center [535, 318] width 149 height 219
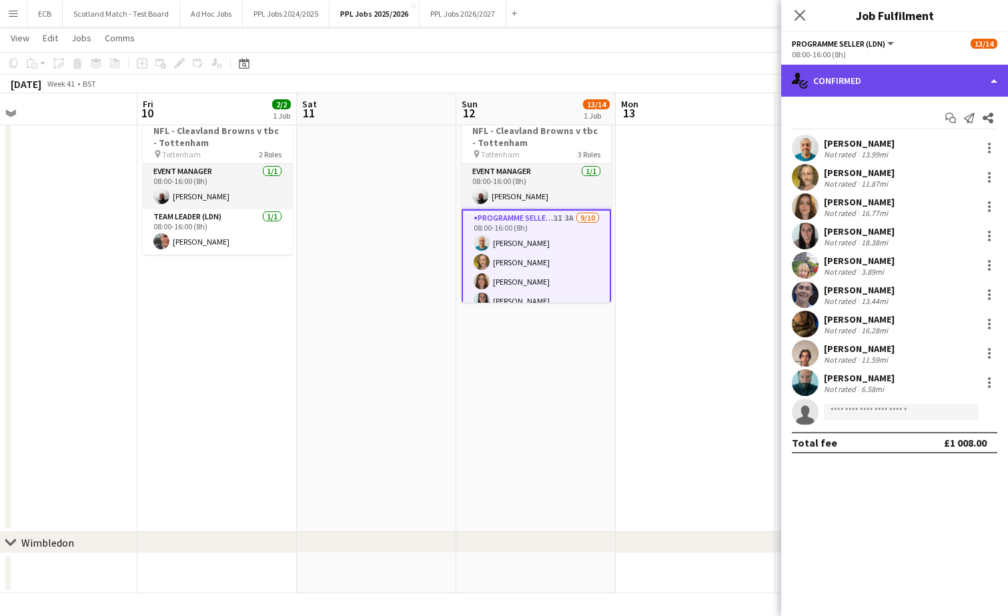
click at [966, 74] on div "single-neutral-actions-check-2 Confirmed" at bounding box center [894, 81] width 227 height 32
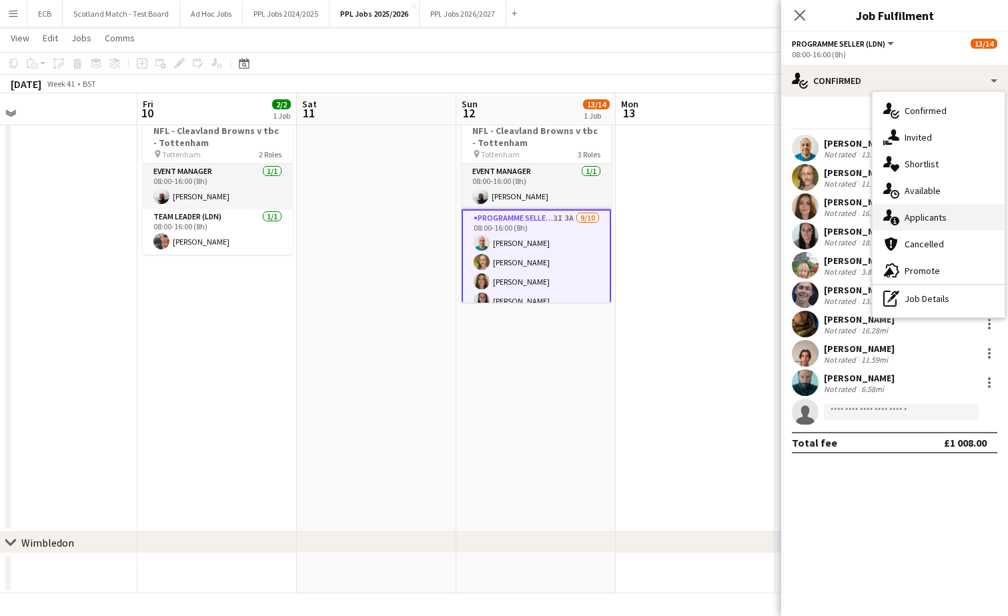
click at [927, 212] on span "Applicants" at bounding box center [925, 217] width 42 height 12
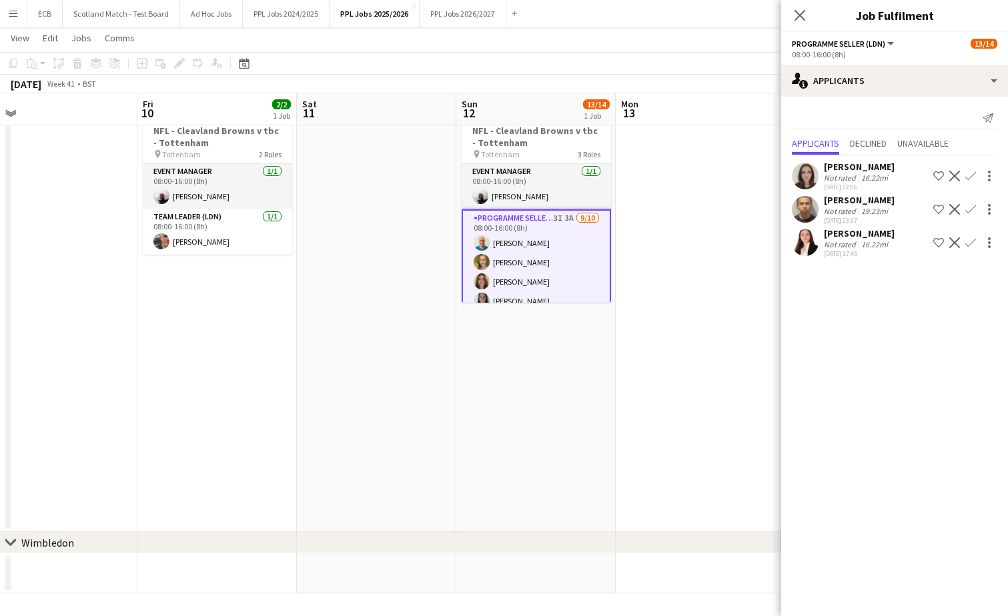
click at [865, 171] on div "[PERSON_NAME]" at bounding box center [859, 167] width 71 height 12
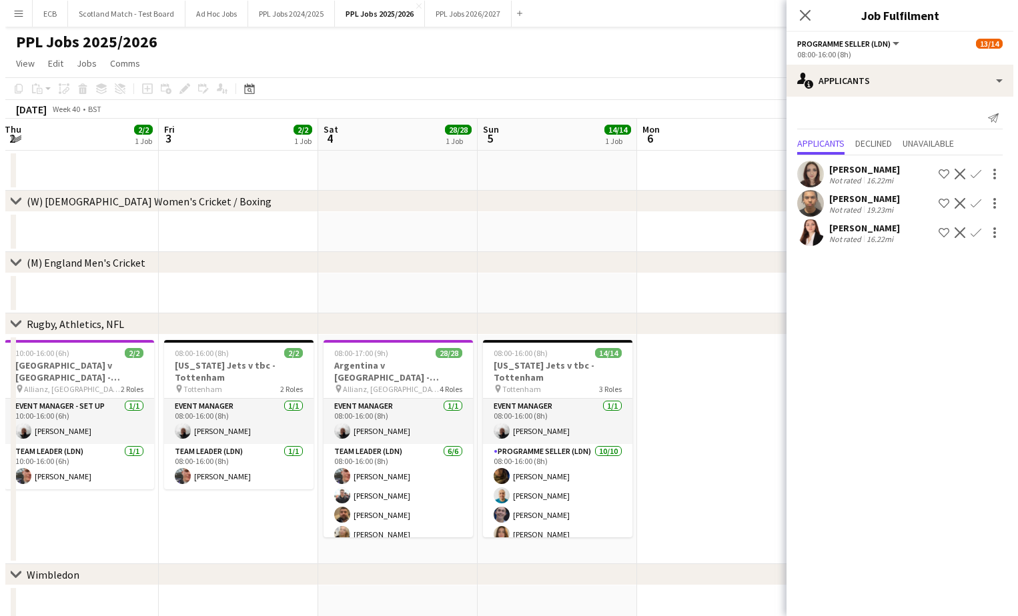
scroll to position [0, 406]
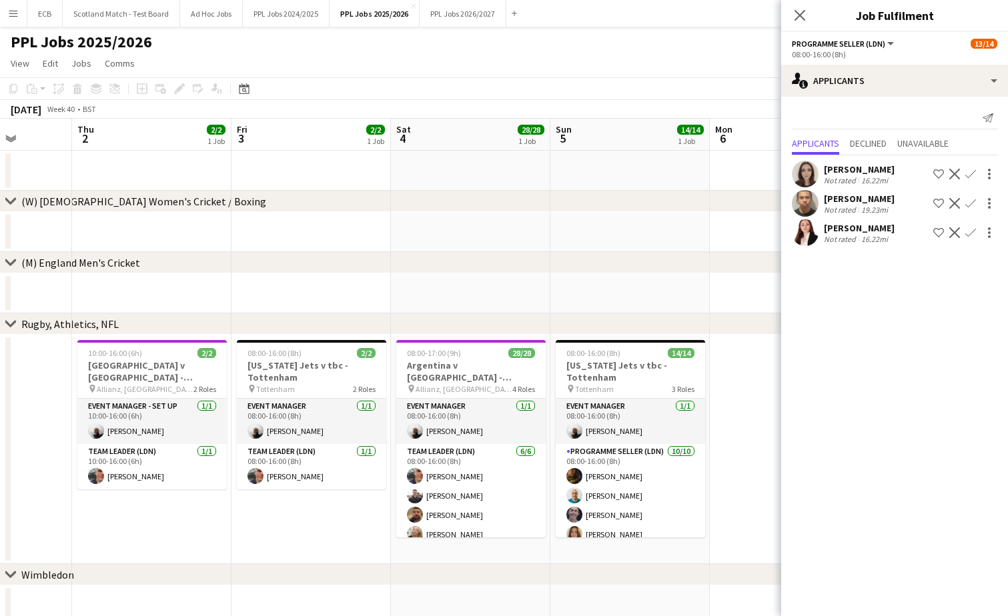
click at [15, 13] on app-icon "Menu" at bounding box center [13, 13] width 11 height 11
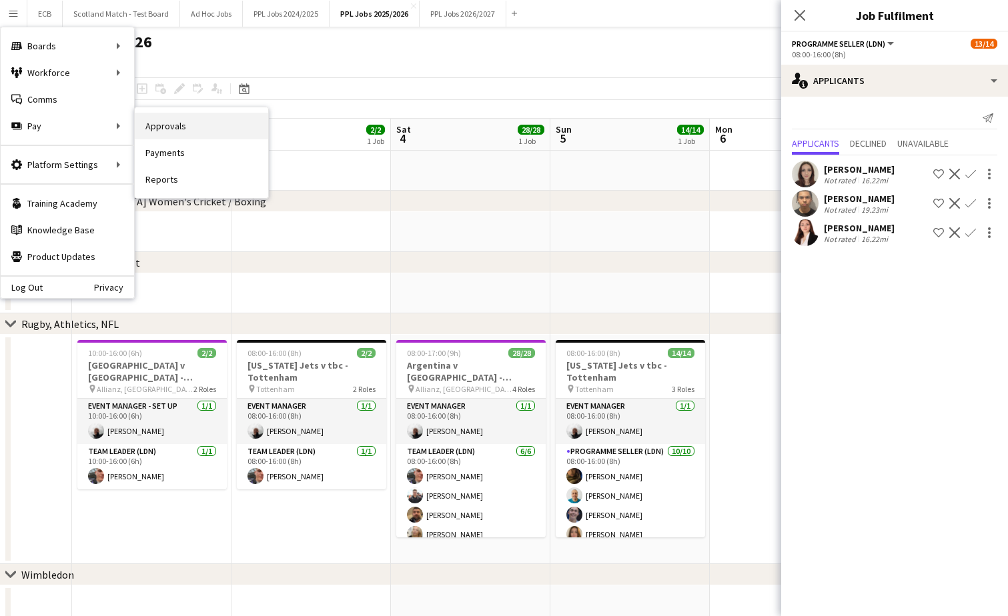
click at [189, 135] on link "Approvals" at bounding box center [201, 126] width 133 height 27
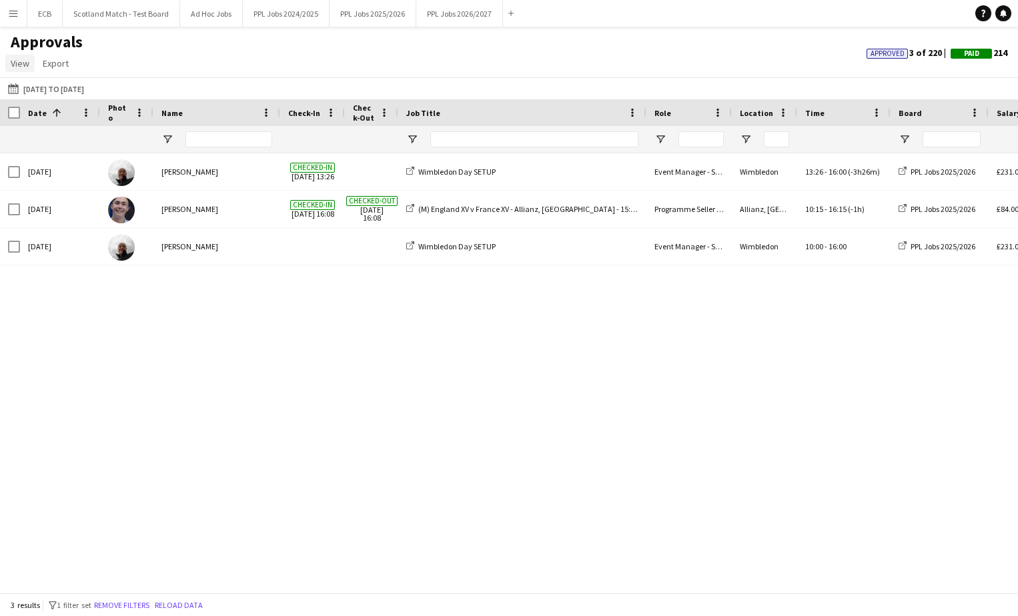
click at [24, 65] on span "View" at bounding box center [20, 63] width 19 height 12
click at [103, 54] on div "Approvals View Customise view Customise filters Reset Filters Reset View Reset …" at bounding box center [509, 54] width 1018 height 45
click at [68, 90] on button "[DATE] to [DATE] [DATE] to [DATE]" at bounding box center [45, 89] width 81 height 16
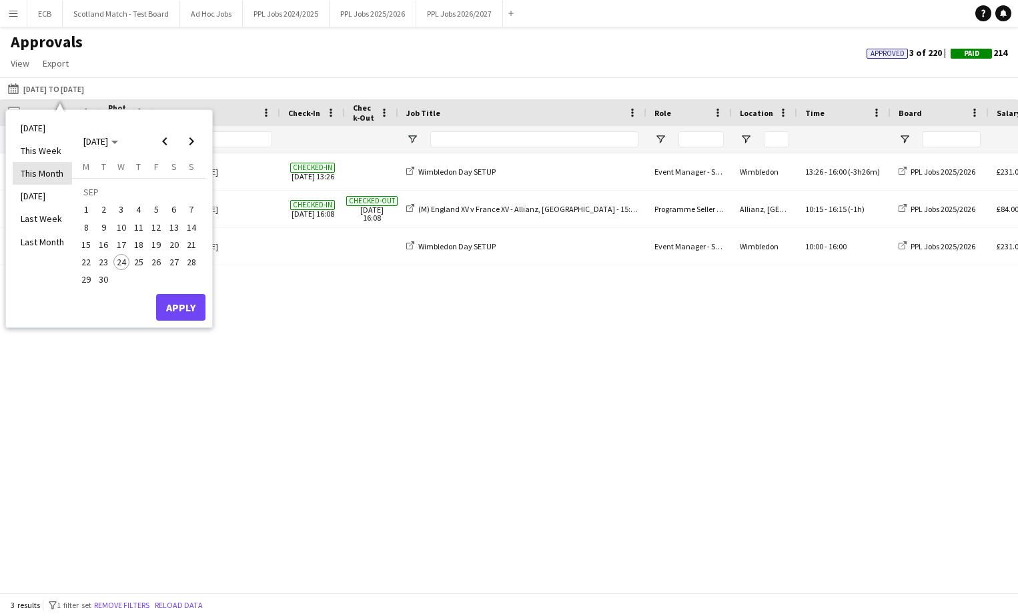
click at [35, 169] on li "This Month" at bounding box center [42, 173] width 59 height 23
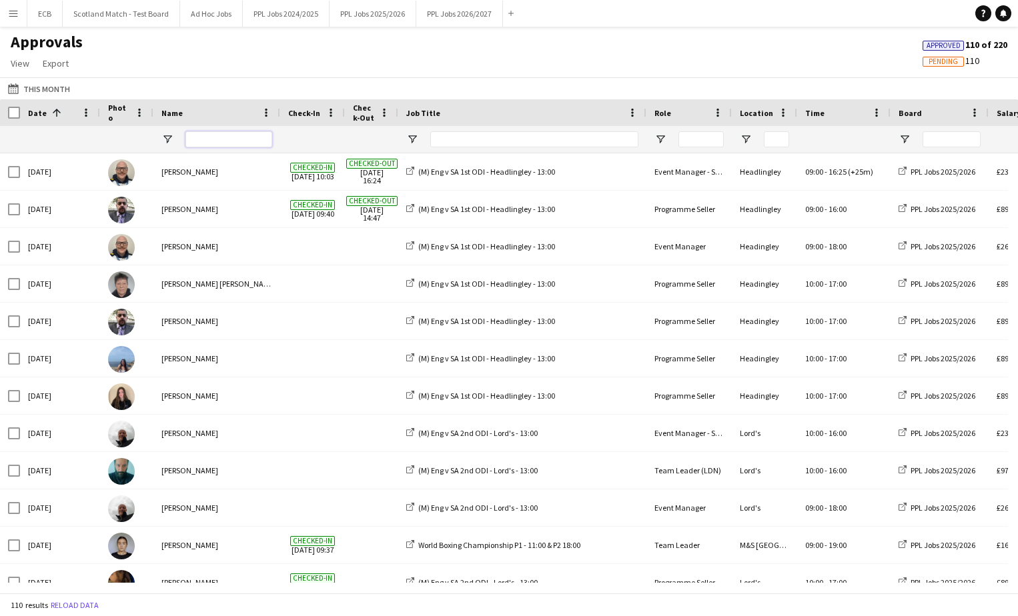
click at [217, 145] on input "Name Filter Input" at bounding box center [228, 139] width 87 height 16
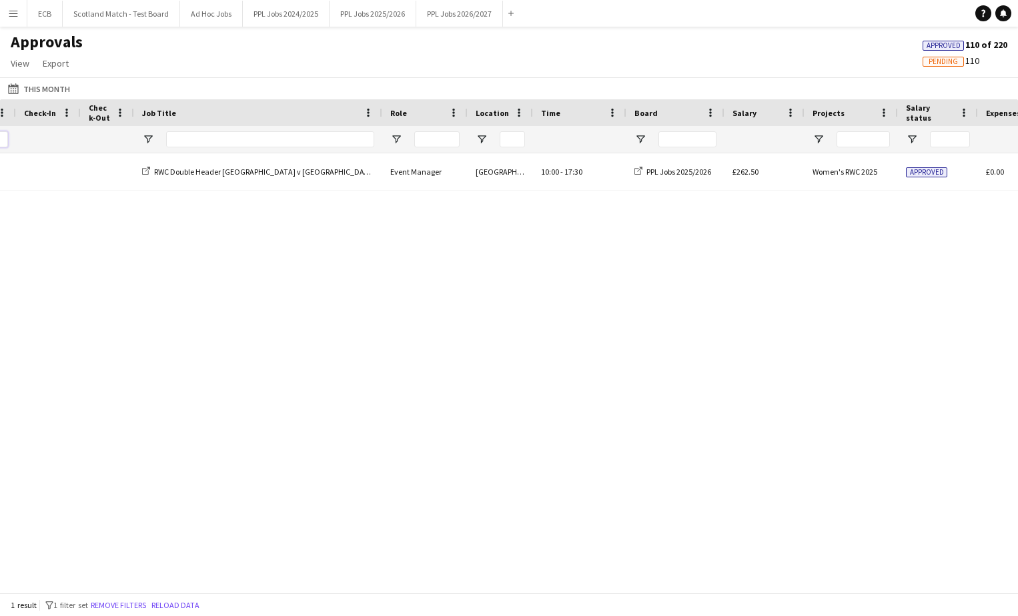
scroll to position [0, 353]
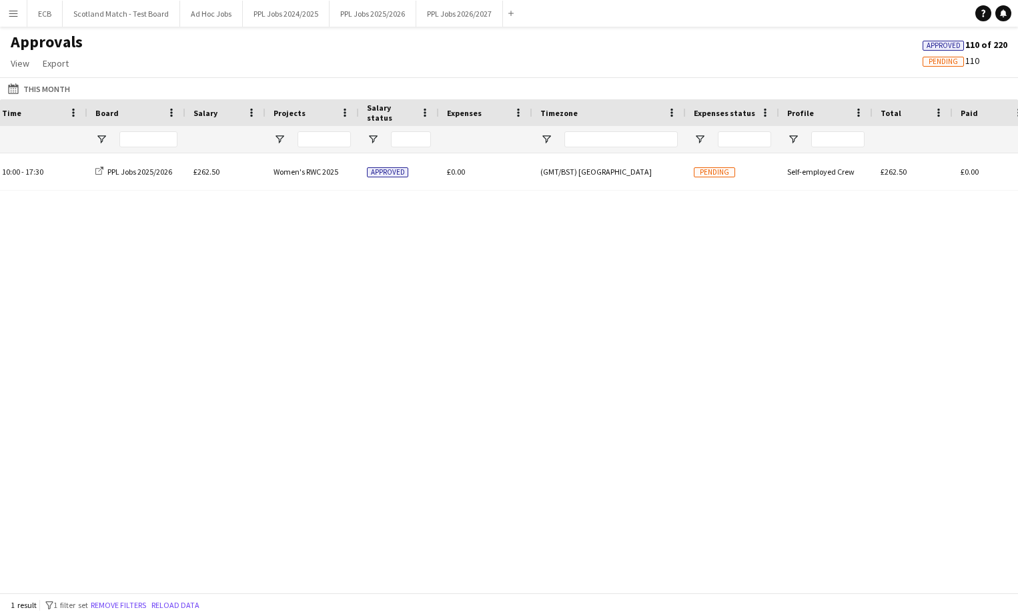
type input "***"
